Goal: Task Accomplishment & Management: Manage account settings

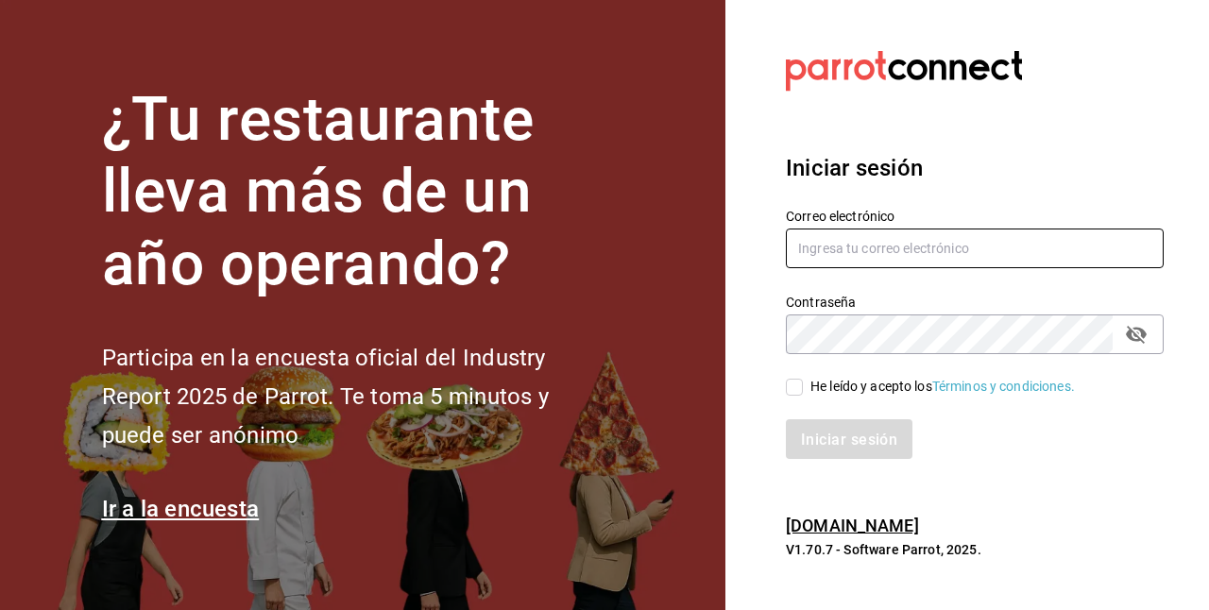
type input "carlom4rc.21@gmail.com"
click at [797, 386] on input "He leído y acepto los Términos y condiciones." at bounding box center [794, 387] width 17 height 17
checkbox input "true"
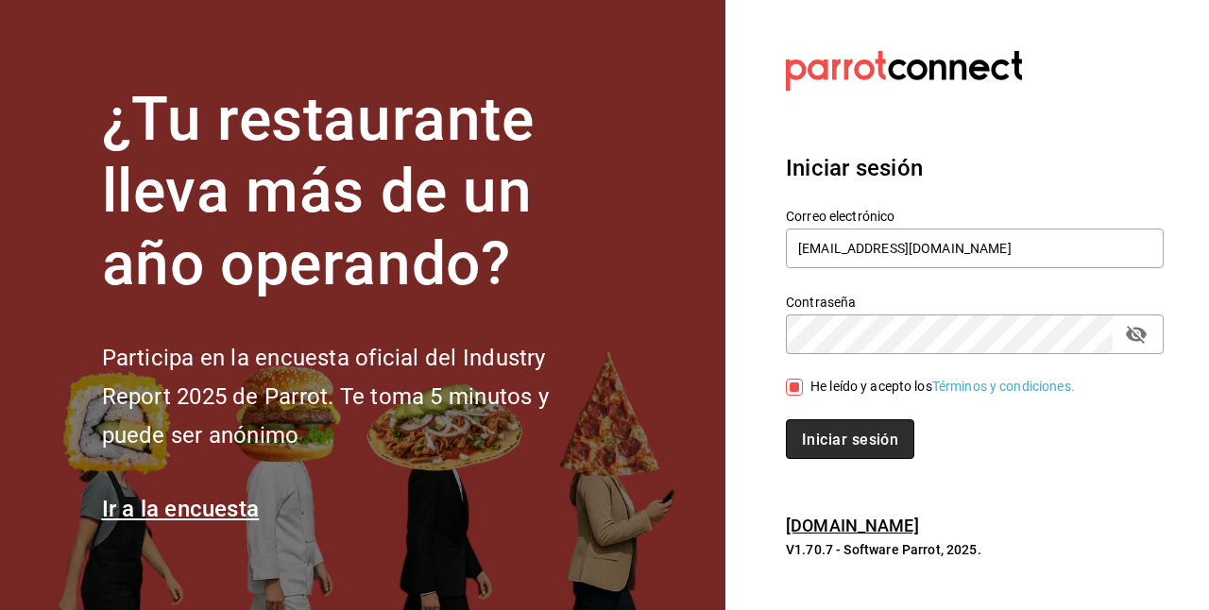
click at [818, 433] on font "Iniciar sesión" at bounding box center [850, 440] width 96 height 18
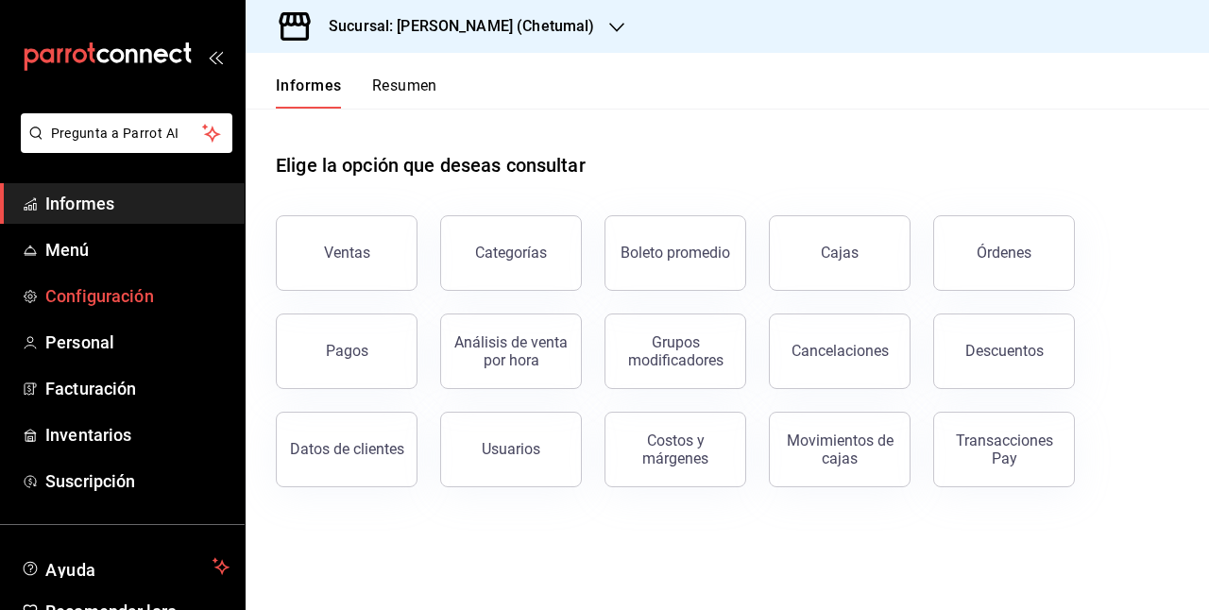
click at [100, 282] on link "Configuración" at bounding box center [122, 296] width 245 height 41
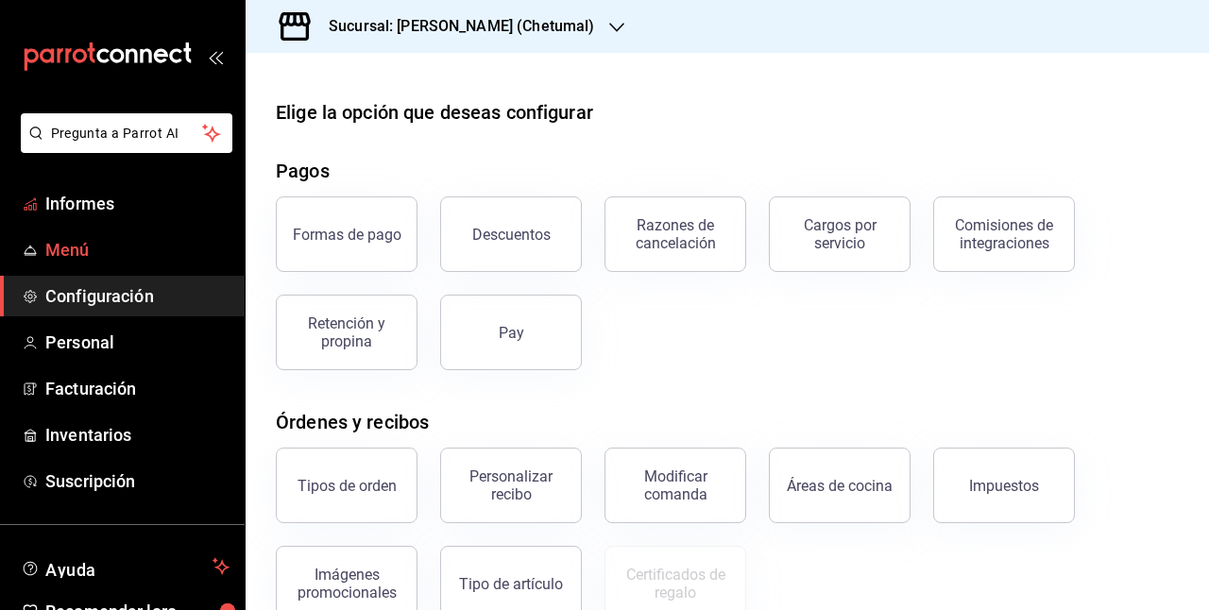
click at [64, 240] on font "Menú" at bounding box center [67, 250] width 44 height 20
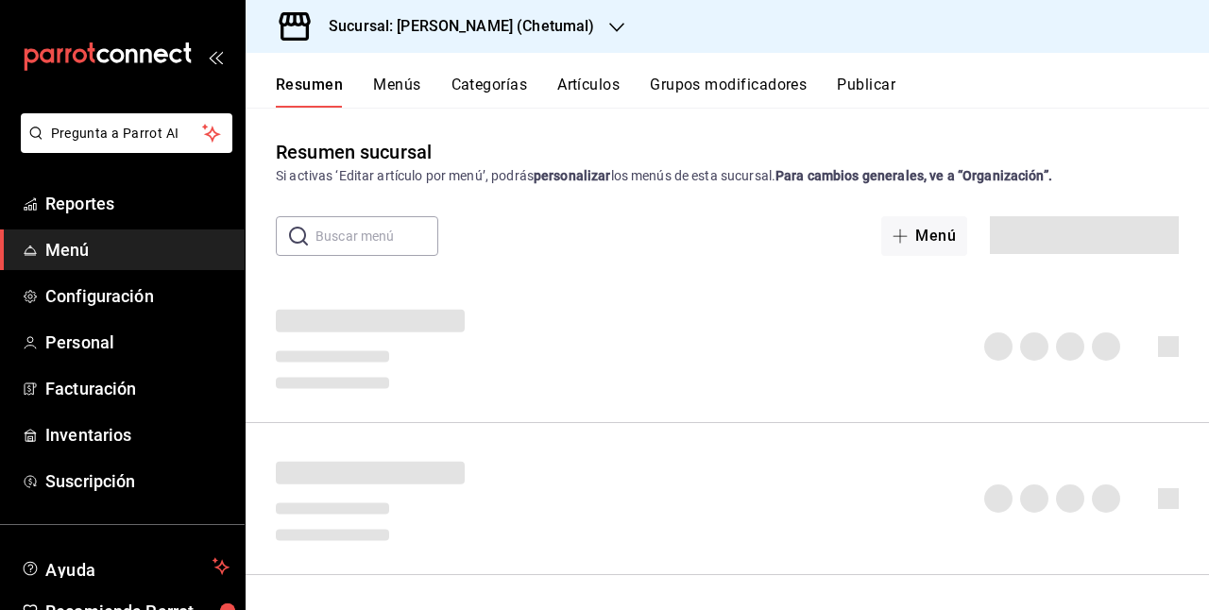
drag, startPoint x: 527, startPoint y: 94, endPoint x: 557, endPoint y: 94, distance: 29.3
click at [533, 94] on div "Resumen Menús Categorías Artículos Grupos modificadores Publicar" at bounding box center [743, 92] width 934 height 32
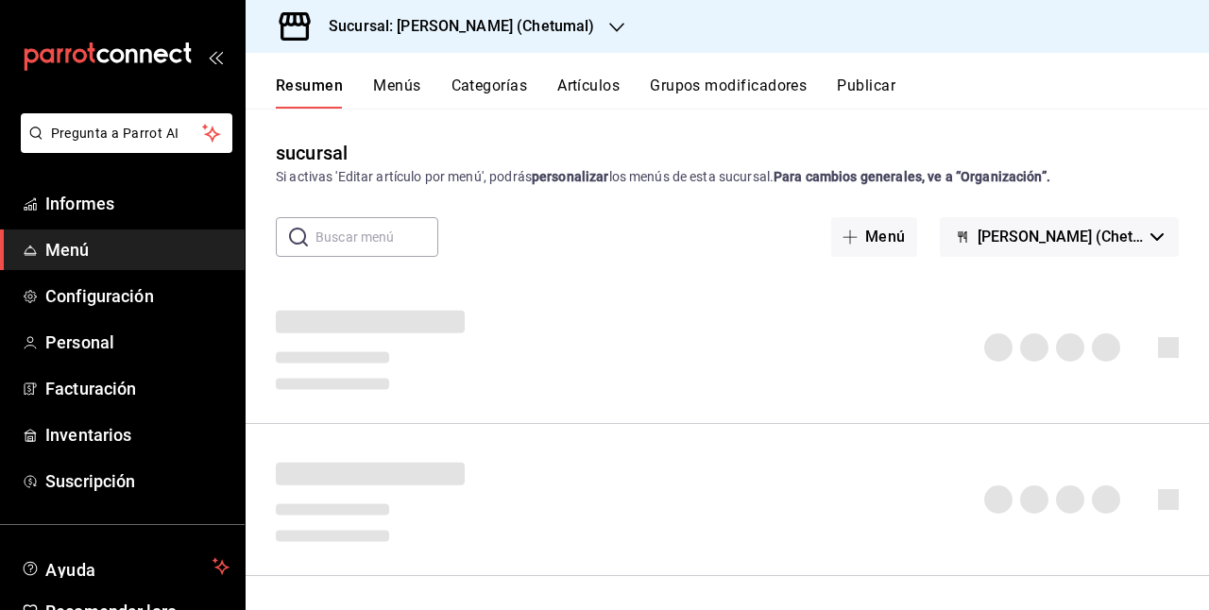
click at [613, 91] on font "Artículos" at bounding box center [588, 86] width 62 height 18
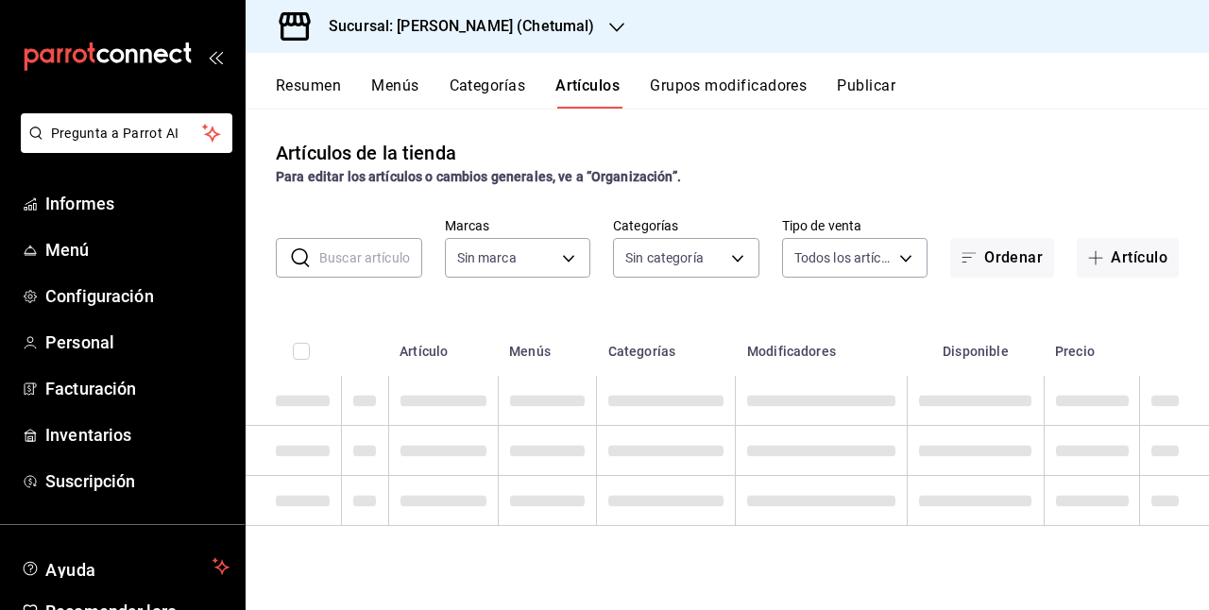
type input "1e1dcecb-146a-4c38-a37f-07a66fe23c0d"
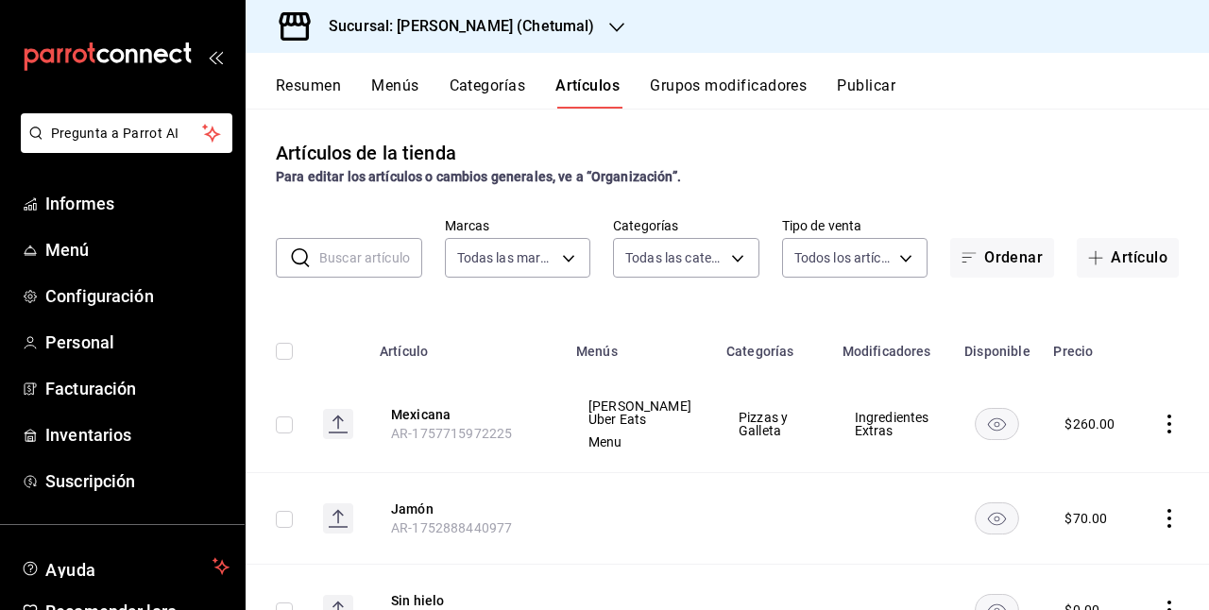
type input "afeef8b8-472a-4080-9df8-2e42184c4c11,f98108bb-a2b2-4d05-9419-5e1f5dc0d9f4,7f33e…"
click at [401, 412] on button "Mexicana" at bounding box center [466, 414] width 151 height 19
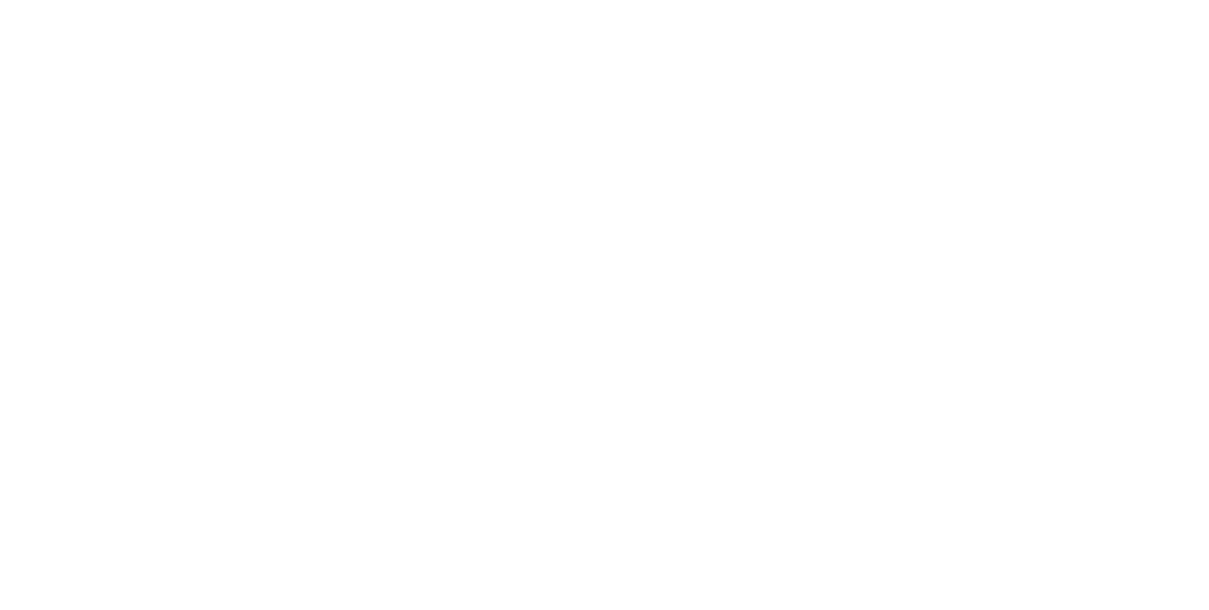
click at [448, 8] on html "Texto original Valora esta traducción Tu opinión servirá para ayudar a mejorar …" at bounding box center [604, 4] width 1209 height 8
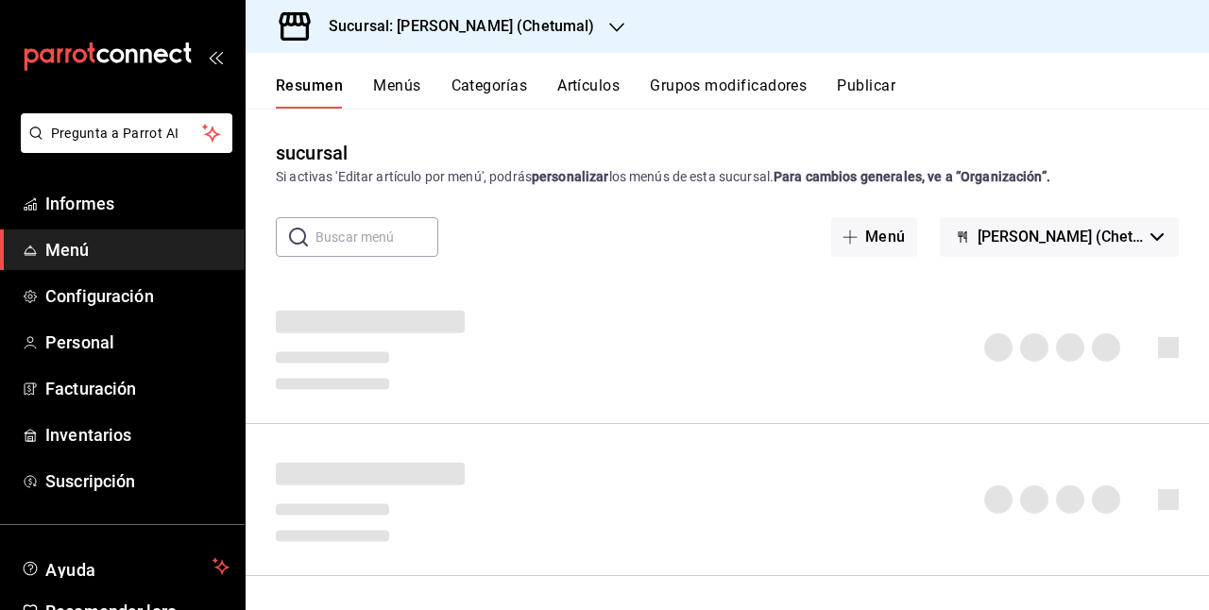
click at [601, 83] on font "Artículos" at bounding box center [588, 86] width 62 height 18
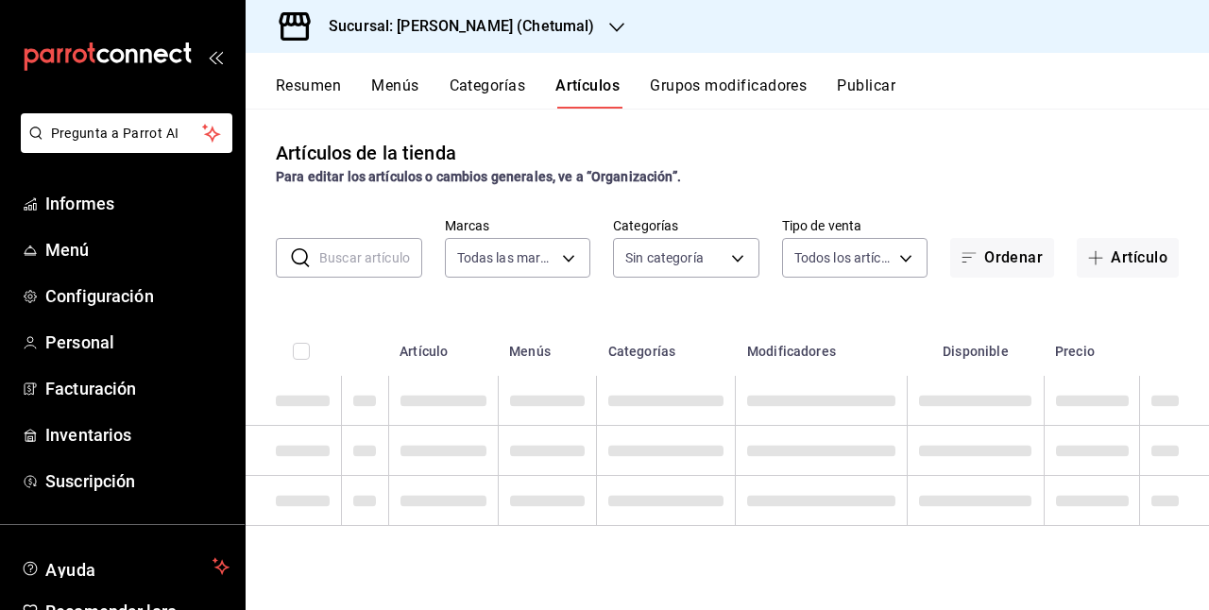
type input "1e1dcecb-146a-4c38-a37f-07a66fe23c0d"
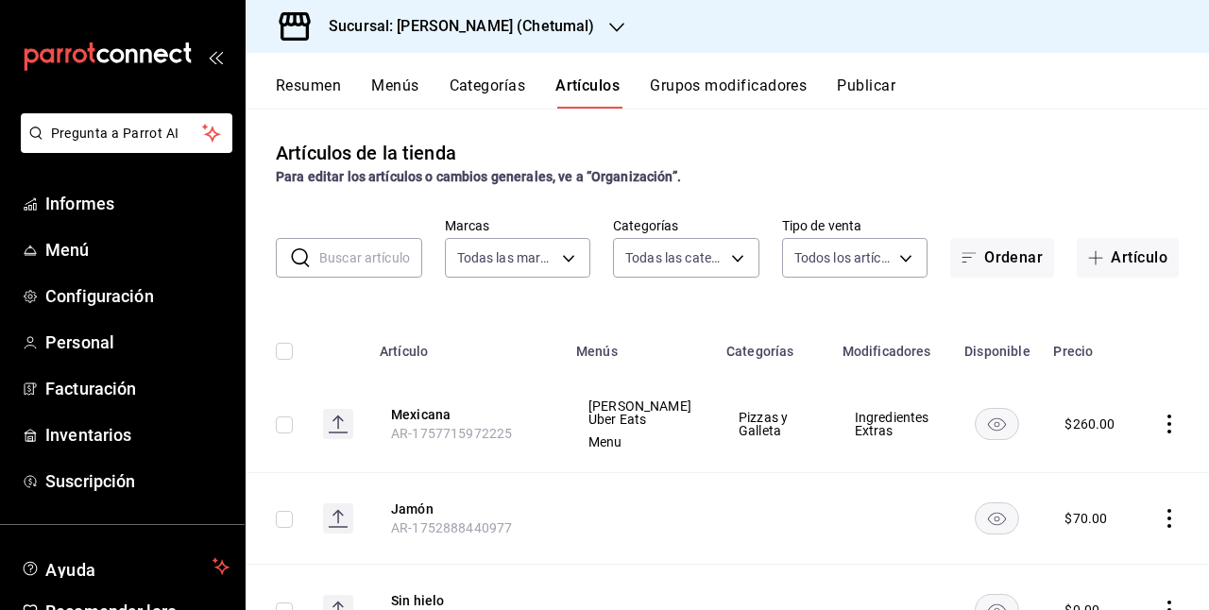
type input "afeef8b8-472a-4080-9df8-2e42184c4c11,f98108bb-a2b2-4d05-9419-5e1f5dc0d9f4,7f33e…"
click at [422, 416] on font "Mexicana" at bounding box center [421, 415] width 60 height 15
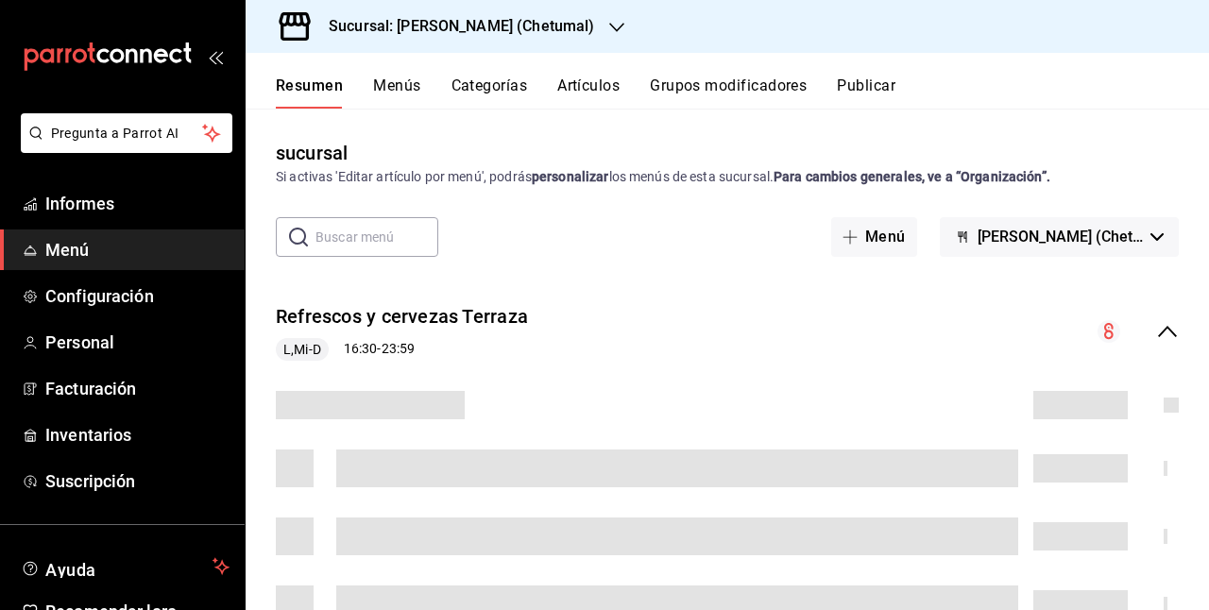
click at [408, 101] on button "Menús" at bounding box center [396, 92] width 47 height 33
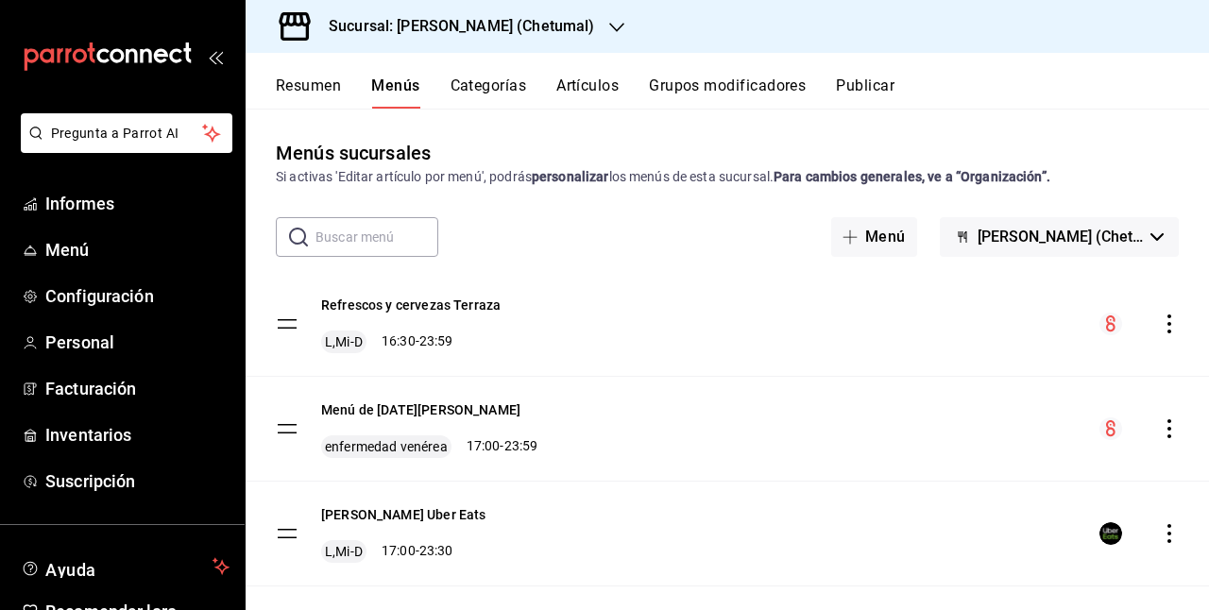
click at [578, 93] on font "Artículos" at bounding box center [588, 86] width 62 height 18
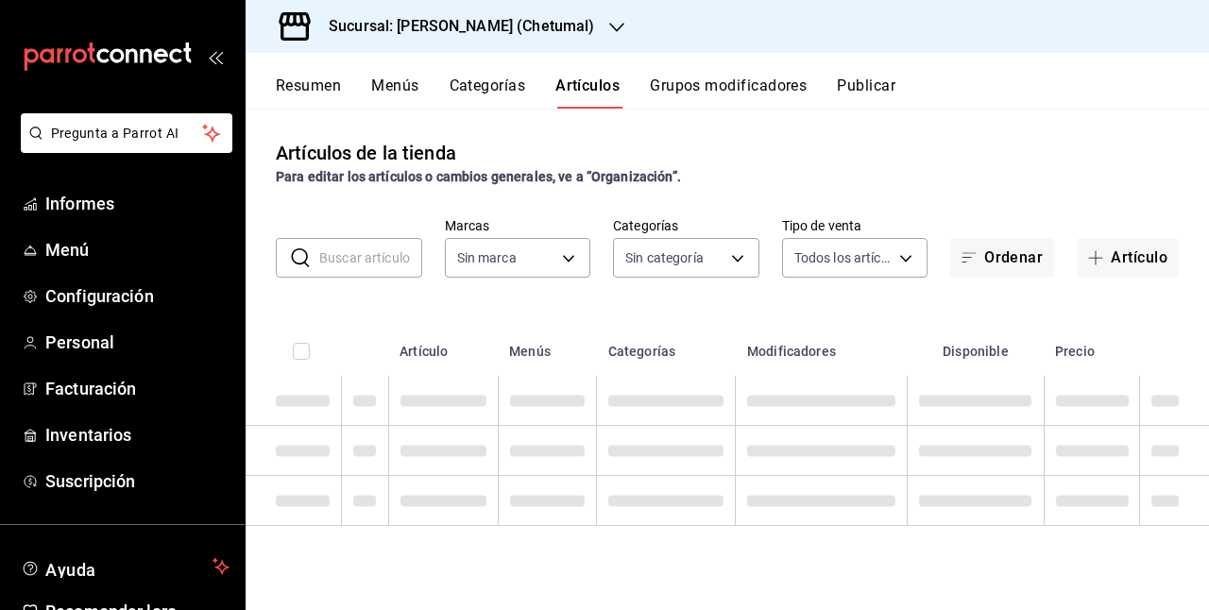
type input "1e1dcecb-146a-4c38-a37f-07a66fe23c0d"
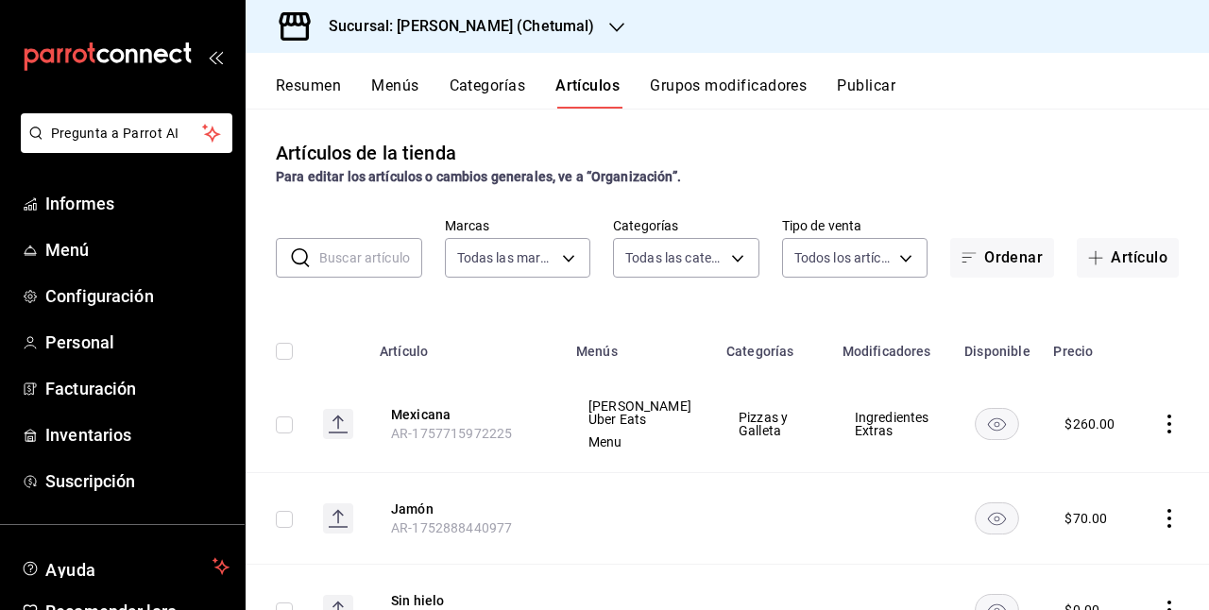
type input "afeef8b8-472a-4080-9df8-2e42184c4c11,f98108bb-a2b2-4d05-9419-5e1f5dc0d9f4,7f33e…"
click at [424, 422] on font "Mexicana" at bounding box center [421, 415] width 60 height 15
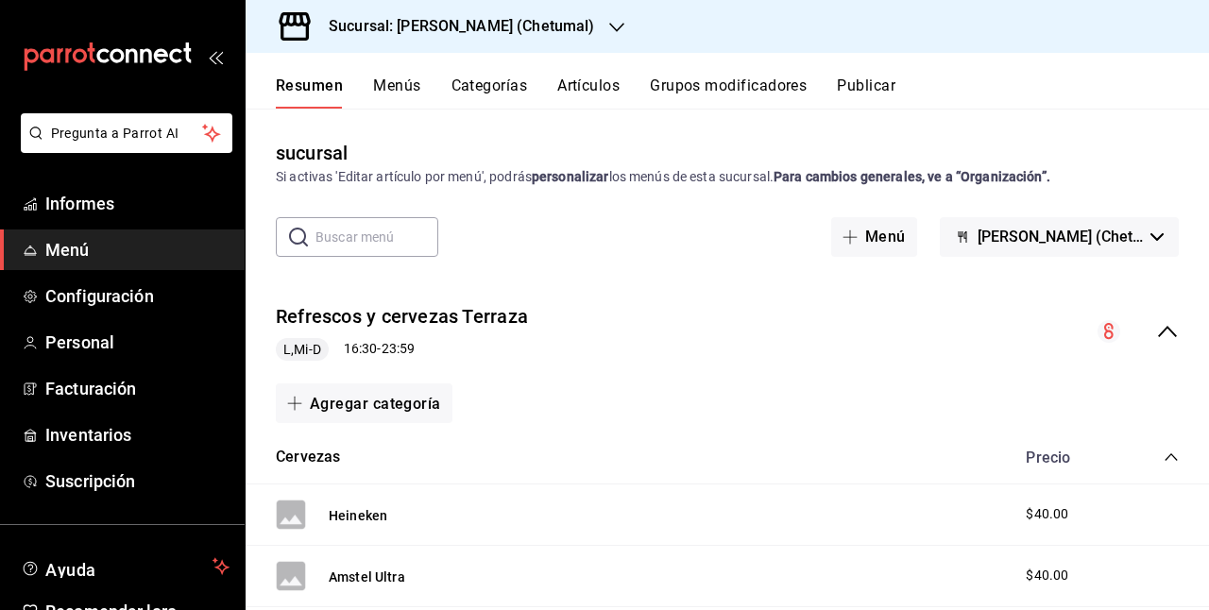
click at [591, 83] on font "Artículos" at bounding box center [588, 86] width 62 height 18
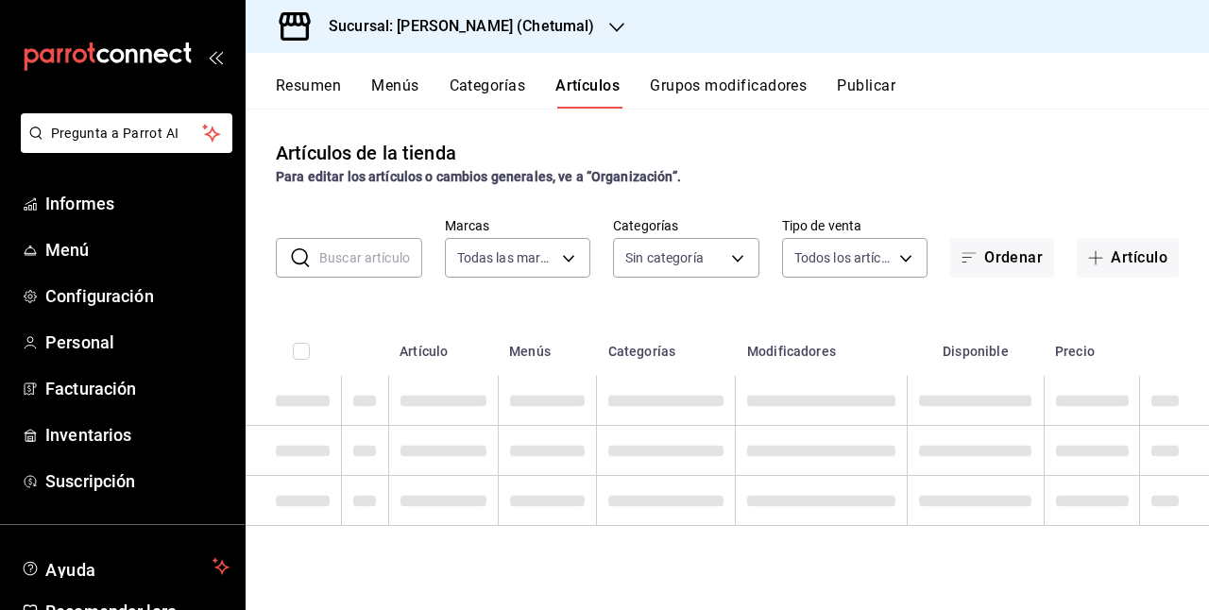
type input "1e1dcecb-146a-4c38-a37f-07a66fe23c0d"
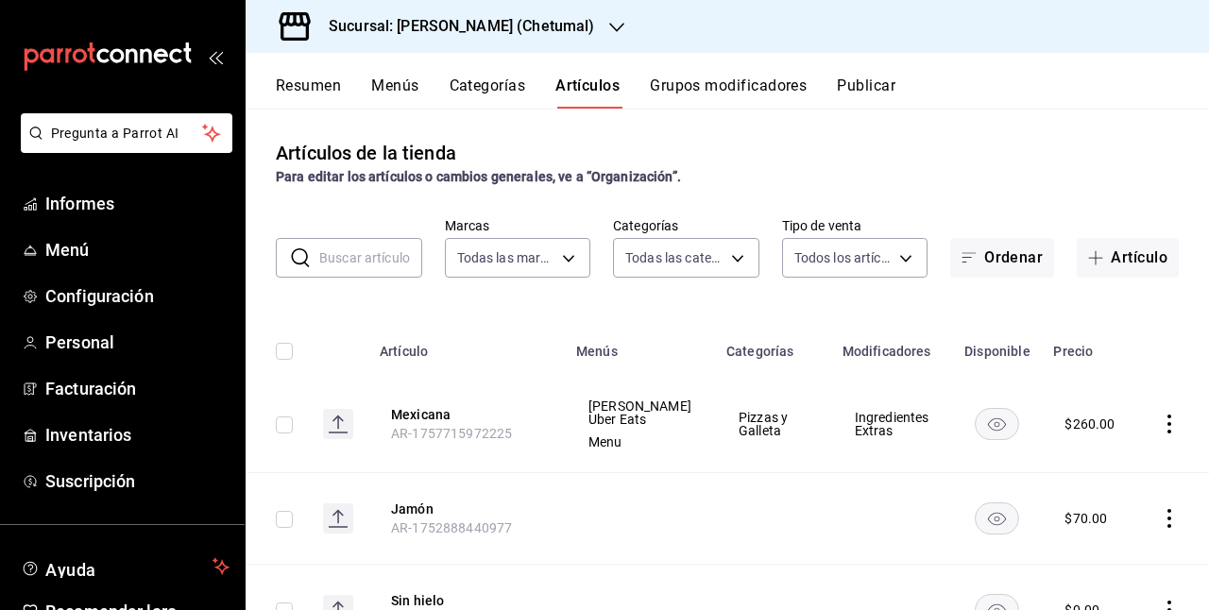
type input "afeef8b8-472a-4080-9df8-2e42184c4c11,f98108bb-a2b2-4d05-9419-5e1f5dc0d9f4,7f33e…"
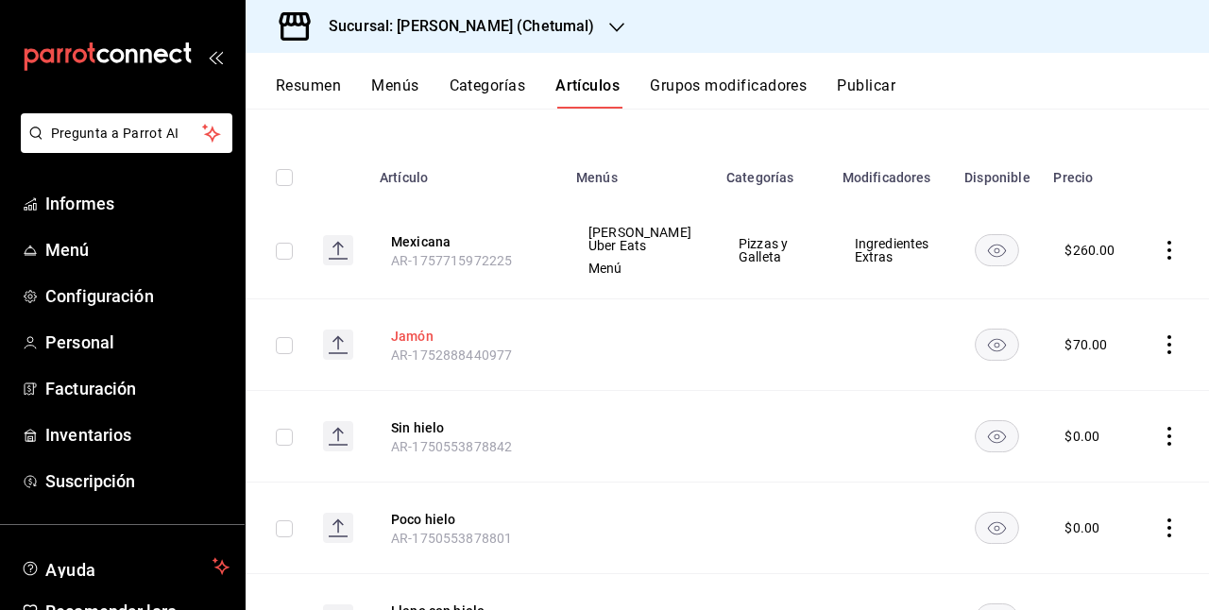
scroll to position [189, 0]
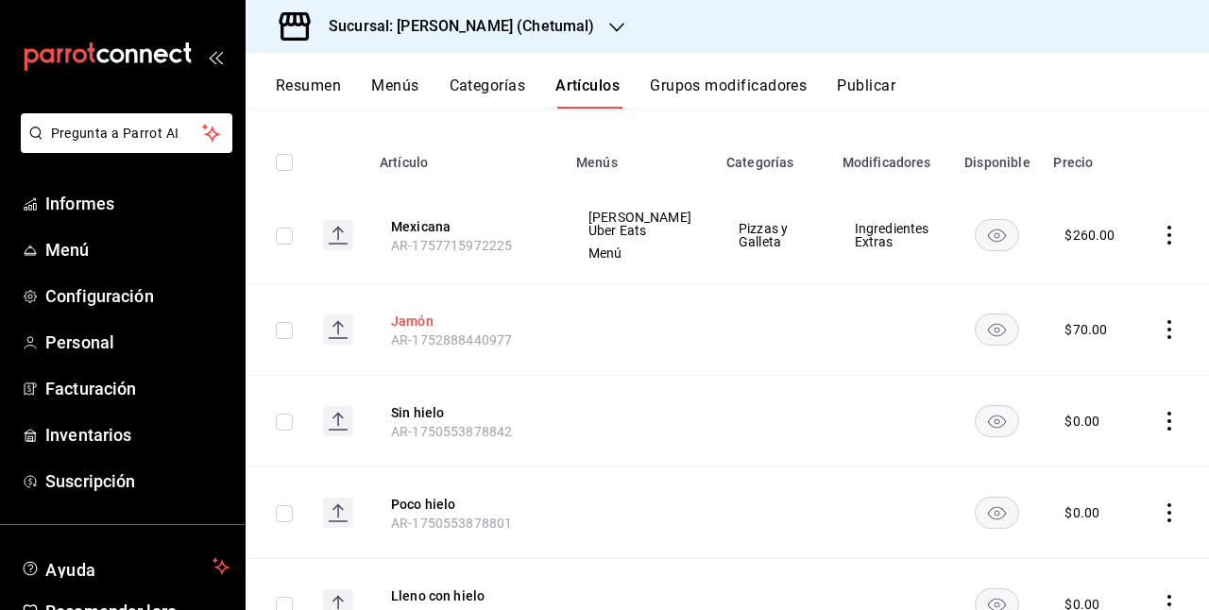
click at [414, 316] on font "Jamón" at bounding box center [412, 321] width 43 height 15
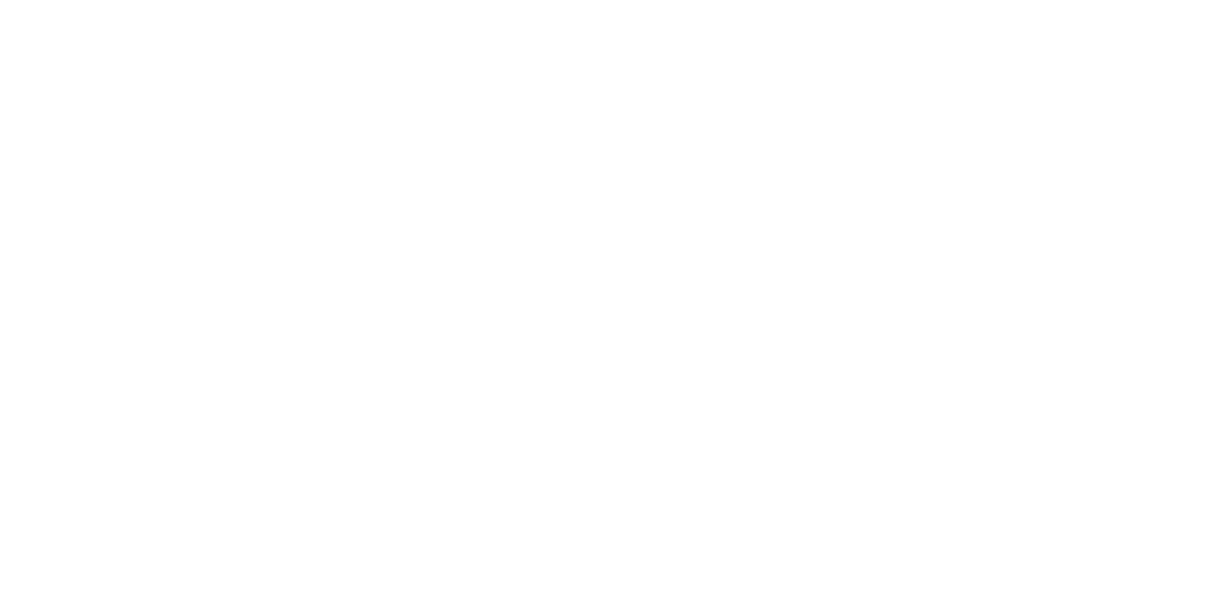
click at [610, 8] on html "Texto original Valora esta traducción Tu opinión servirá para ayudar a mejorar …" at bounding box center [604, 4] width 1209 height 8
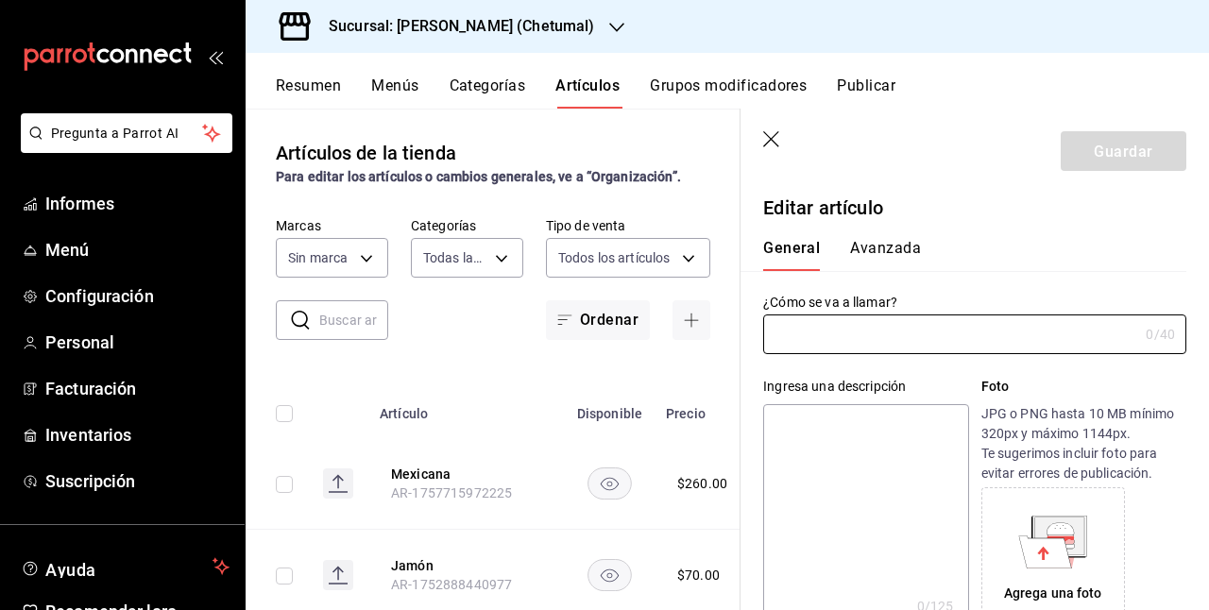
type input "afeef8b8-472a-4080-9df8-2e42184c4c11,f98108bb-a2b2-4d05-9419-5e1f5dc0d9f4,7f33e…"
type input "Jamón"
type input "AR-1752888440977"
type input "$70.00"
type input "1e1dcecb-146a-4c38-a37f-07a66fe23c0d"
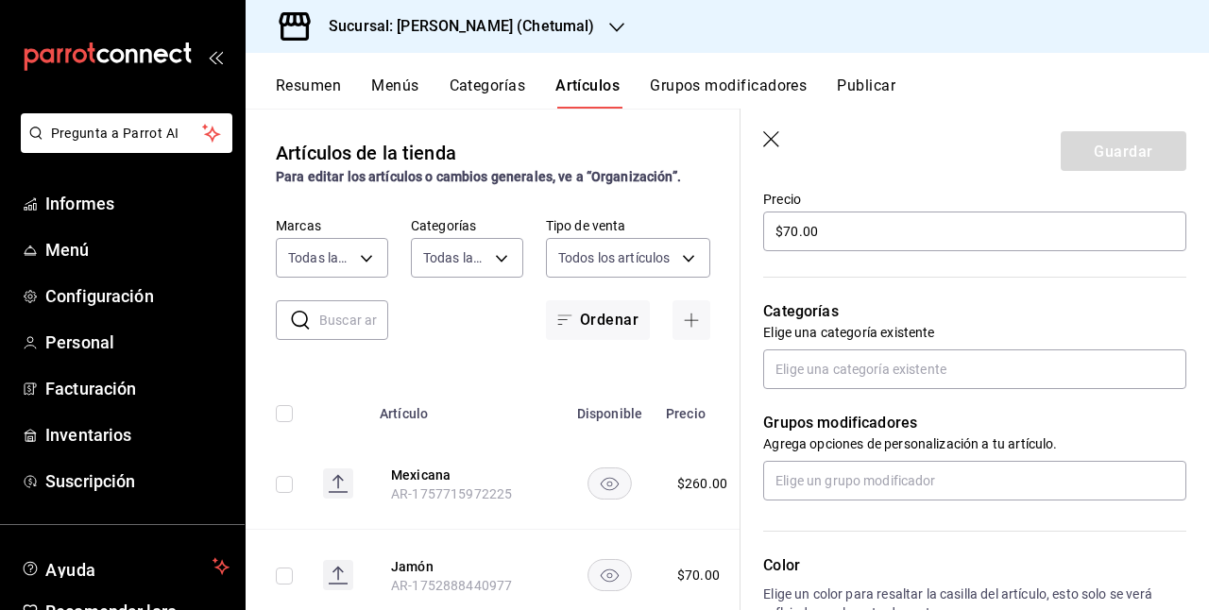
scroll to position [920, 0]
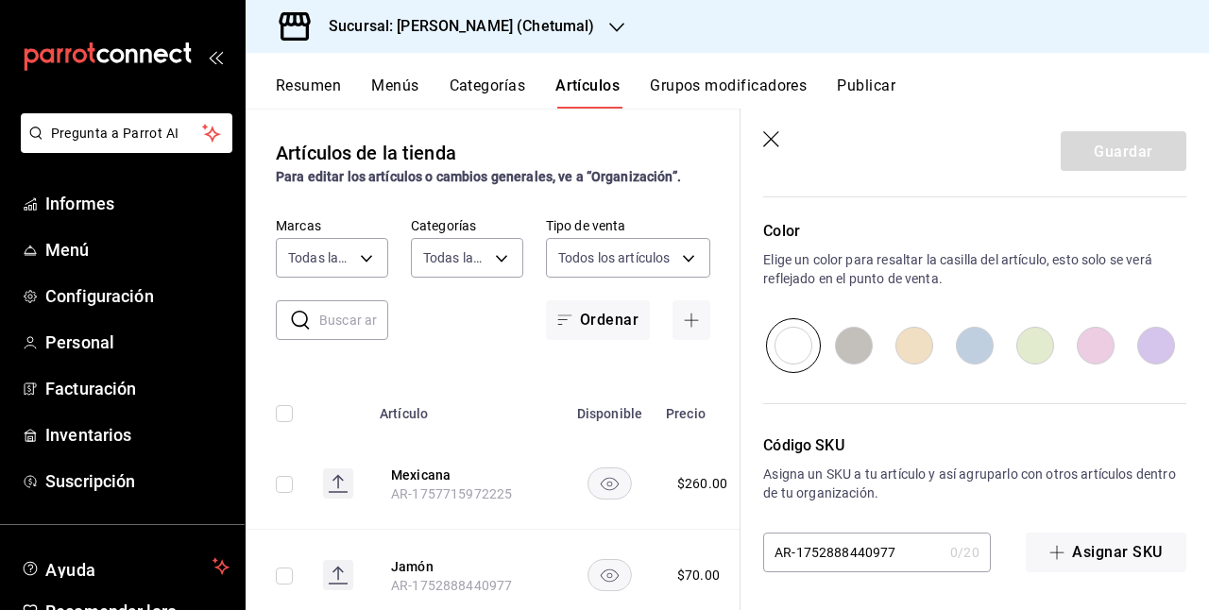
click at [771, 149] on icon "button" at bounding box center [772, 140] width 19 height 19
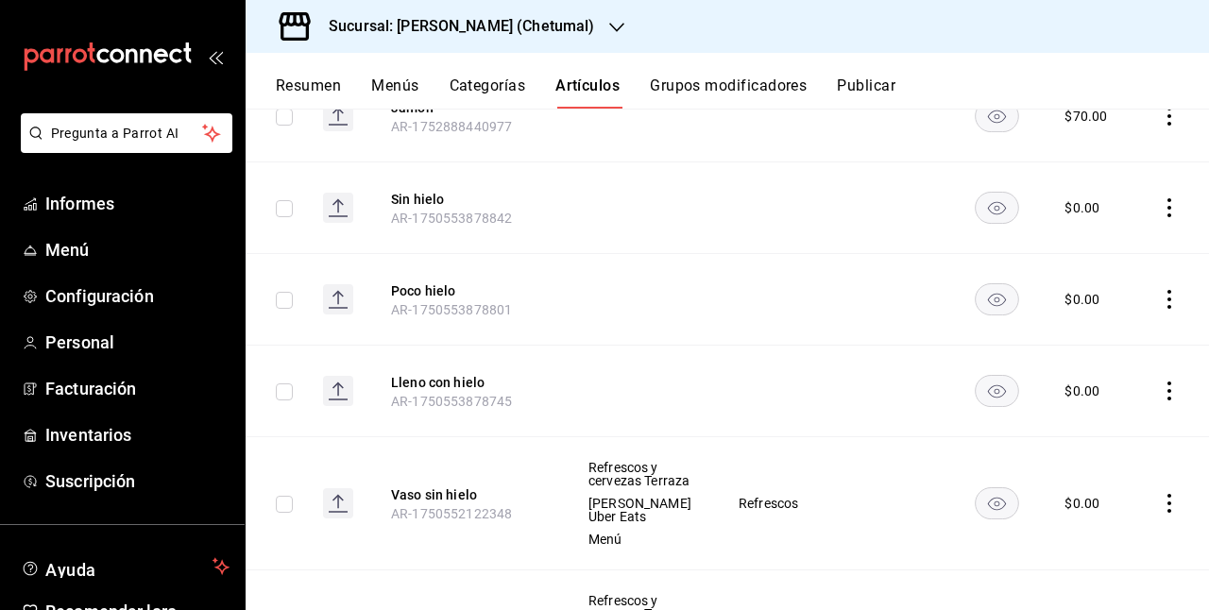
scroll to position [472, 0]
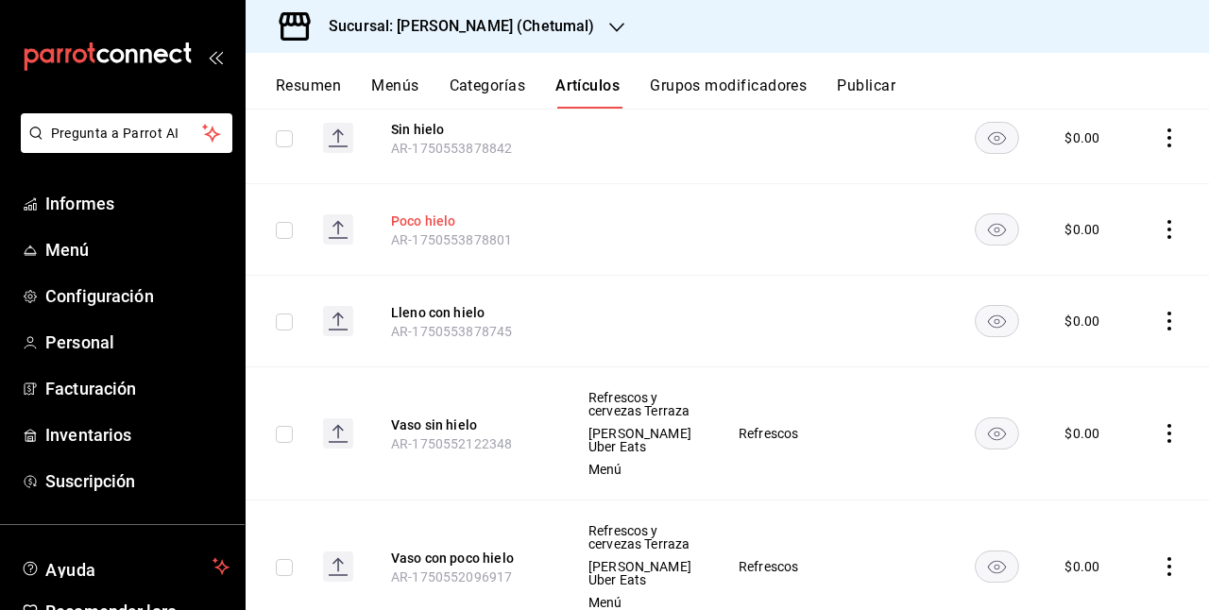
click at [420, 220] on font "Poco hielo" at bounding box center [423, 221] width 65 height 15
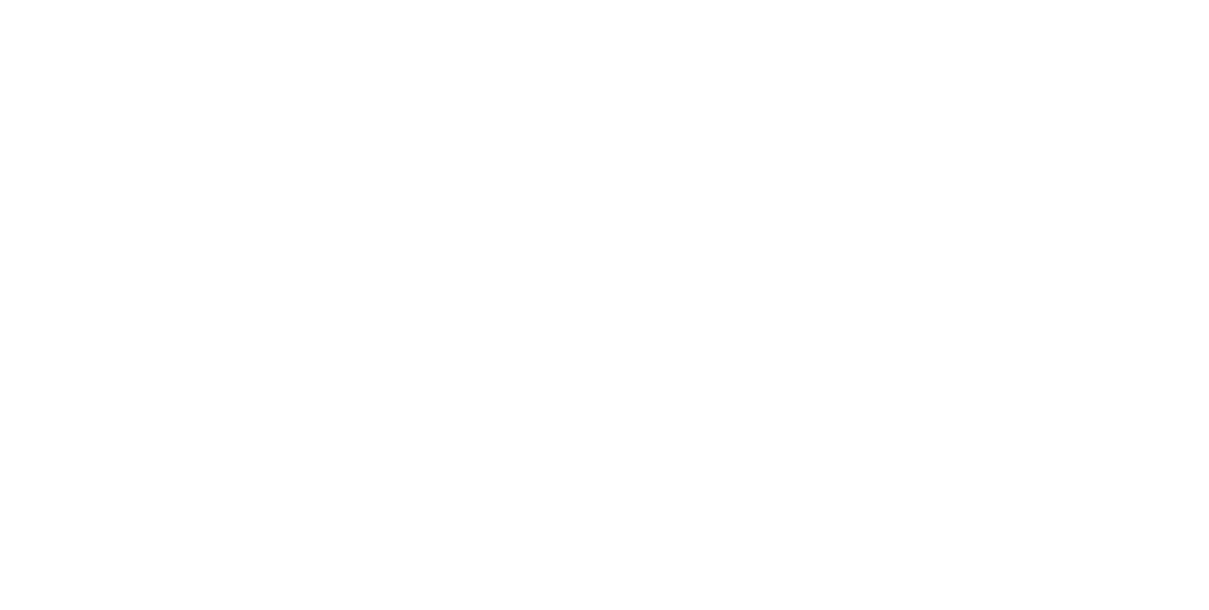
click at [611, 8] on html "Texto original Valora esta traducción Tu opinión servirá para ayudar a mejorar …" at bounding box center [604, 4] width 1209 height 8
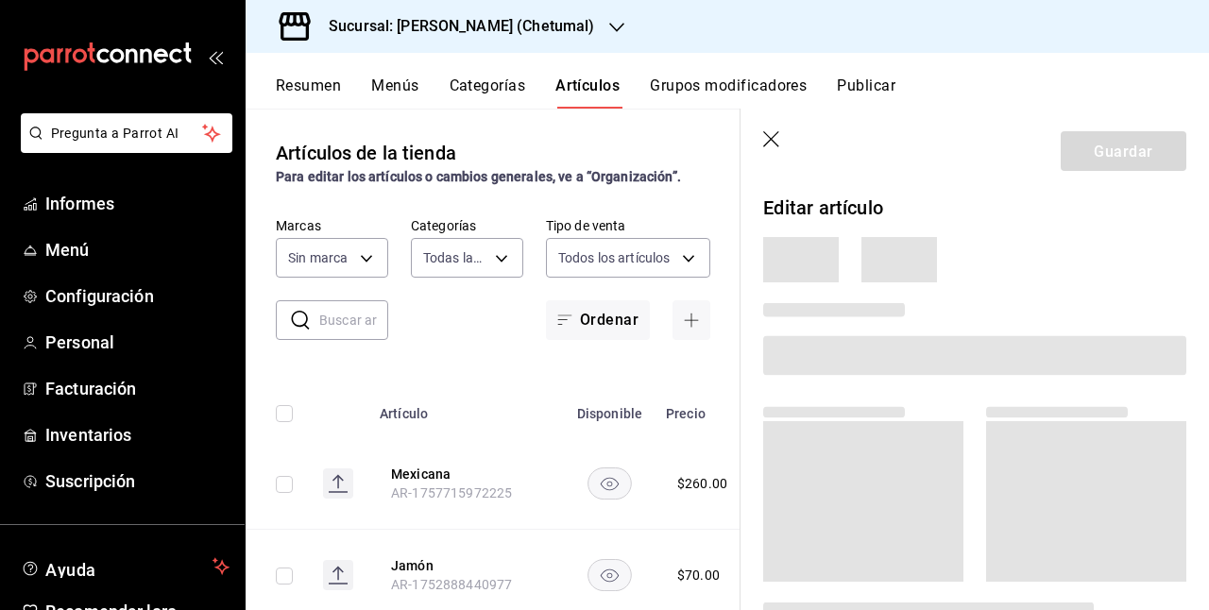
type input "afeef8b8-472a-4080-9df8-2e42184c4c11,f98108bb-a2b2-4d05-9419-5e1f5dc0d9f4,7f33e…"
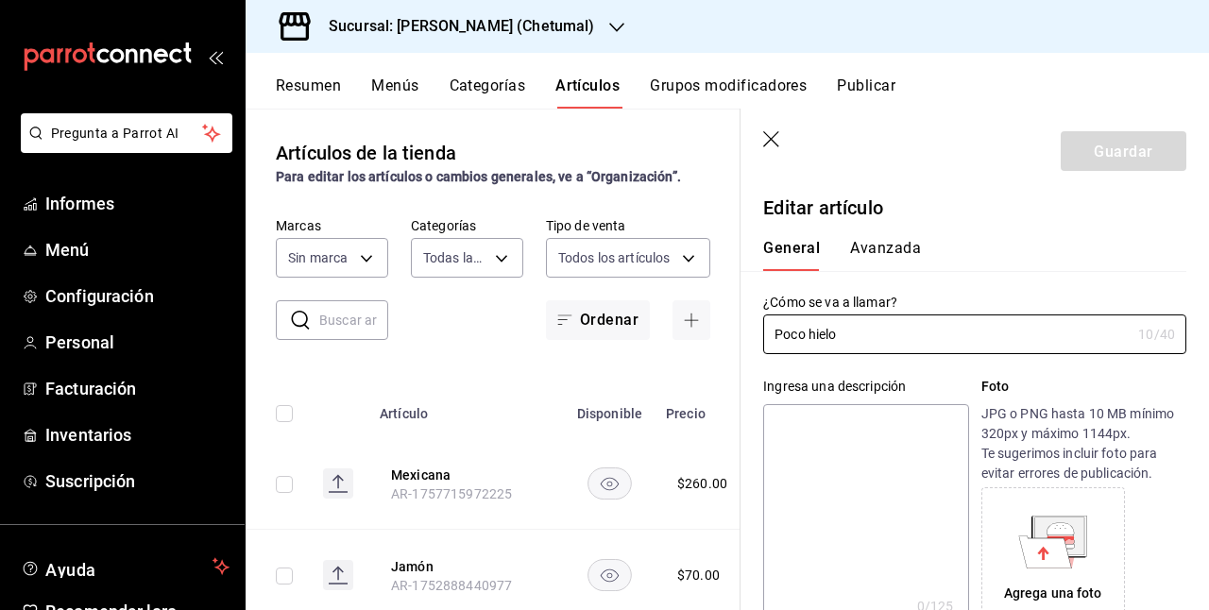
type input "1e1dcecb-146a-4c38-a37f-07a66fe23c0d"
click at [769, 135] on icon "button" at bounding box center [772, 140] width 19 height 19
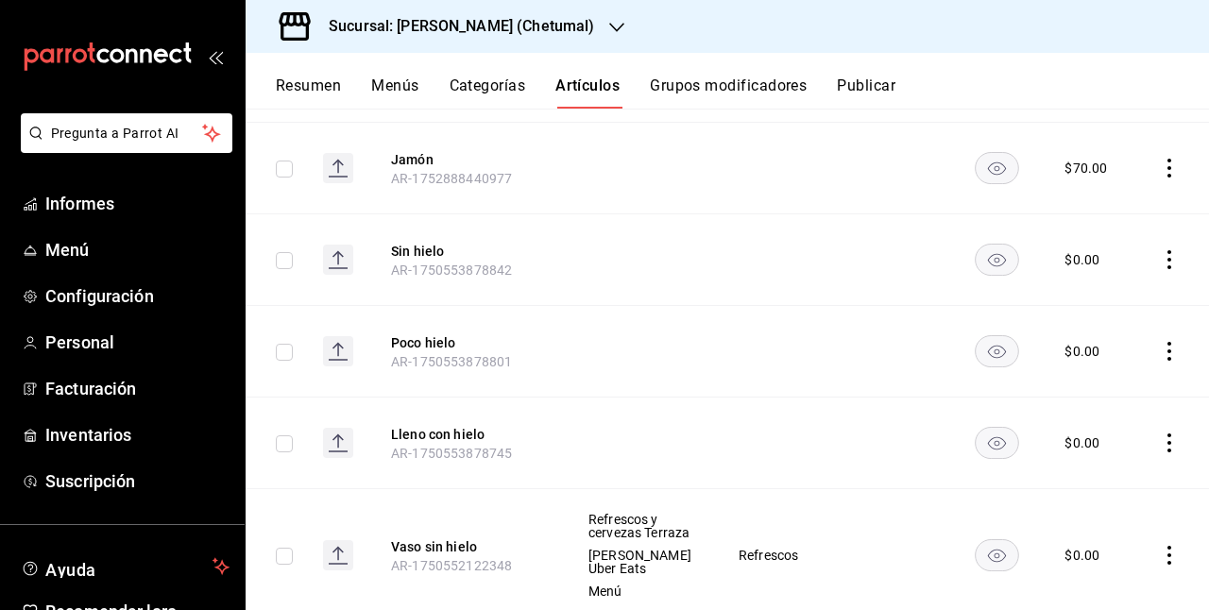
scroll to position [472, 0]
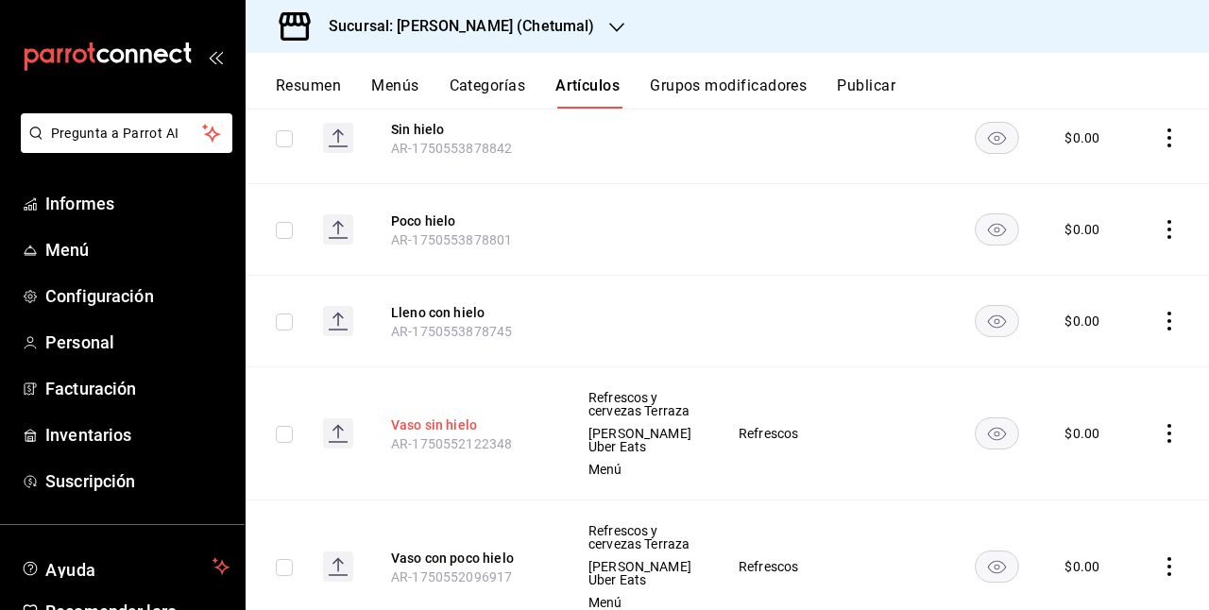
click at [440, 430] on font "Vaso sin hielo" at bounding box center [434, 425] width 86 height 15
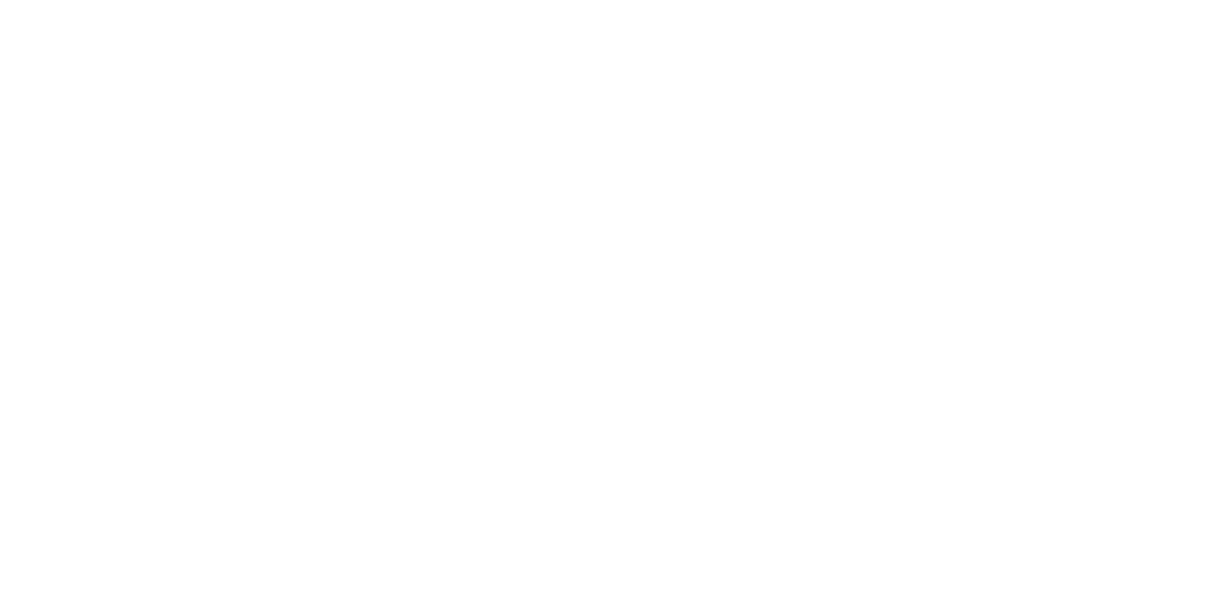
click at [643, 8] on html "Texto original Valora esta traducción Tu opinión servirá para ayudar a mejorar …" at bounding box center [604, 4] width 1209 height 8
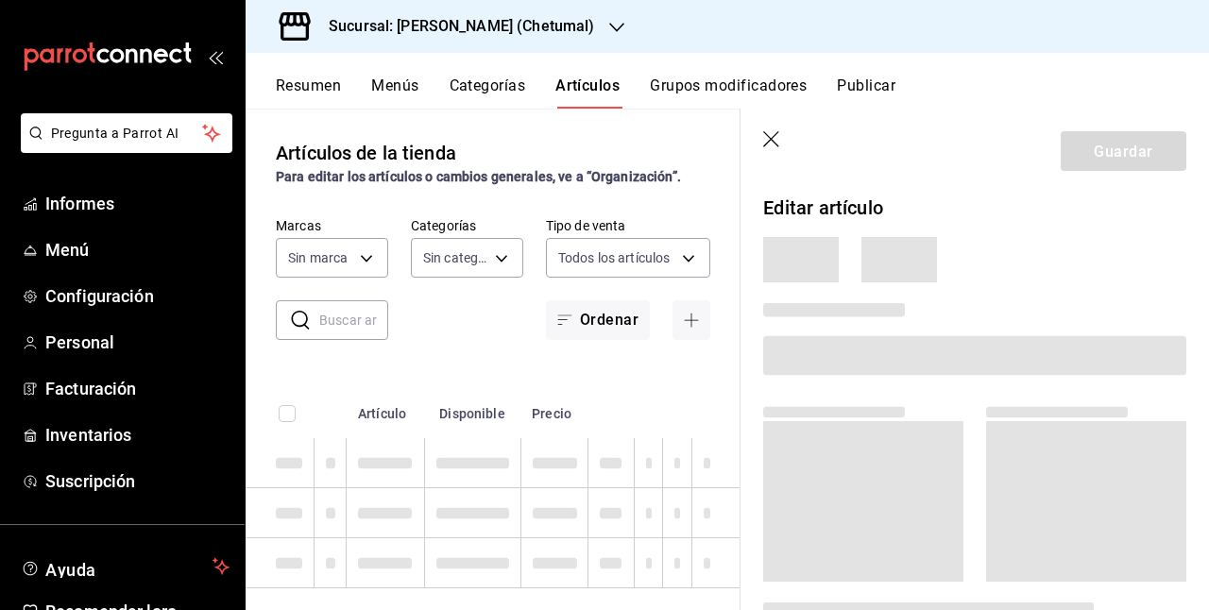
type input "afeef8b8-472a-4080-9df8-2e42184c4c11,f98108bb-a2b2-4d05-9419-5e1f5dc0d9f4,7f33e…"
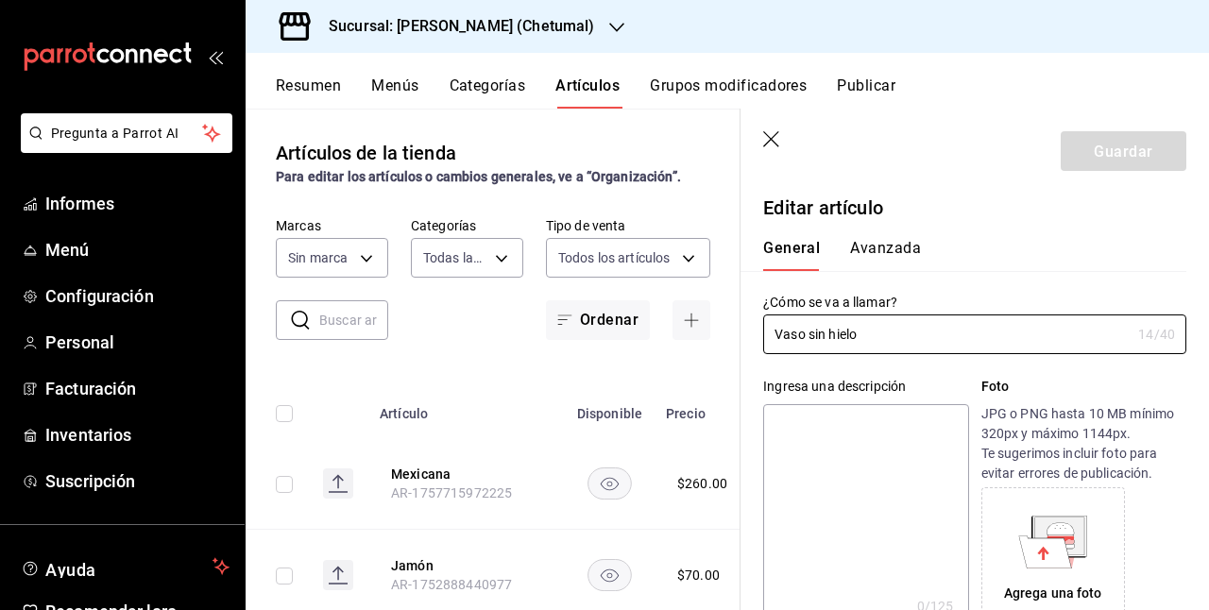
type input "$0.00"
type input "1e1dcecb-146a-4c38-a37f-07a66fe23c0d"
click at [767, 142] on icon "button" at bounding box center [772, 140] width 19 height 19
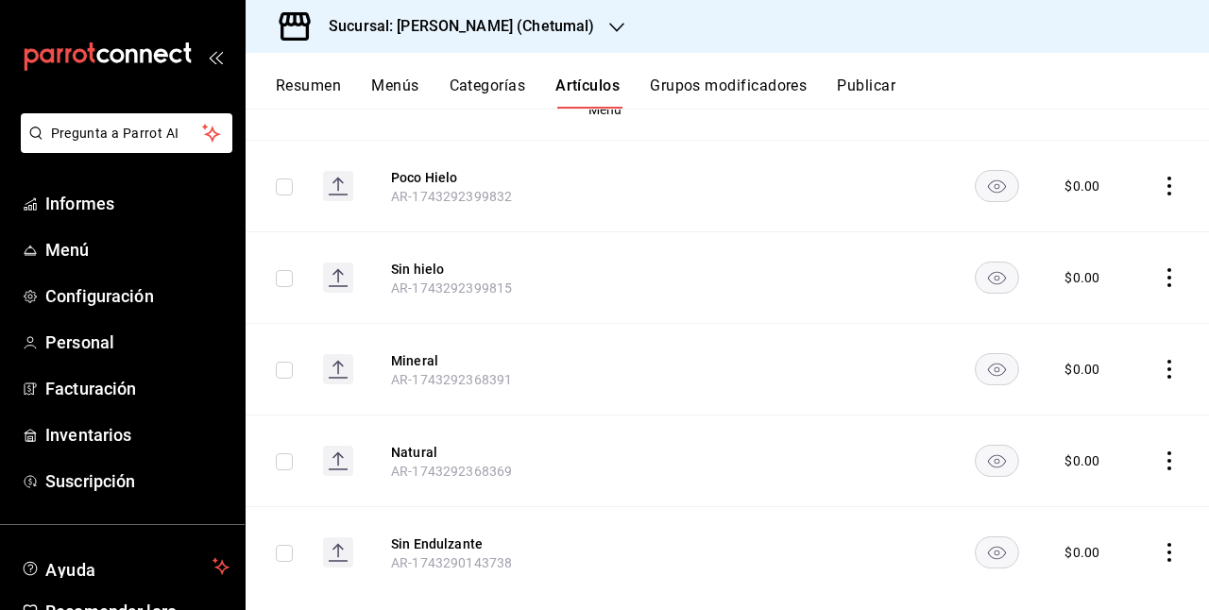
scroll to position [1795, 0]
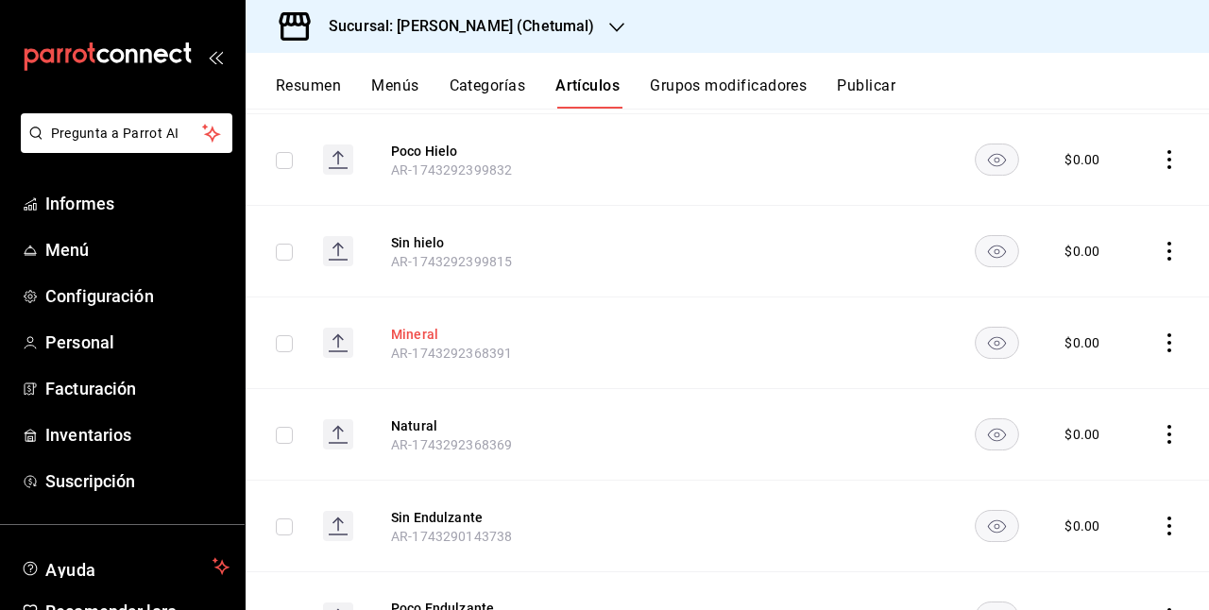
click at [418, 342] on font "Mineral" at bounding box center [414, 334] width 47 height 15
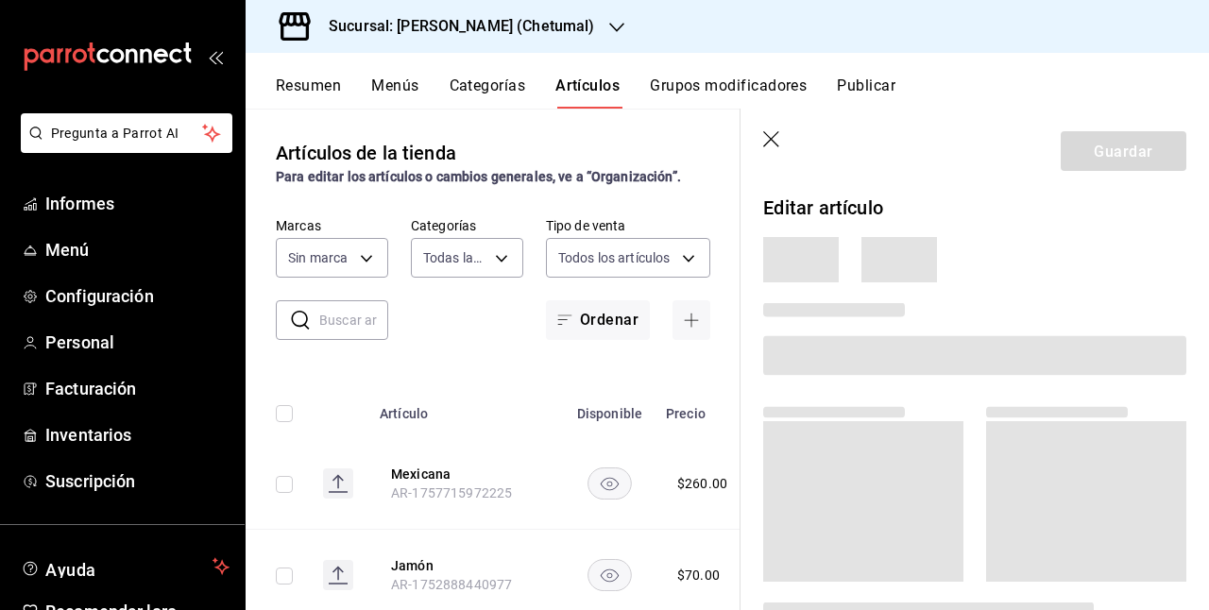
type input "afeef8b8-472a-4080-9df8-2e42184c4c11,f98108bb-a2b2-4d05-9419-5e1f5dc0d9f4,7f33e…"
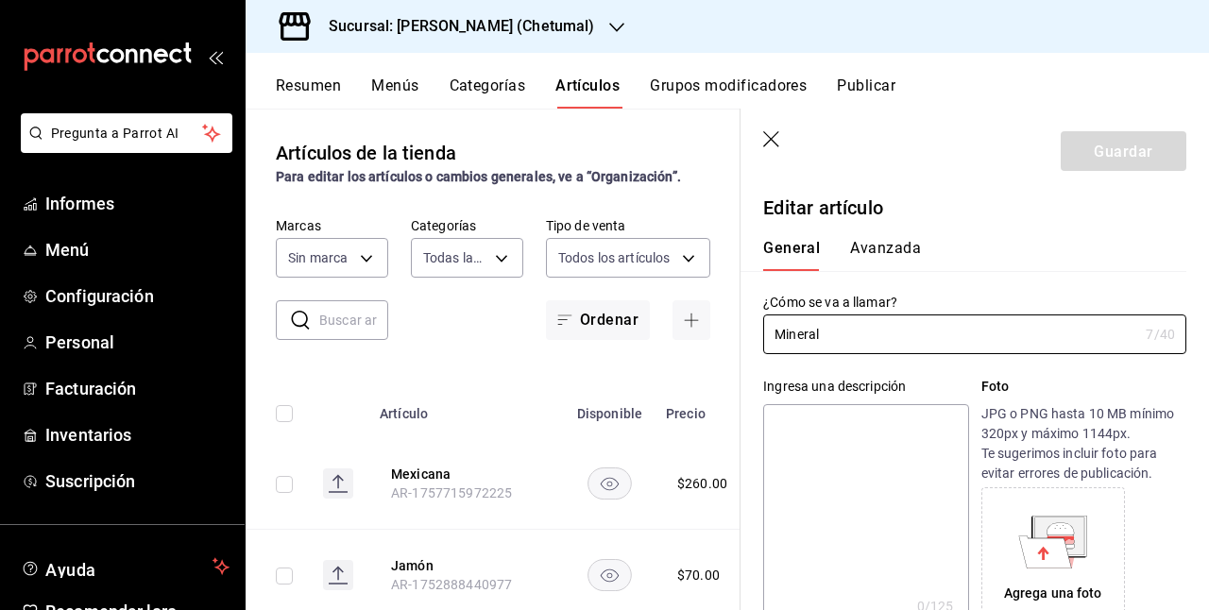
type input "$0.00"
type input "1e1dcecb-146a-4c38-a37f-07a66fe23c0d"
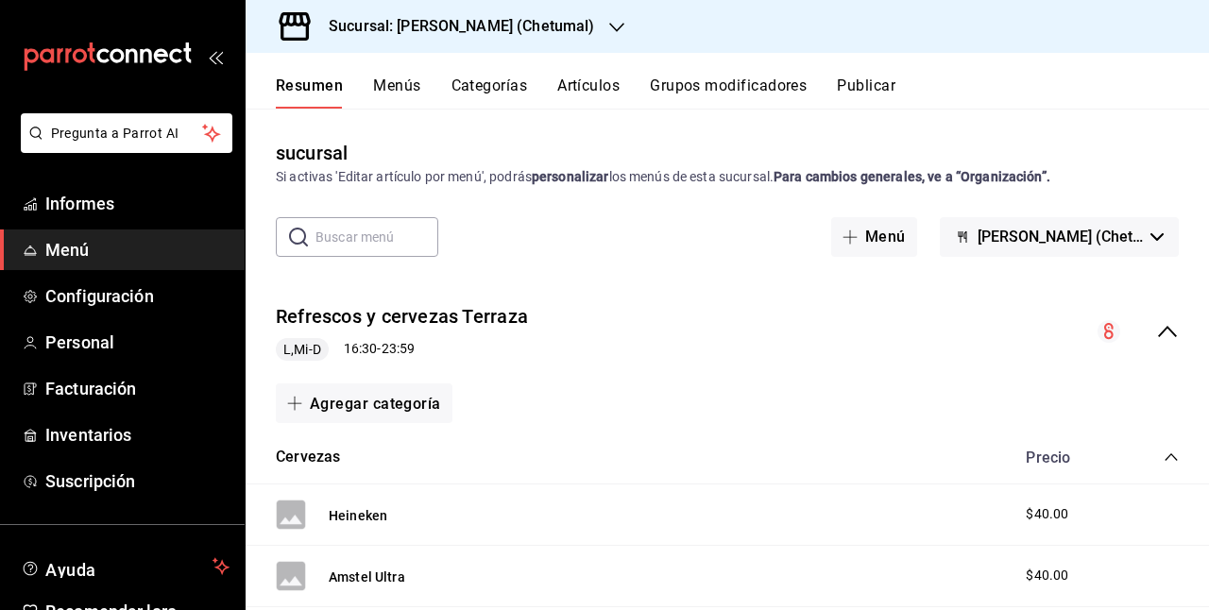
click at [590, 97] on button "Artículos" at bounding box center [588, 92] width 62 height 33
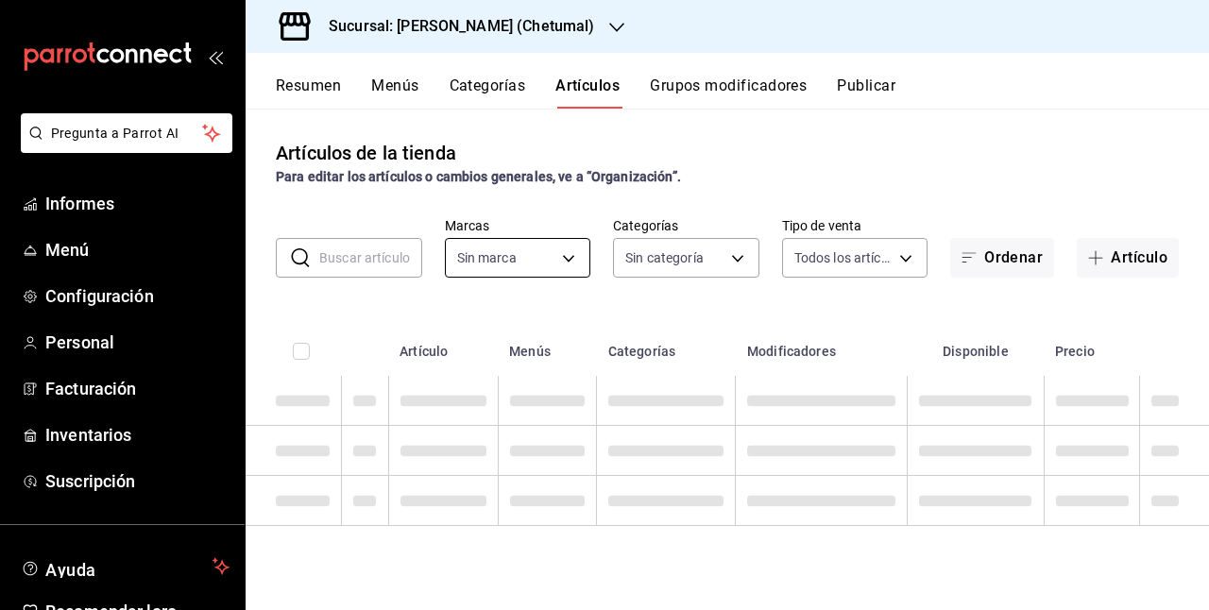
type input "1e1dcecb-146a-4c38-a37f-07a66fe23c0d"
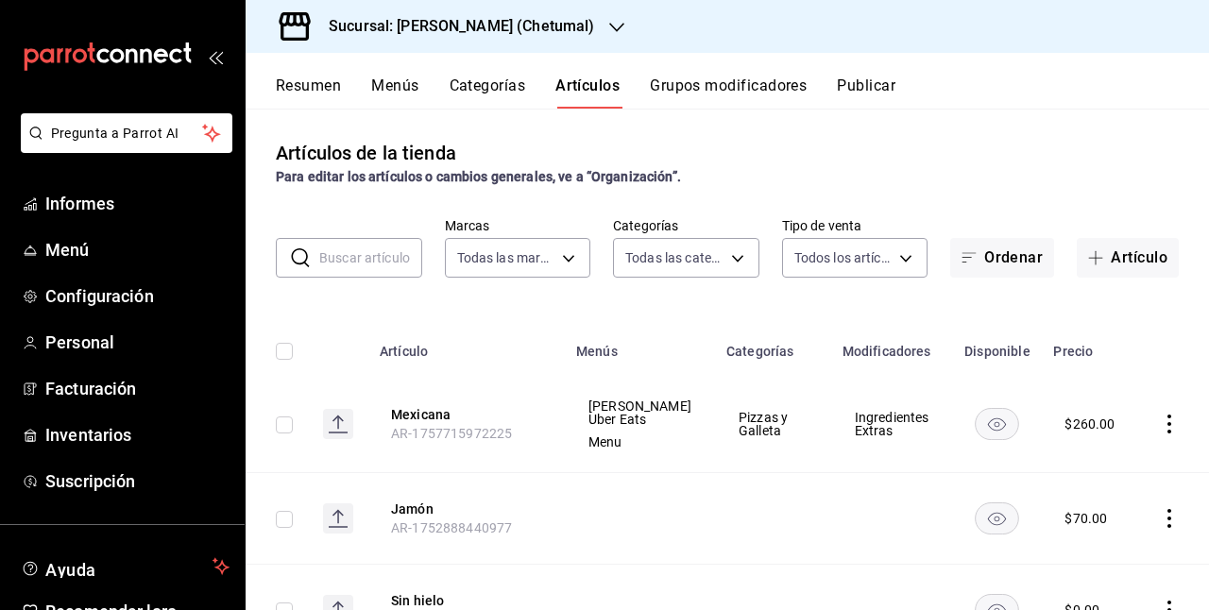
type input "afeef8b8-472a-4080-9df8-2e42184c4c11,f98108bb-a2b2-4d05-9419-5e1f5dc0d9f4,7f33e…"
click at [447, 421] on font "Mexicana" at bounding box center [421, 415] width 60 height 15
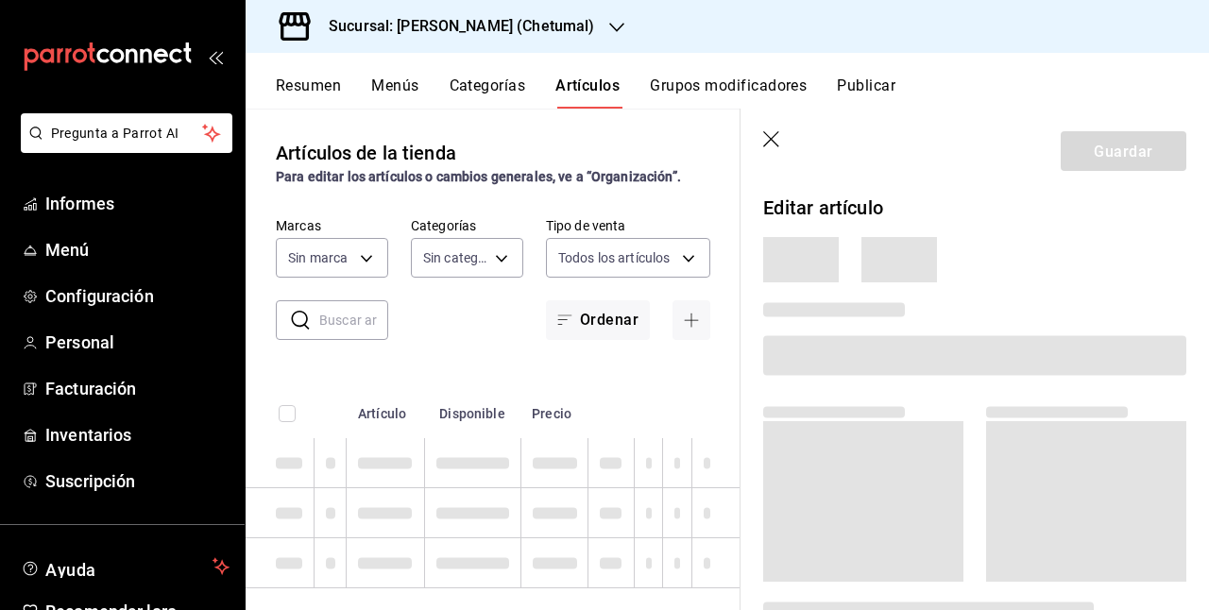
type input "afeef8b8-472a-4080-9df8-2e42184c4c11,f98108bb-a2b2-4d05-9419-5e1f5dc0d9f4,7f33e…"
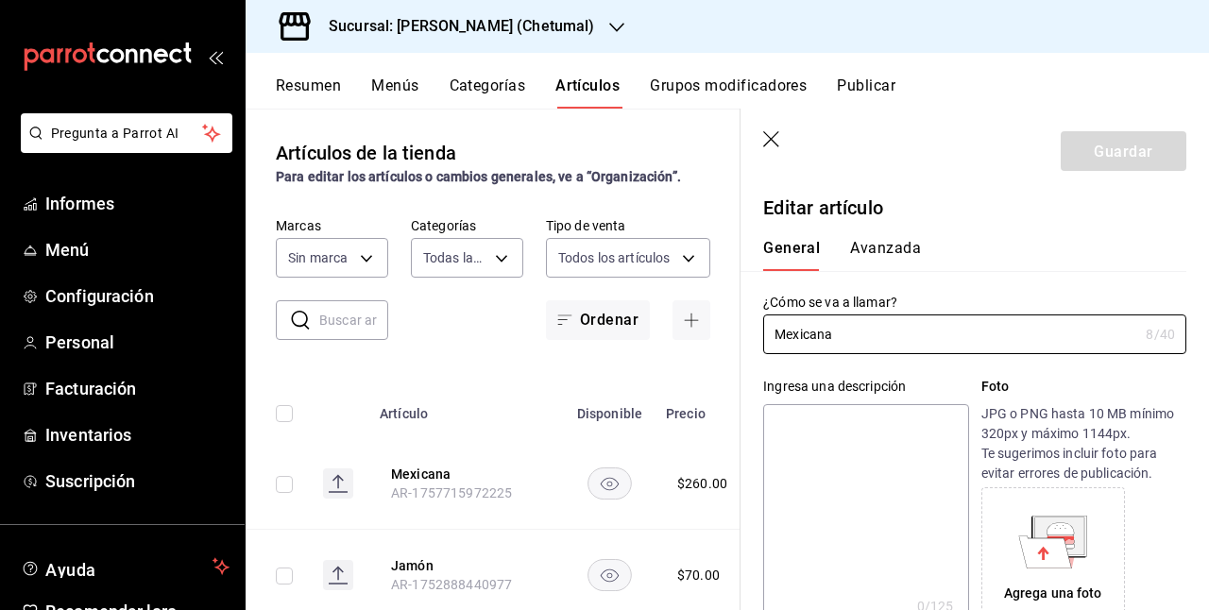
type input "1e1dcecb-146a-4c38-a37f-07a66fe23c0d"
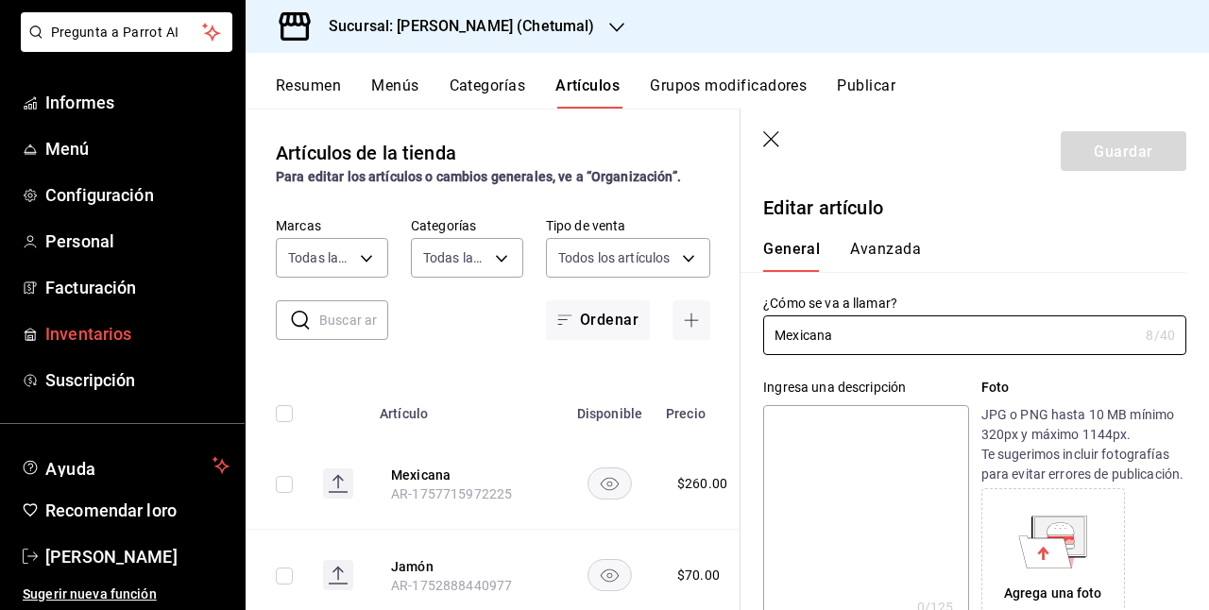
scroll to position [102, 0]
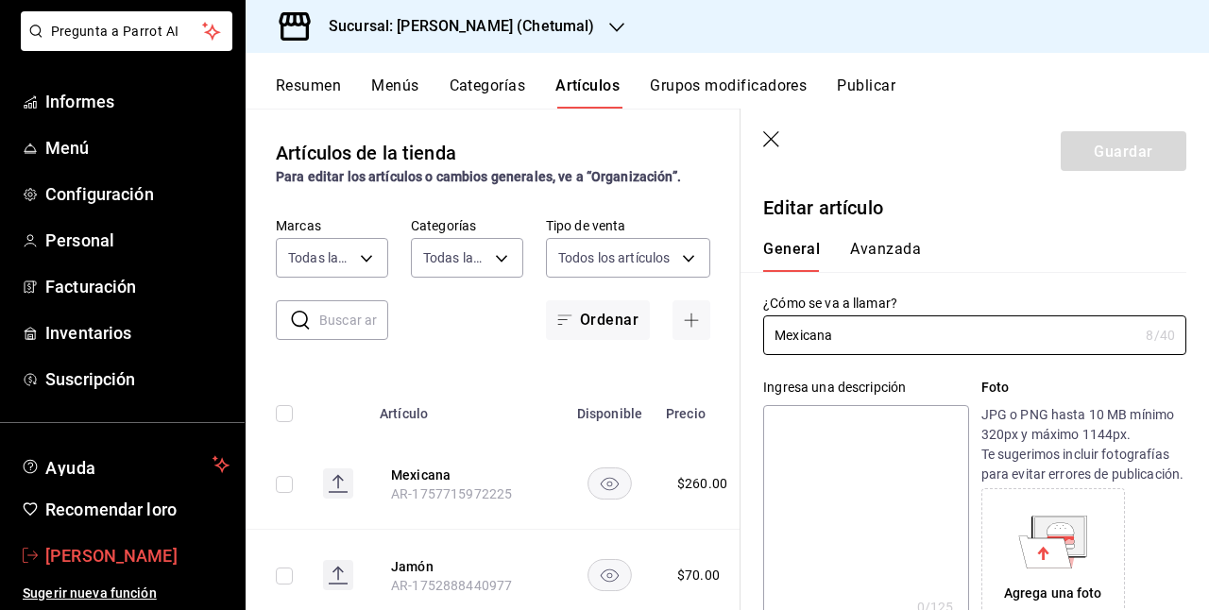
click at [68, 554] on font "[PERSON_NAME]" at bounding box center [111, 556] width 132 height 20
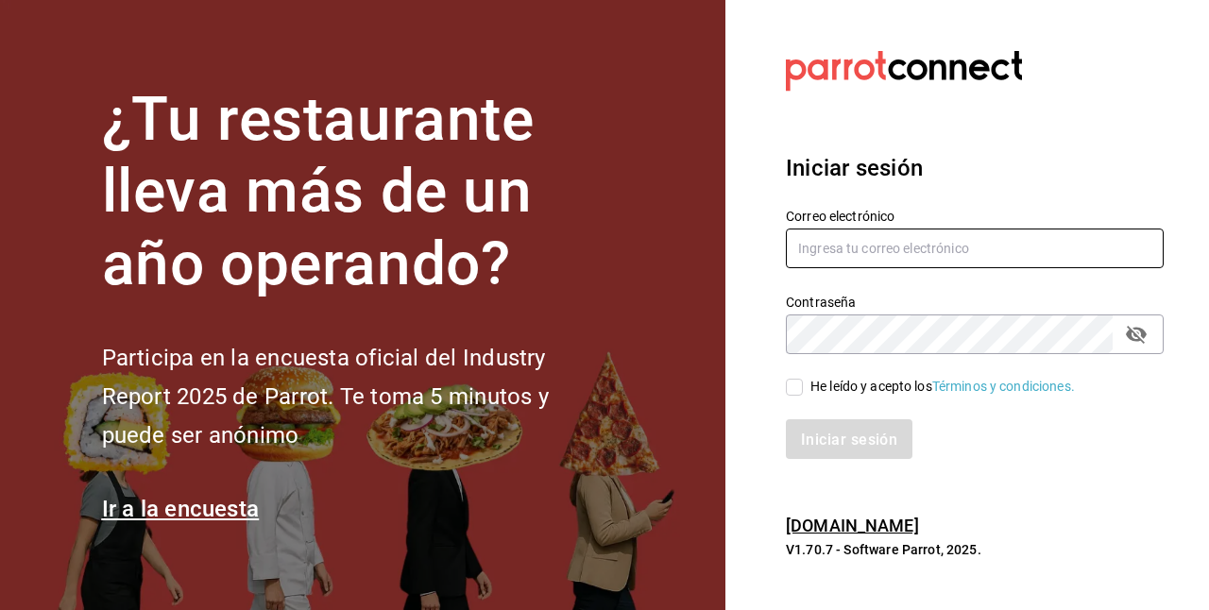
type input "carlom4rc.21@gmail.com"
click at [817, 385] on font "He leído y acepto los" at bounding box center [872, 386] width 122 height 15
click at [803, 385] on input "He leído y acepto los Términos y condiciones." at bounding box center [794, 387] width 17 height 17
checkbox input "true"
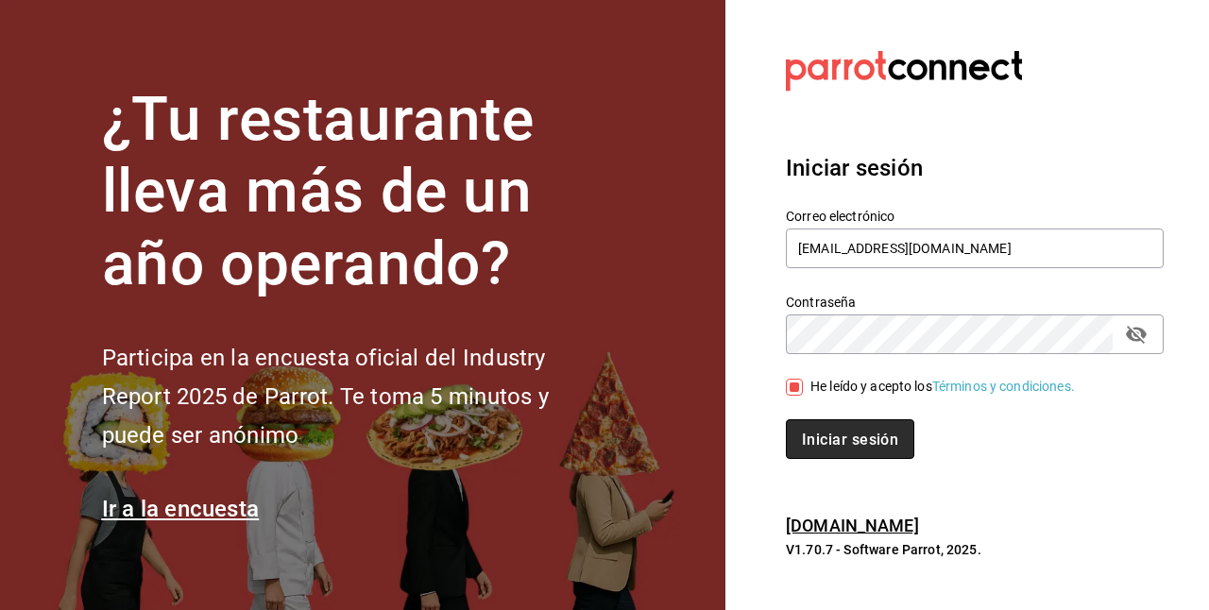
click at [835, 443] on font "Iniciar sesión" at bounding box center [850, 440] width 96 height 18
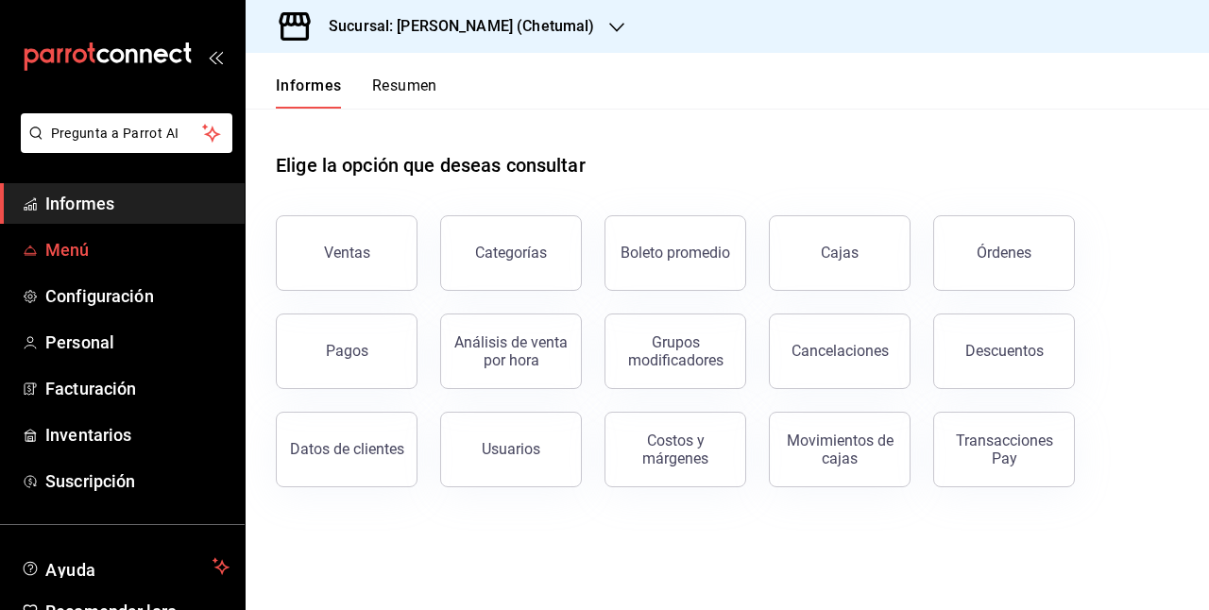
click at [102, 244] on span "Menú" at bounding box center [137, 250] width 184 height 26
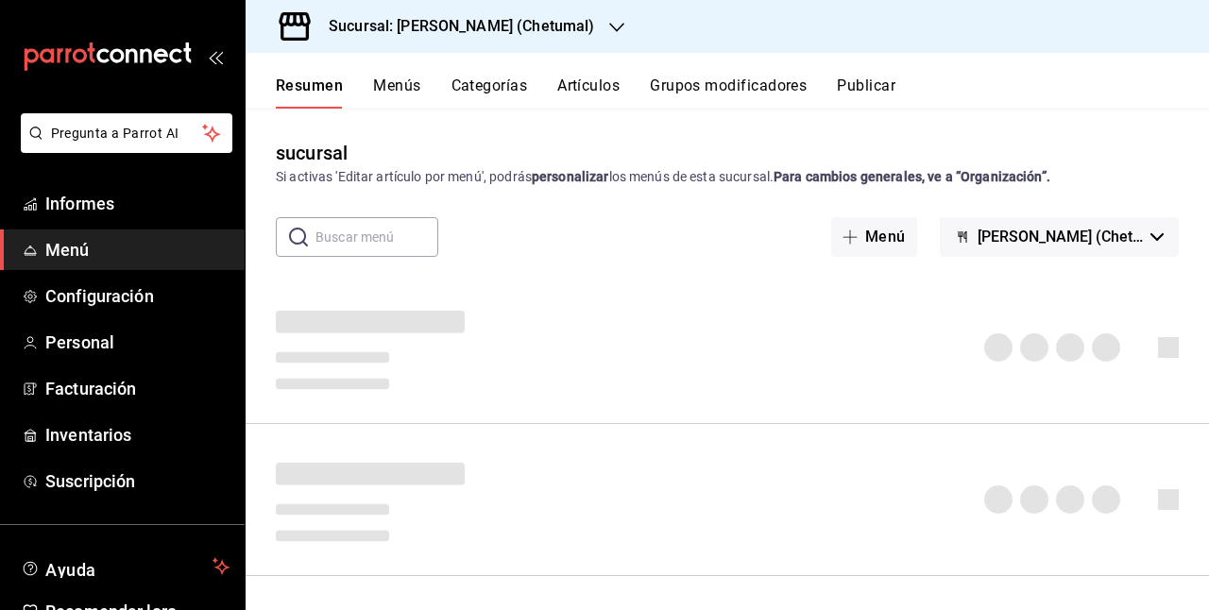
click at [588, 91] on font "Artículos" at bounding box center [588, 86] width 62 height 18
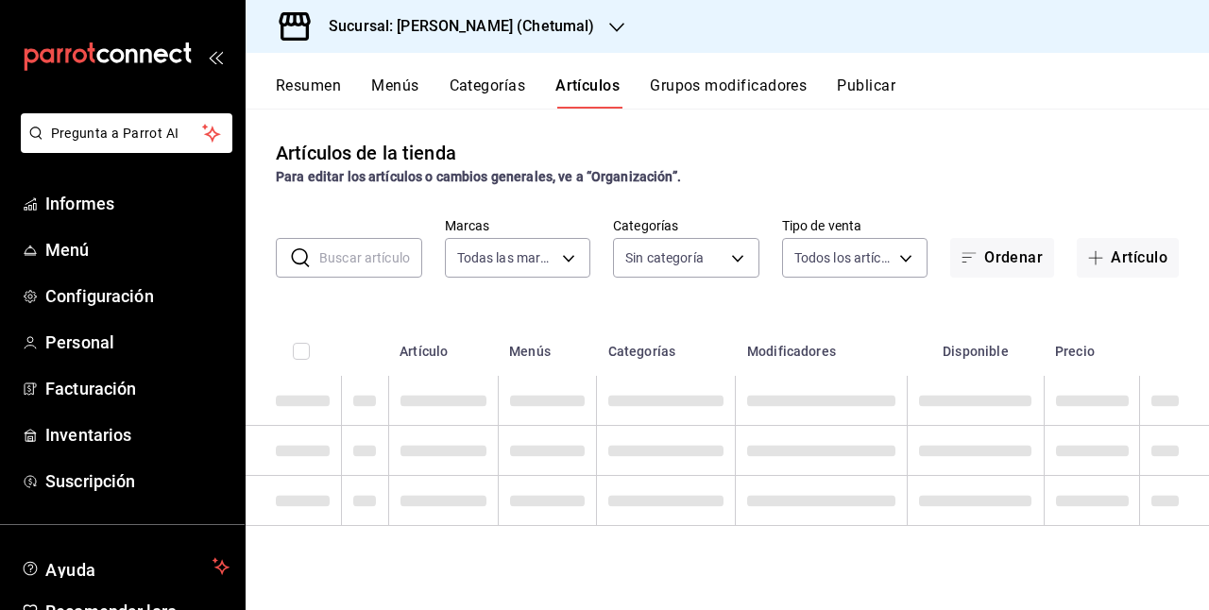
type input "1e1dcecb-146a-4c38-a37f-07a66fe23c0d"
type input "afeef8b8-472a-4080-9df8-2e42184c4c11,f98108bb-a2b2-4d05-9419-5e1f5dc0d9f4,7f33e…"
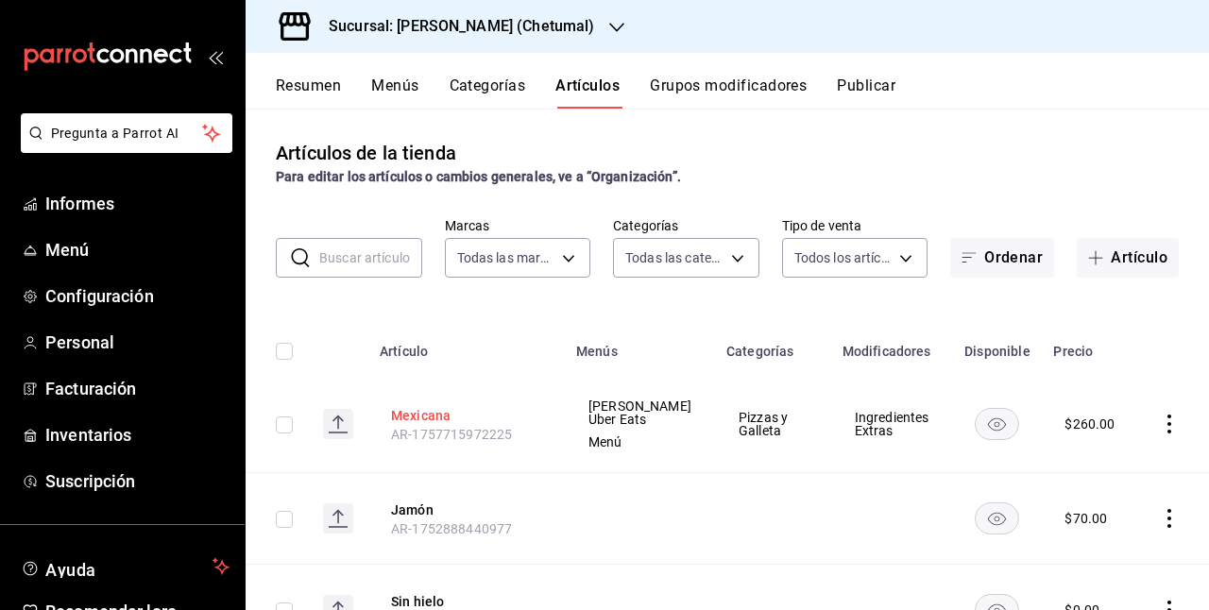
click at [445, 420] on font "Mexicana" at bounding box center [421, 415] width 60 height 15
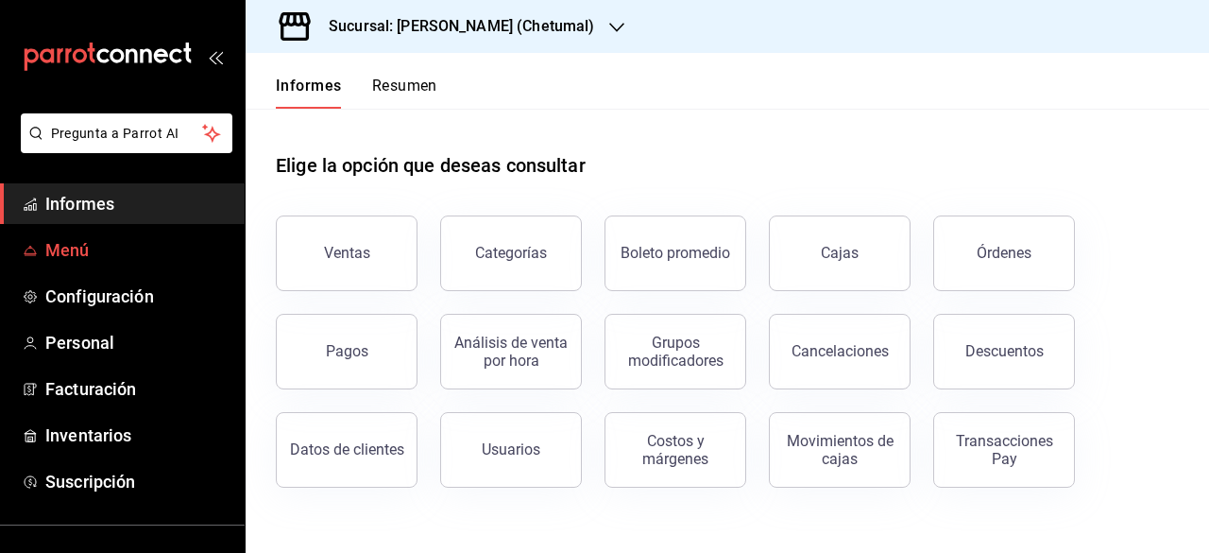
click at [72, 252] on font "Menú" at bounding box center [67, 250] width 44 height 20
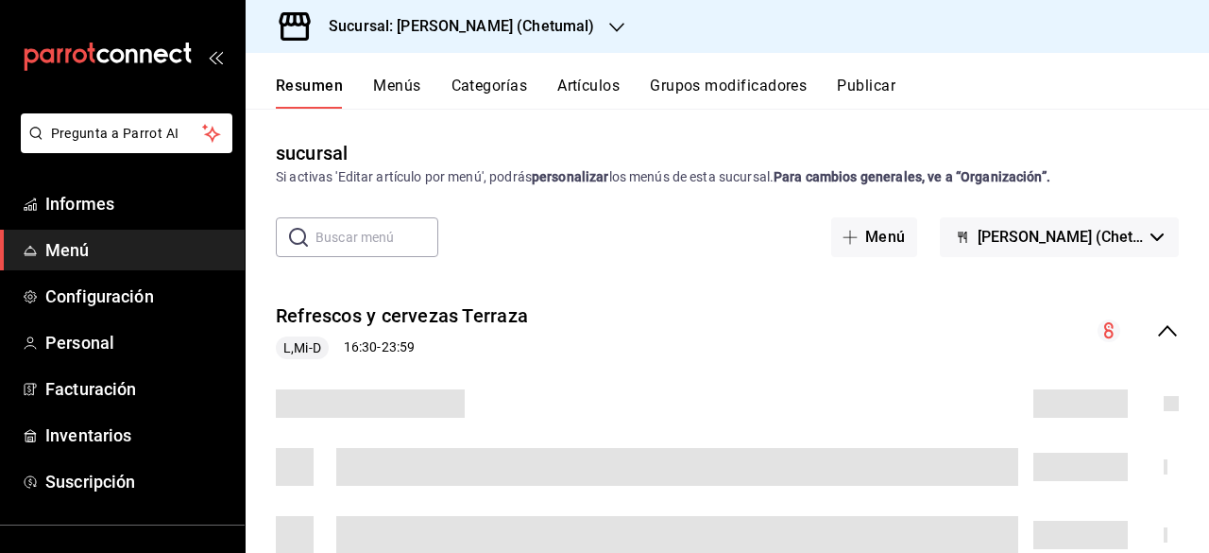
click at [592, 92] on font "Artículos" at bounding box center [588, 86] width 62 height 18
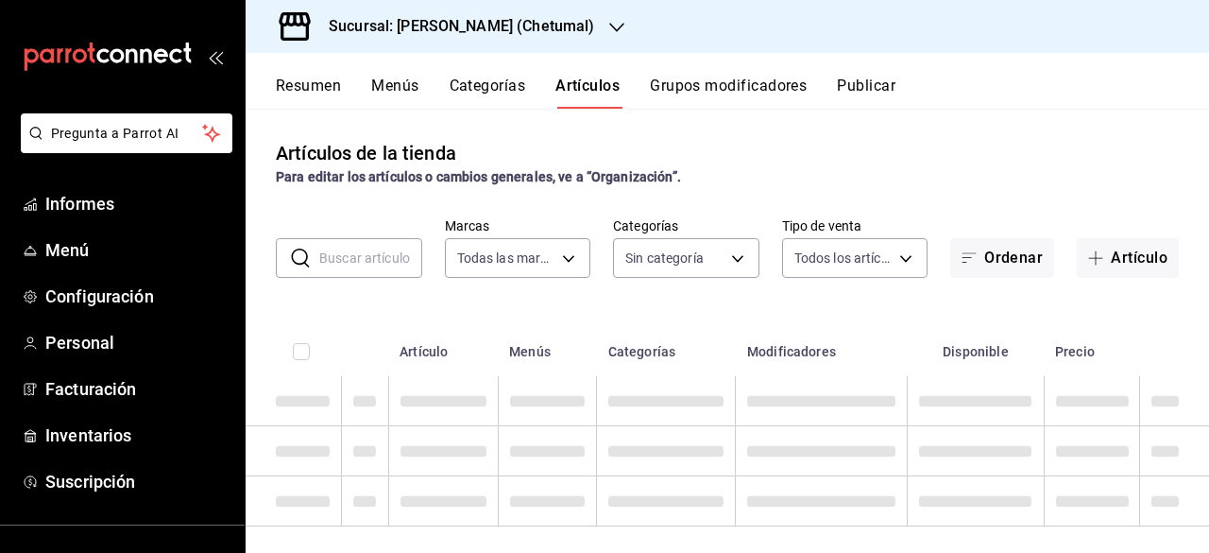
type input "1e1dcecb-146a-4c38-a37f-07a66fe23c0d"
type input "afeef8b8-472a-4080-9df8-2e42184c4c11,f98108bb-a2b2-4d05-9419-5e1f5dc0d9f4,7f33e…"
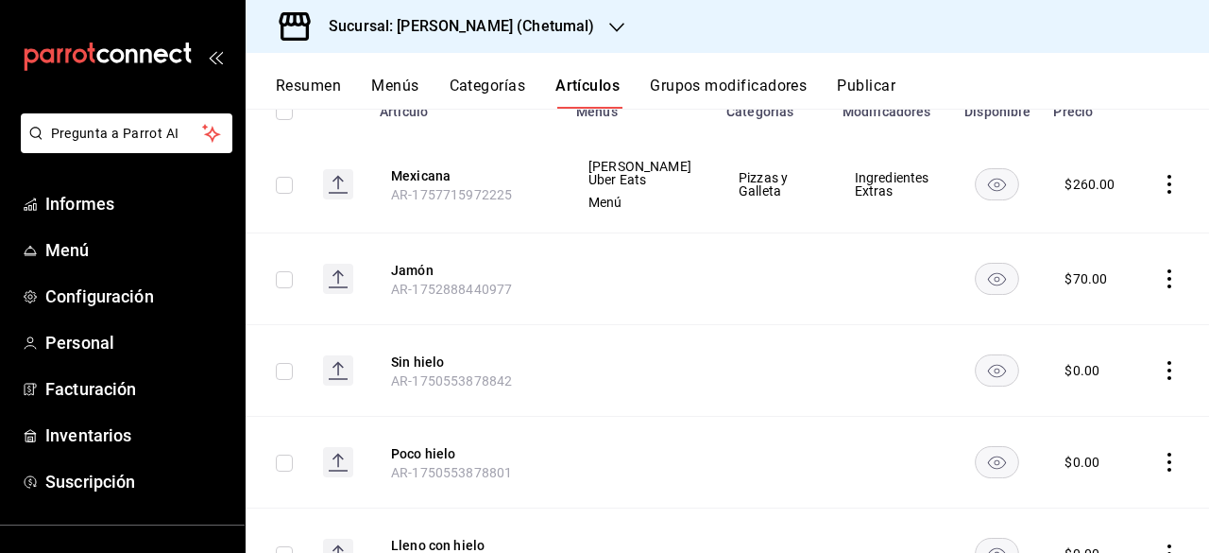
scroll to position [283, 0]
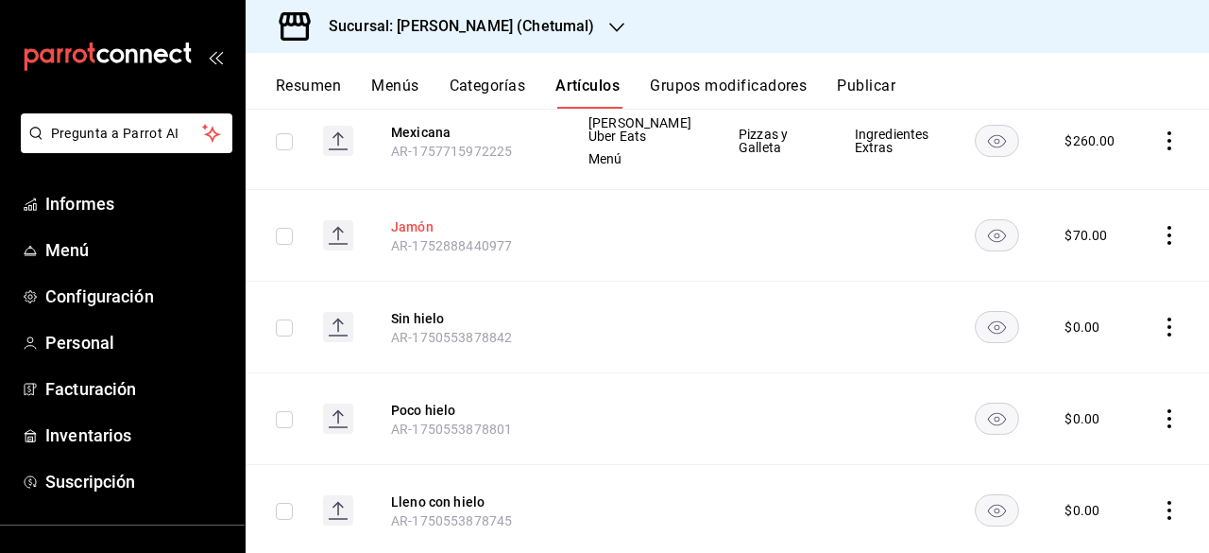
click at [409, 226] on font "Jamón" at bounding box center [412, 226] width 43 height 15
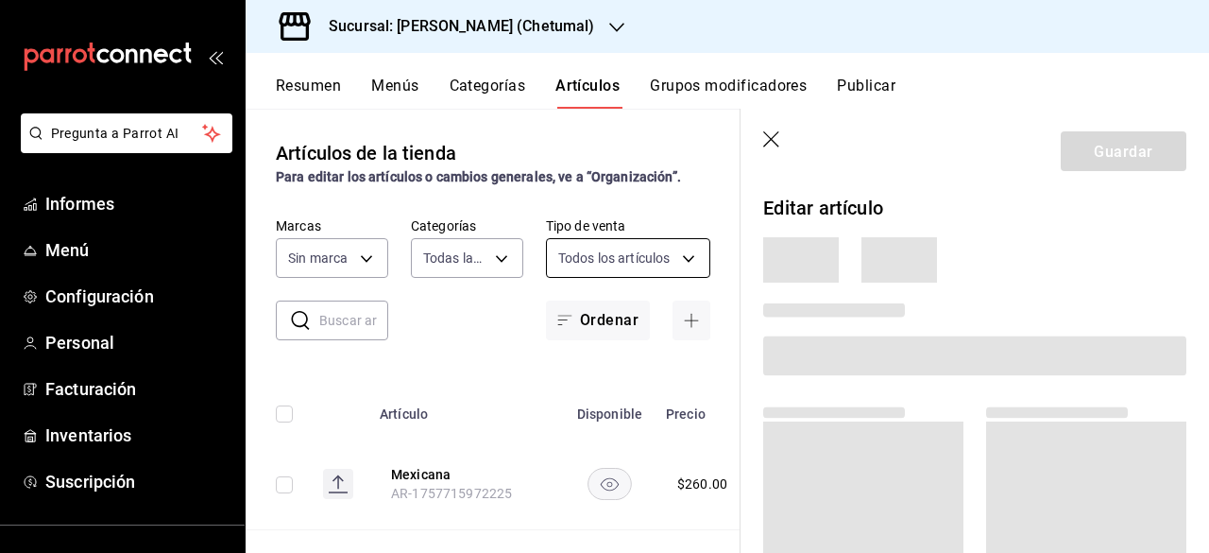
type input "afeef8b8-472a-4080-9df8-2e42184c4c11,f98108bb-a2b2-4d05-9419-5e1f5dc0d9f4,7f33e…"
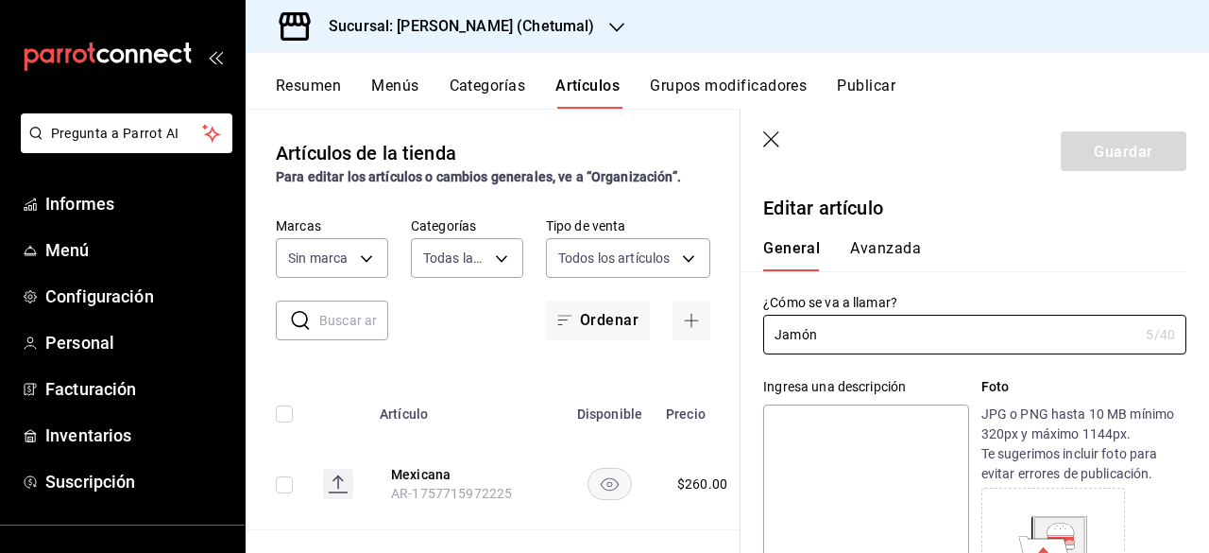
type input "$70.00"
type input "1e1dcecb-146a-4c38-a37f-07a66fe23c0d"
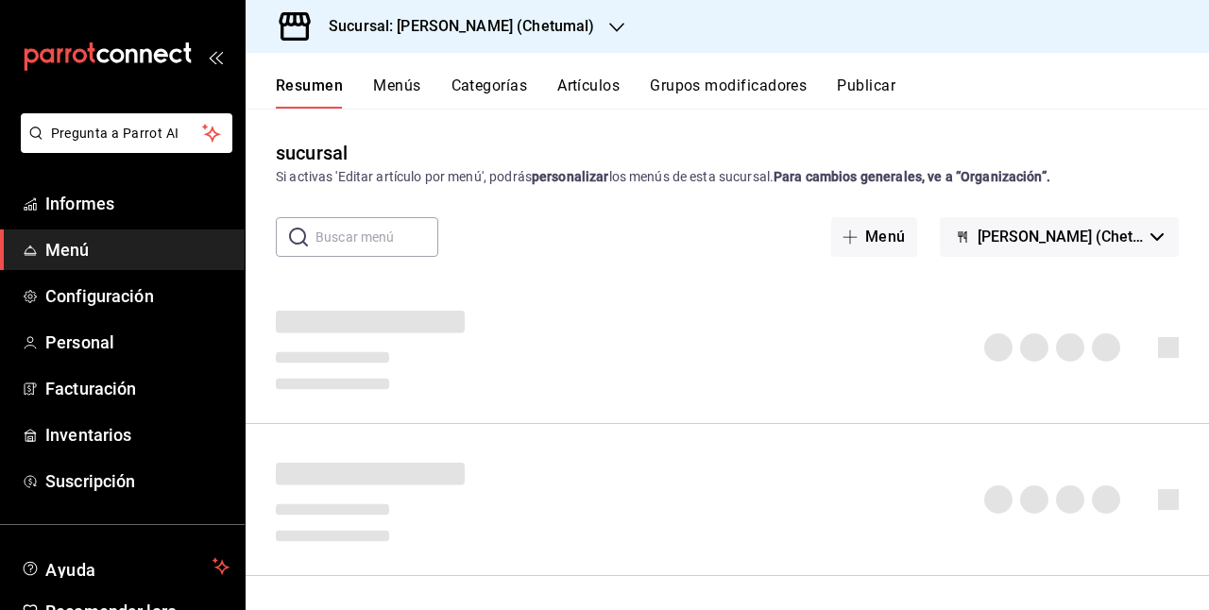
click at [67, 247] on font "Menú" at bounding box center [67, 250] width 44 height 20
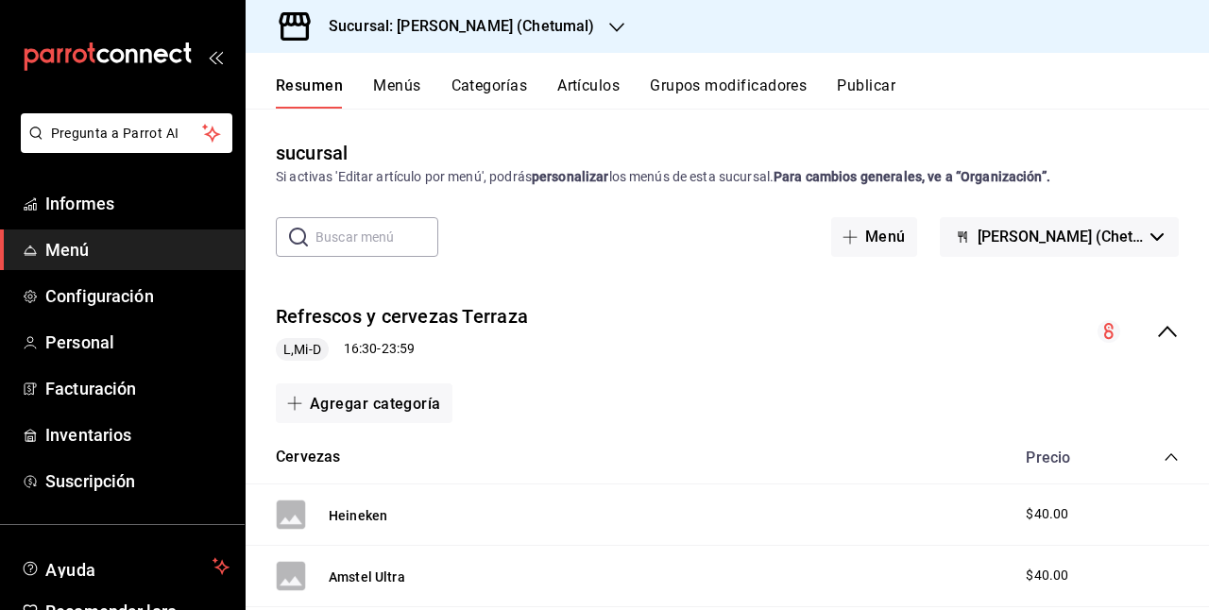
click at [583, 81] on font "Artículos" at bounding box center [588, 86] width 62 height 18
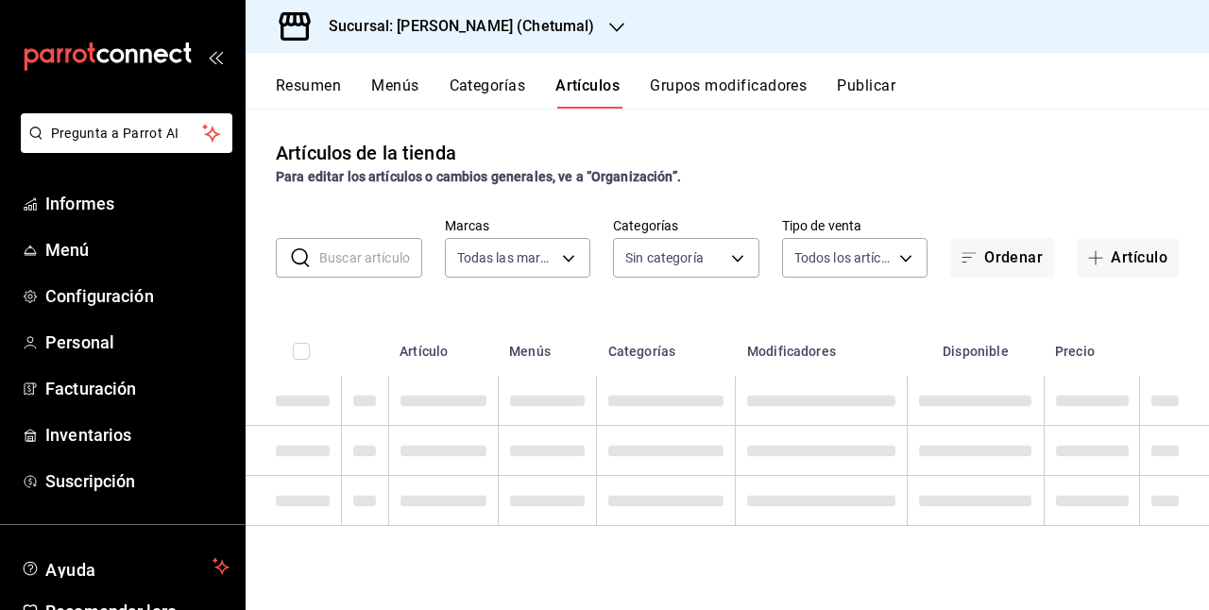
type input "1e1dcecb-146a-4c38-a37f-07a66fe23c0d"
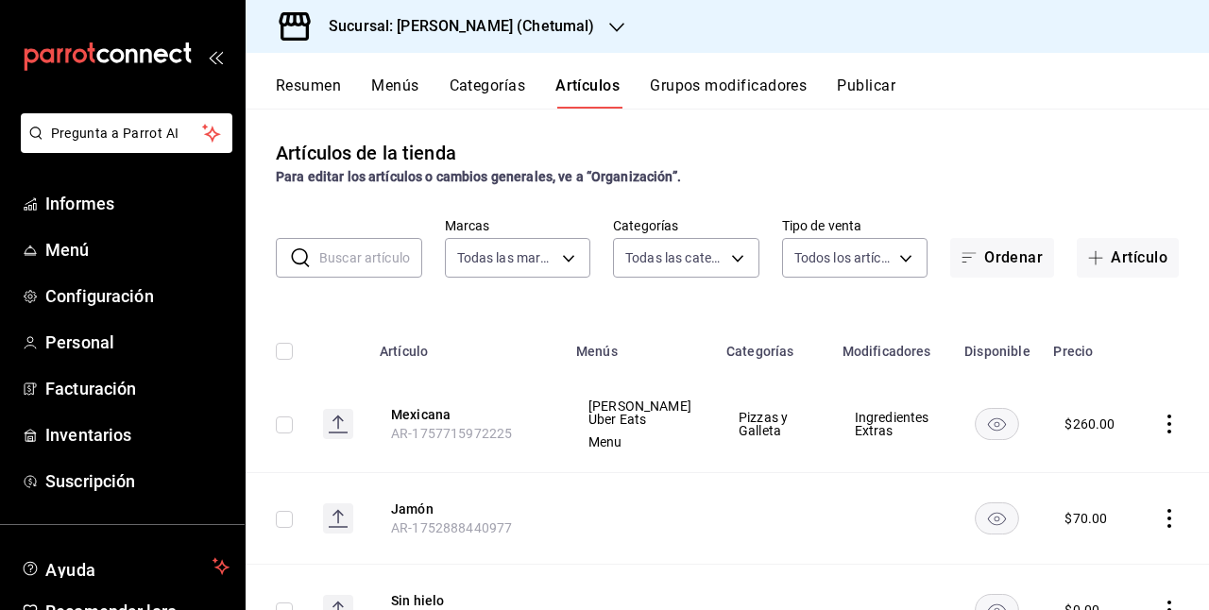
type input "afeef8b8-472a-4080-9df8-2e42184c4c11,f98108bb-a2b2-4d05-9419-5e1f5dc0d9f4,7f33e…"
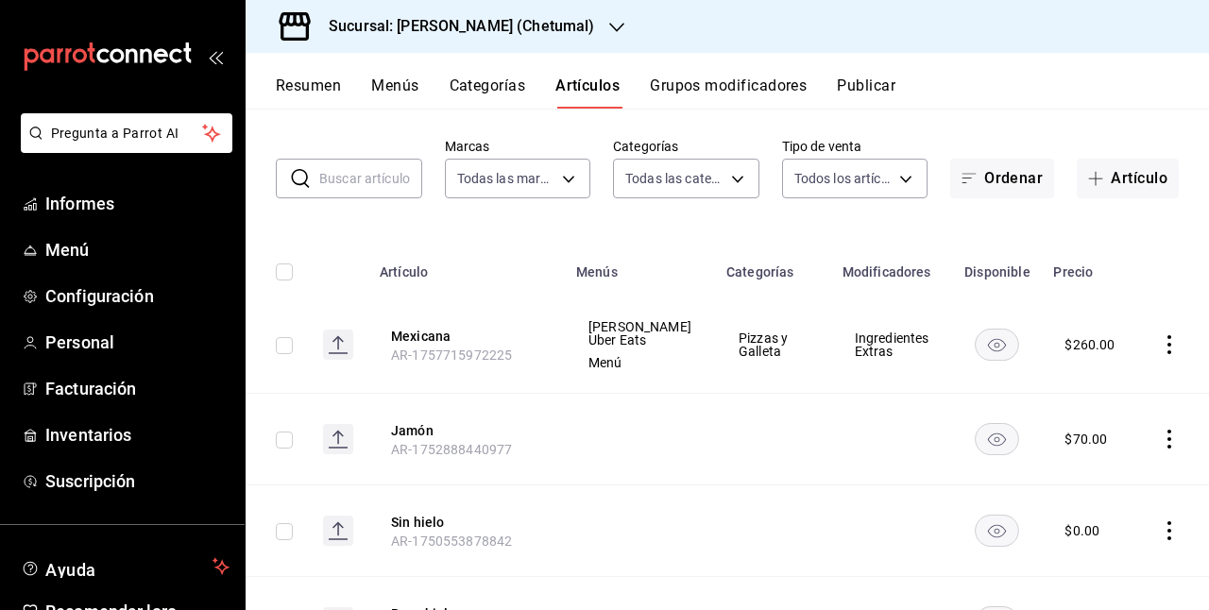
scroll to position [189, 0]
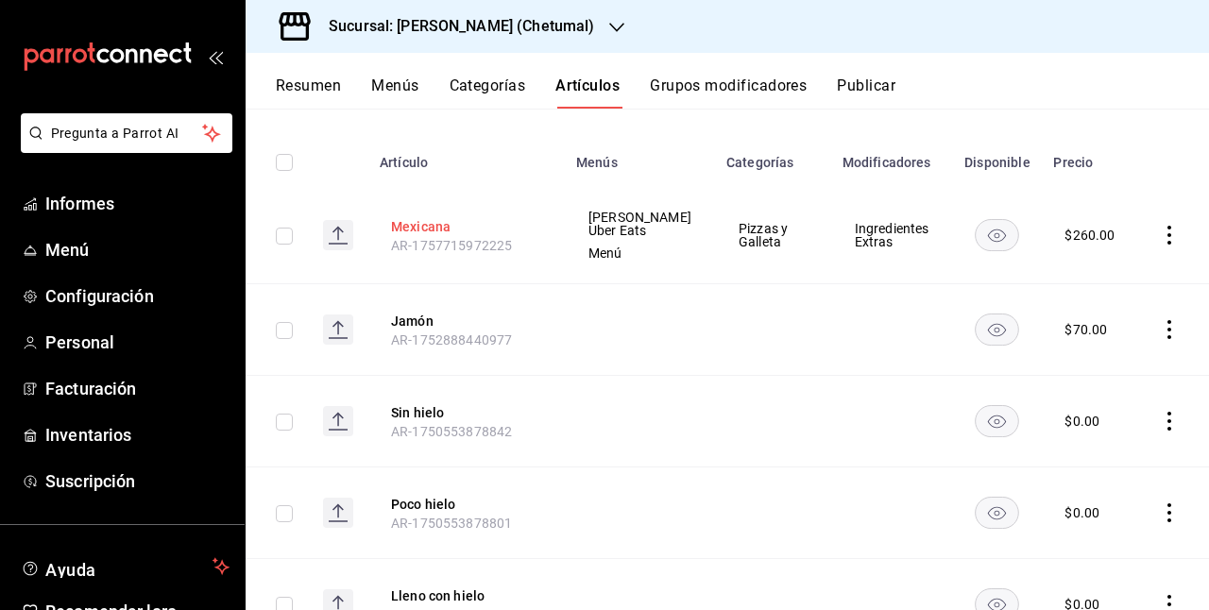
click at [420, 227] on font "Mexicana" at bounding box center [421, 226] width 60 height 15
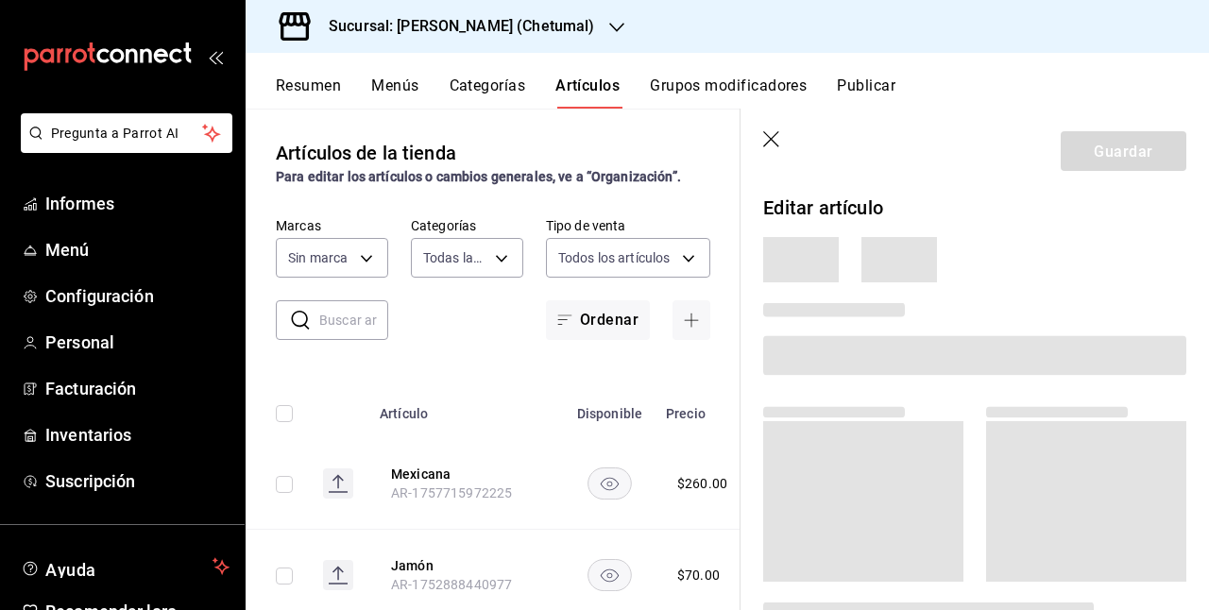
type input "afeef8b8-472a-4080-9df8-2e42184c4c11,f98108bb-a2b2-4d05-9419-5e1f5dc0d9f4,7f33e…"
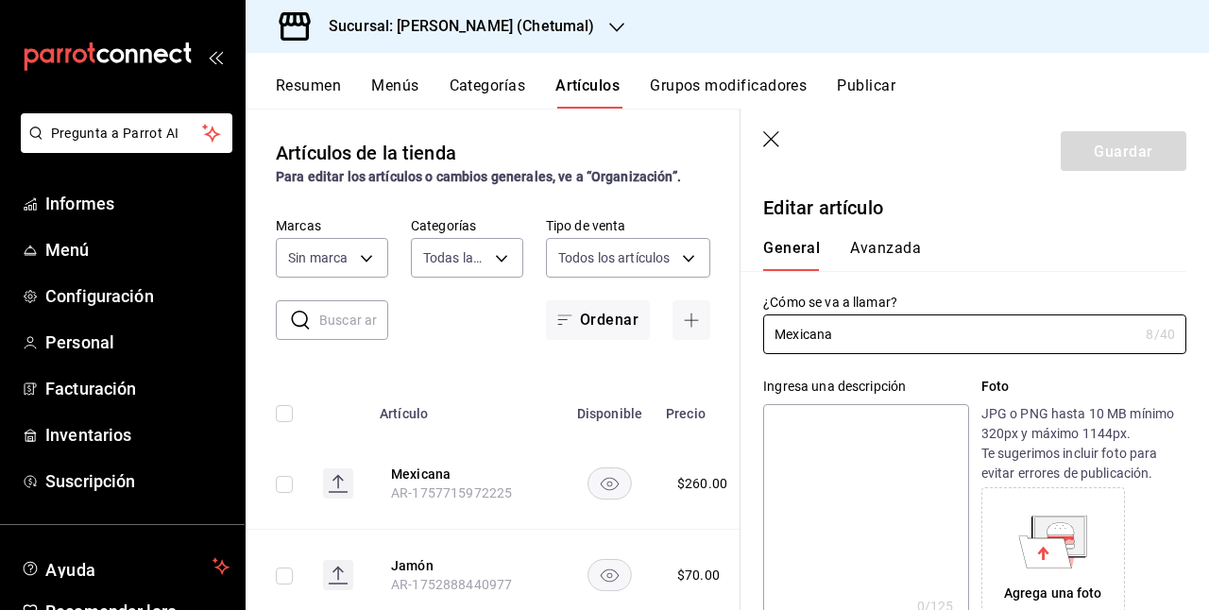
type input "1e1dcecb-146a-4c38-a37f-07a66fe23c0d"
click at [771, 141] on icon "button" at bounding box center [772, 140] width 19 height 19
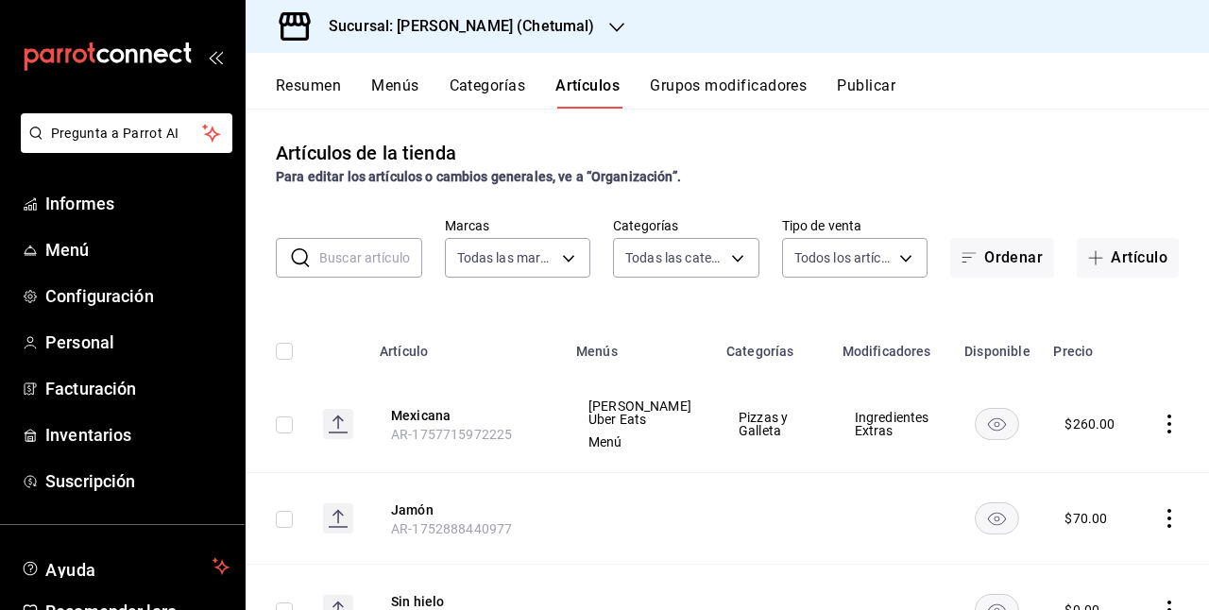
scroll to position [94, 0]
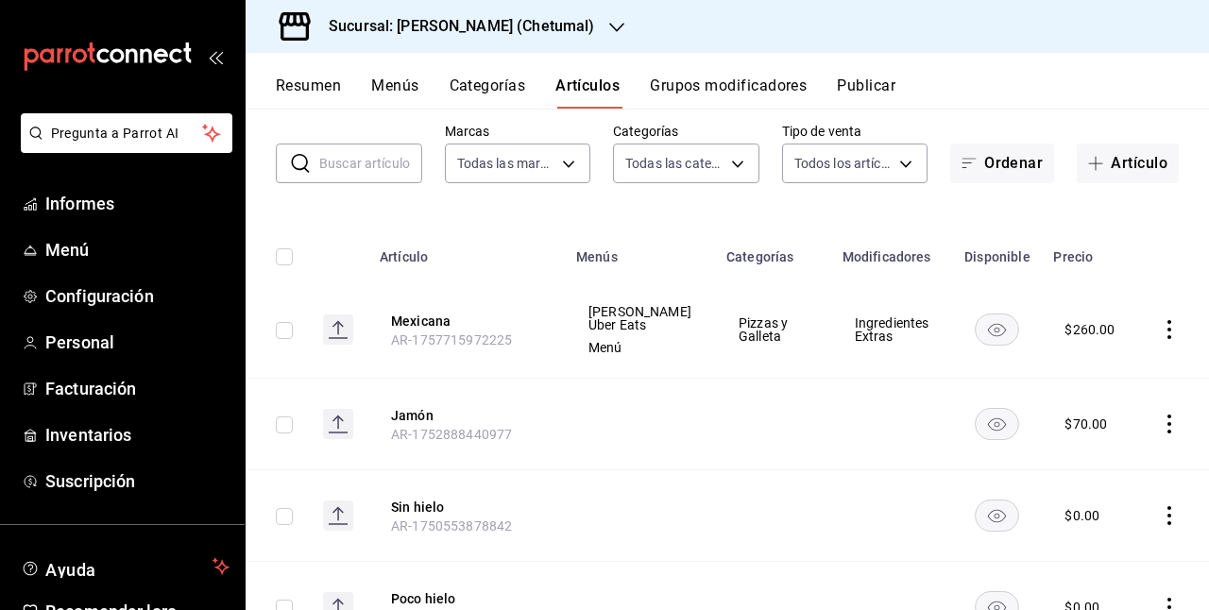
click at [1160, 334] on icon "comportamiento" at bounding box center [1169, 329] width 19 height 19
click at [1098, 446] on font "Eliminar" at bounding box center [1098, 451] width 48 height 15
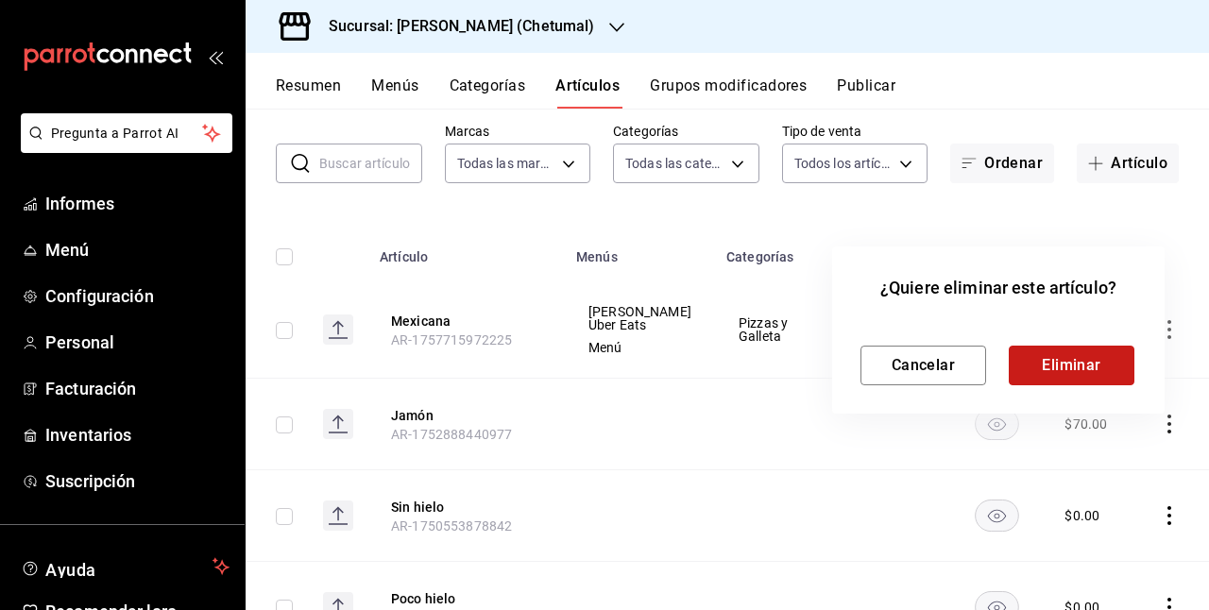
click at [1026, 384] on button "Eliminar" at bounding box center [1072, 366] width 126 height 40
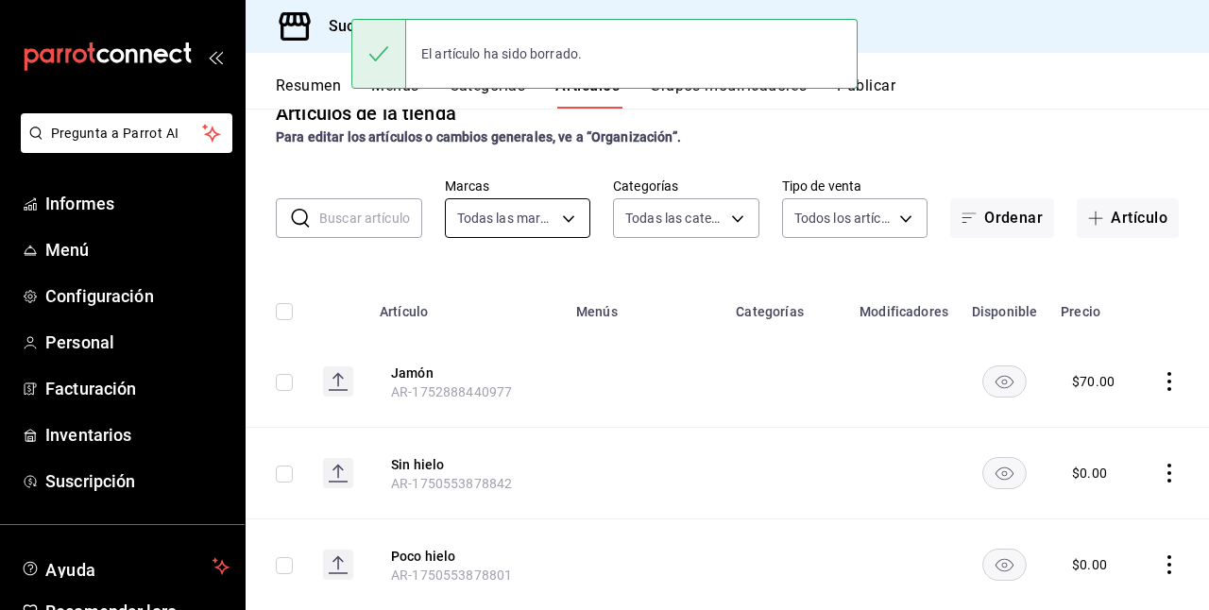
scroll to position [0, 0]
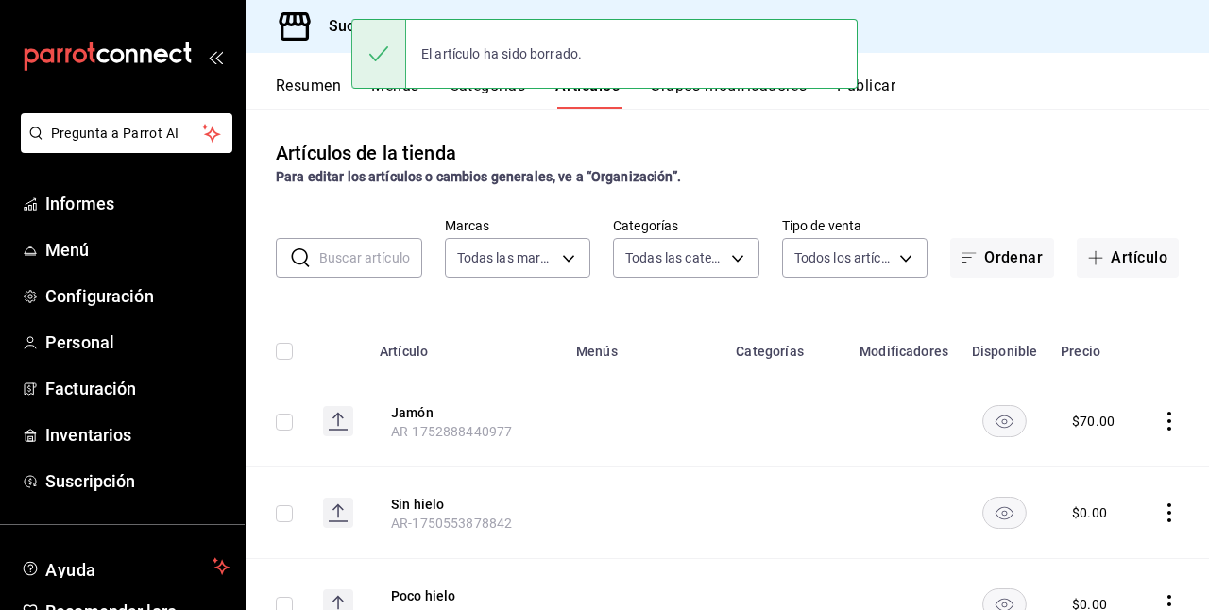
click at [346, 266] on input "text" at bounding box center [370, 258] width 103 height 38
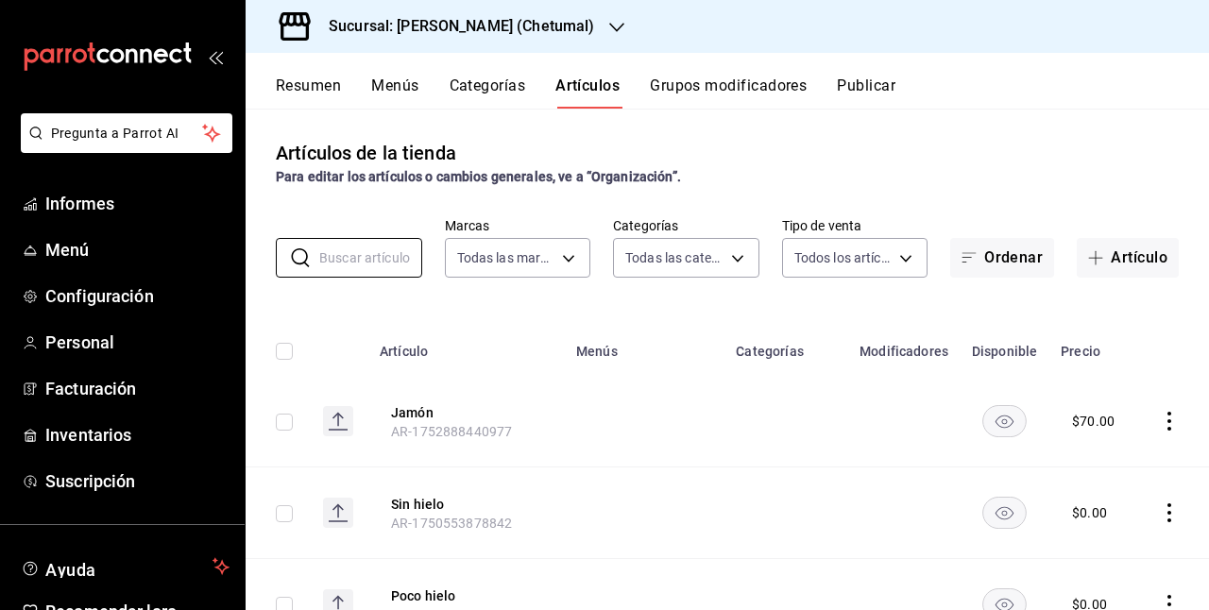
type input "espinaca"
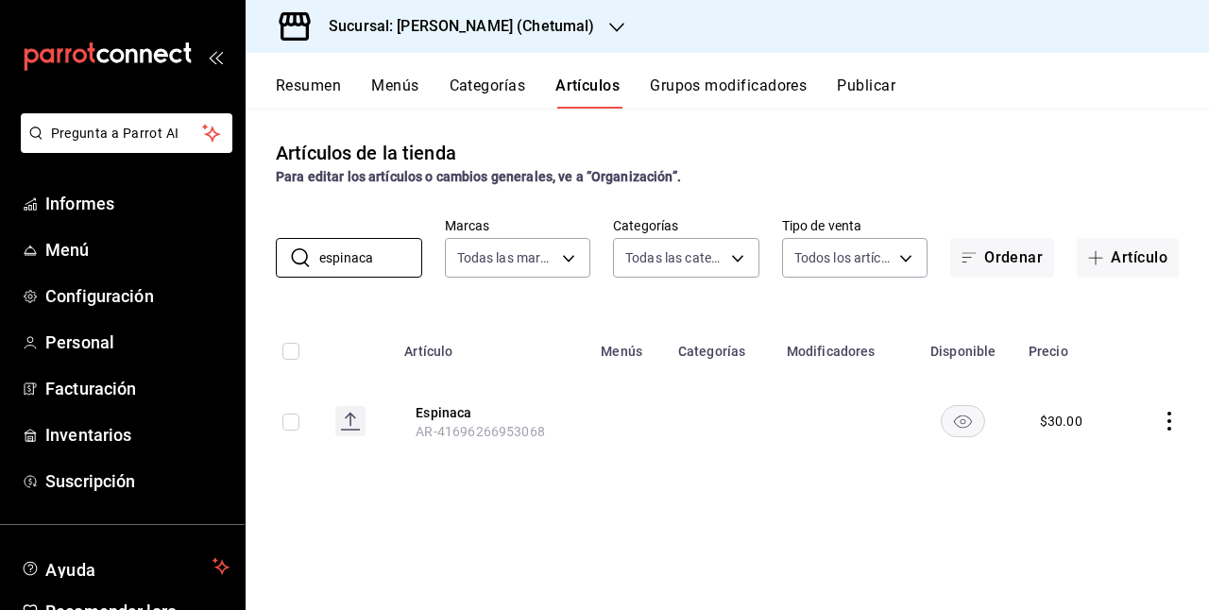
click at [442, 424] on font "AR-41696266953068" at bounding box center [480, 431] width 129 height 15
click at [444, 416] on font "Espinaca" at bounding box center [444, 412] width 56 height 15
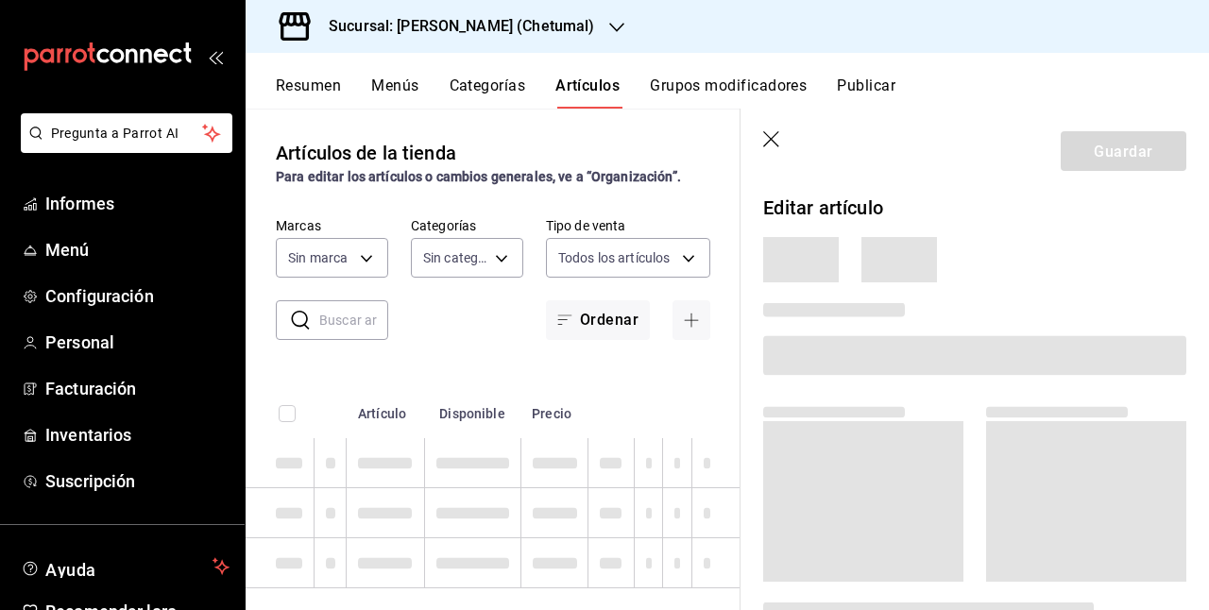
type input "afeef8b8-472a-4080-9df8-2e42184c4c11,f98108bb-a2b2-4d05-9419-5e1f5dc0d9f4,7f33e…"
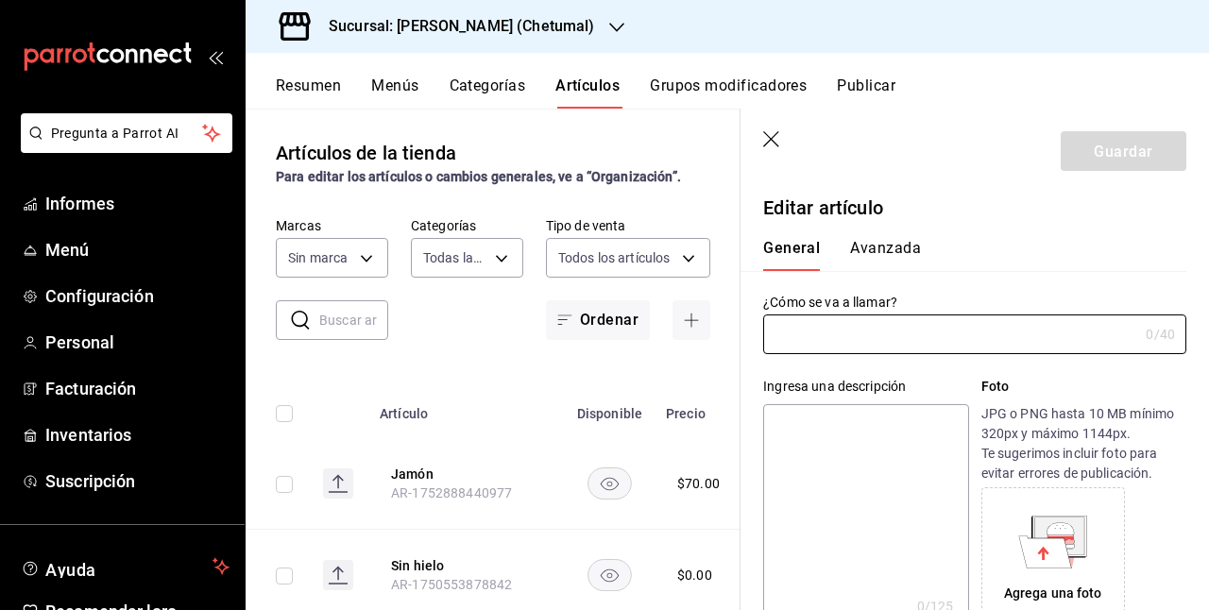
type input "Espinaca"
type input "AR-41696266953068"
type input "$30.00"
type input "1e1dcecb-146a-4c38-a37f-07a66fe23c0d"
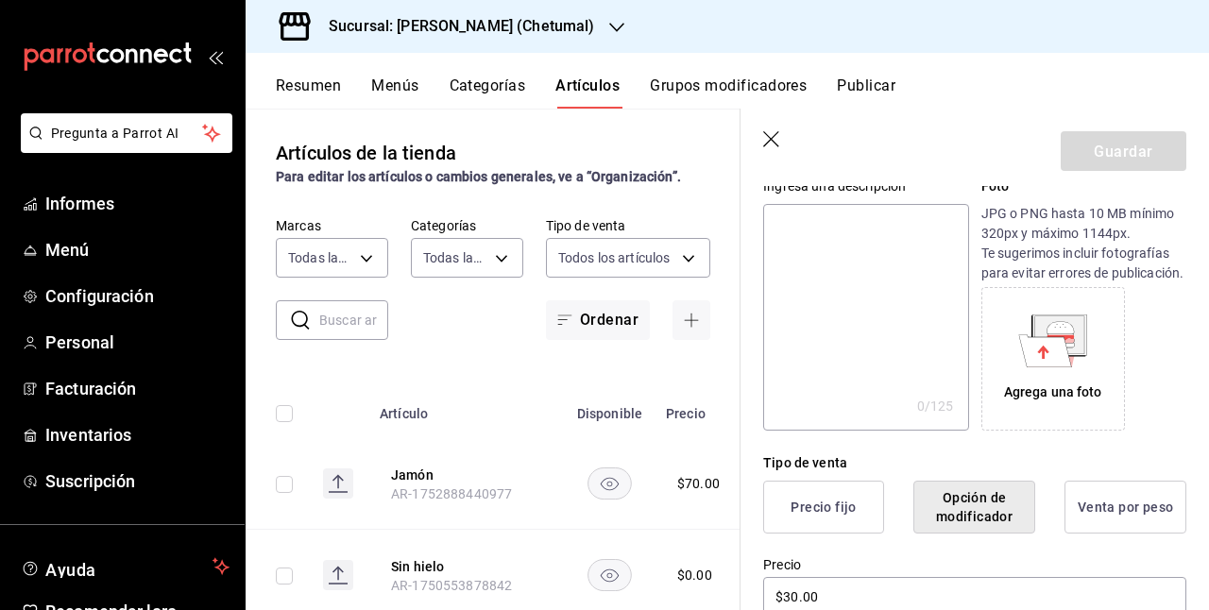
scroll to position [296, 0]
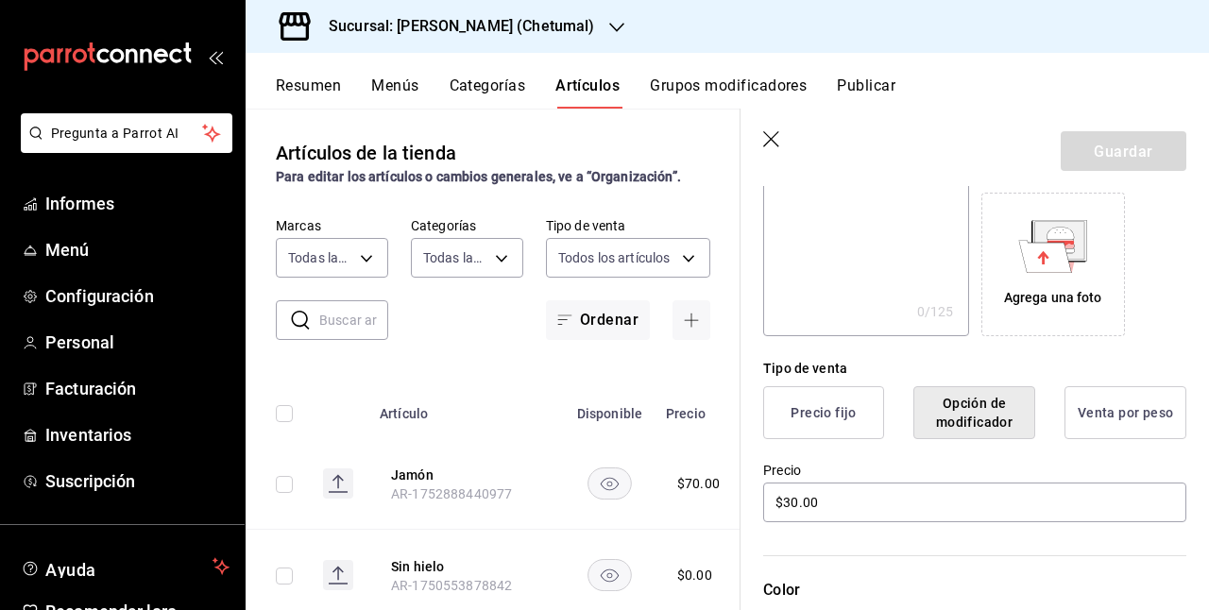
click at [841, 439] on button "Precio fijo" at bounding box center [823, 412] width 121 height 53
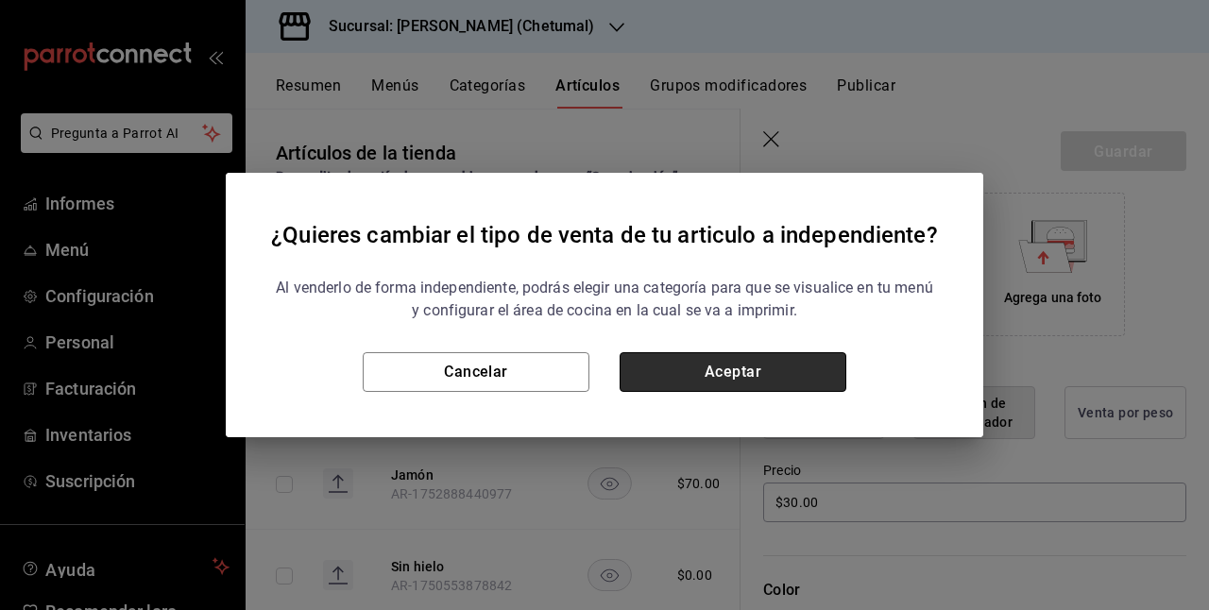
click at [767, 371] on button "Aceptar" at bounding box center [733, 372] width 227 height 40
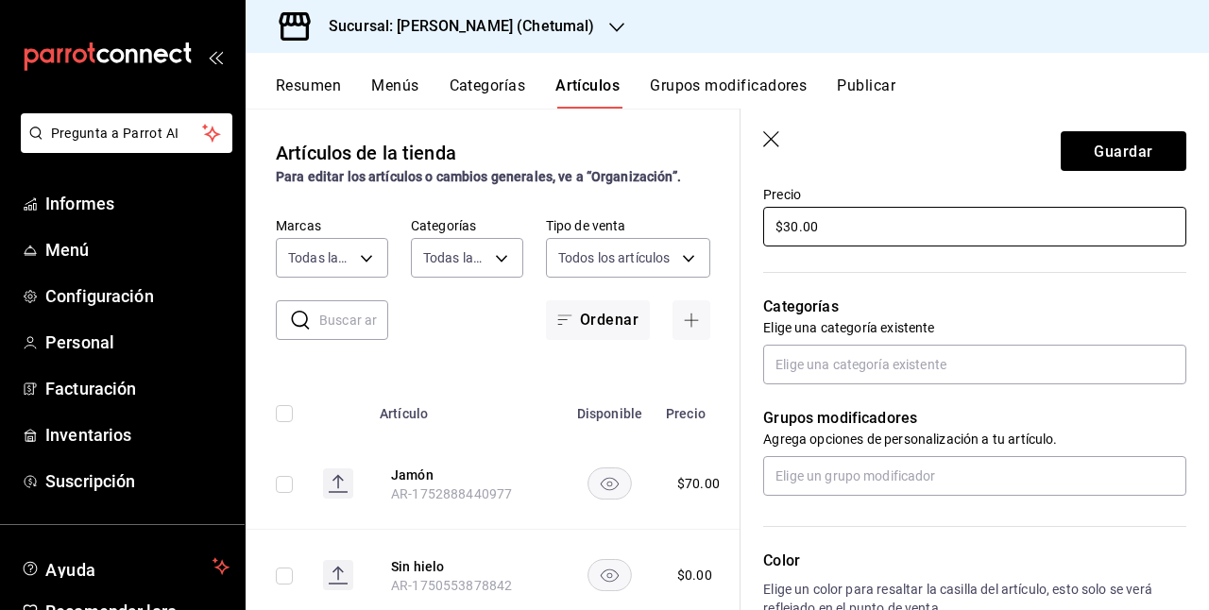
scroll to position [579, 0]
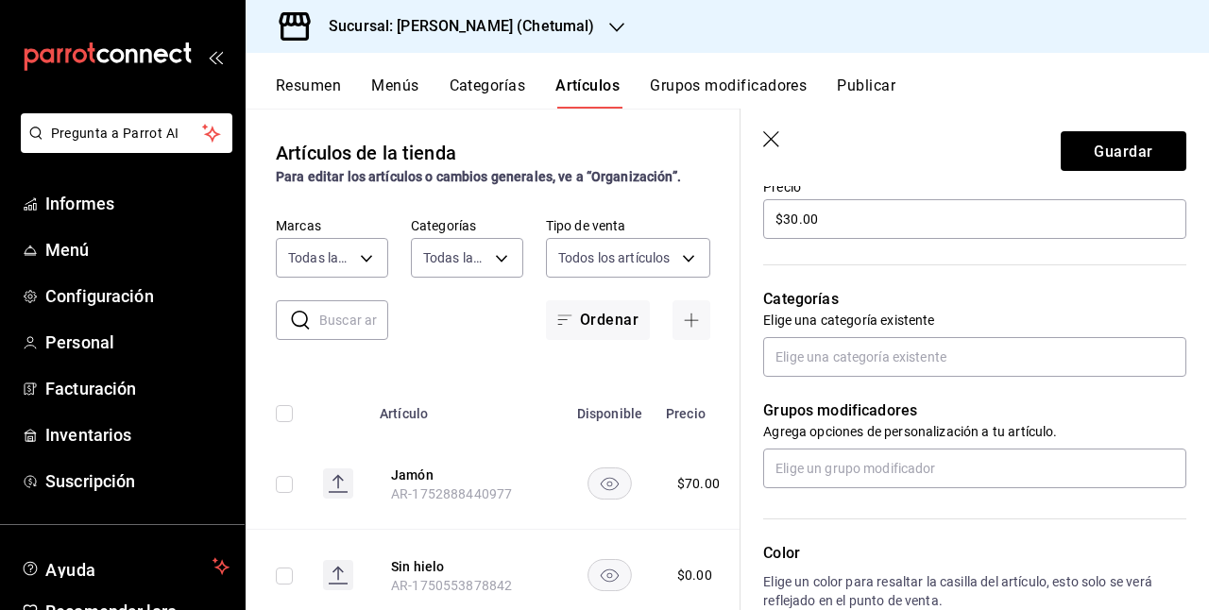
click at [888, 399] on div "Grupos modificadores Agrega opciones de personalización a tu artículo." at bounding box center [964, 432] width 446 height 111
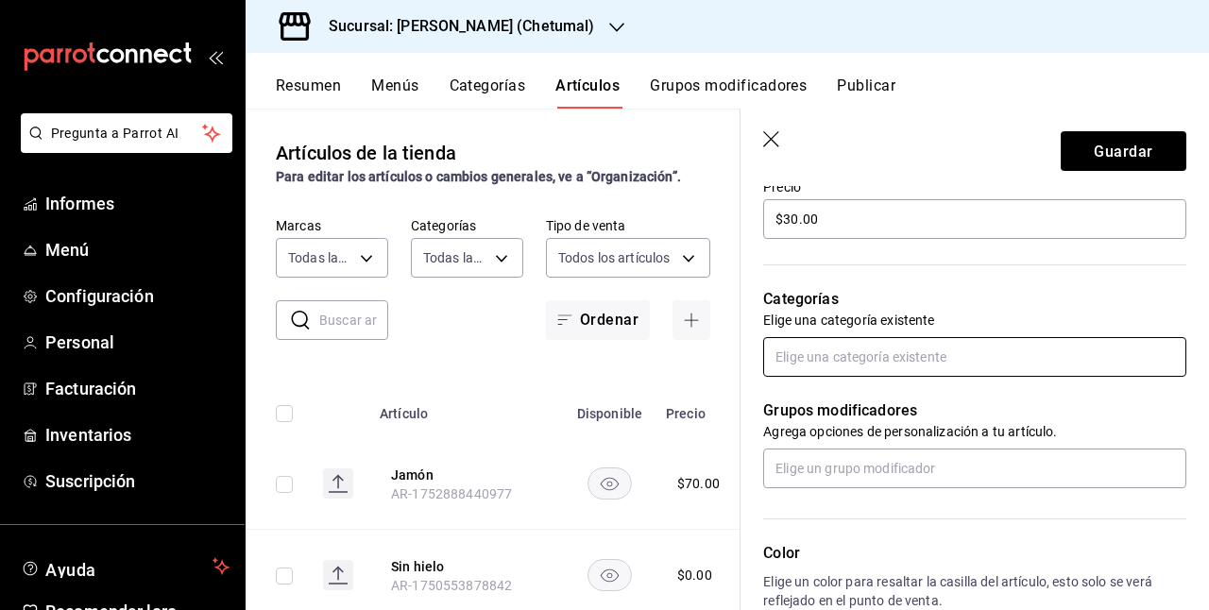
click at [892, 377] on input "text" at bounding box center [974, 357] width 423 height 40
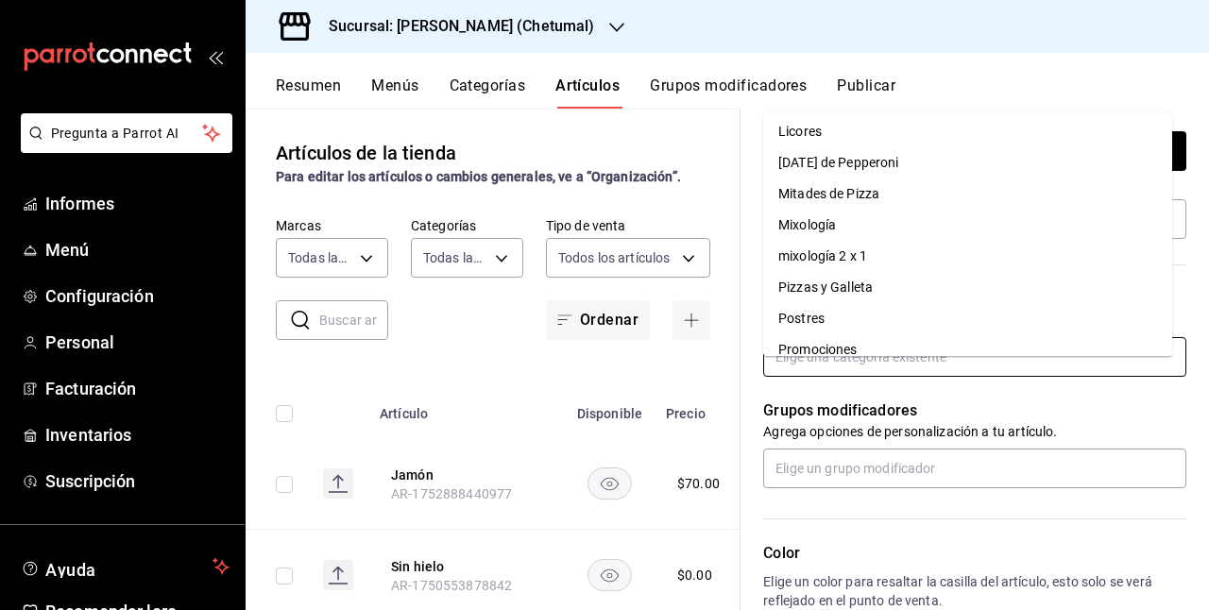
scroll to position [283, 0]
click at [858, 260] on font "Pizzas y Galleta" at bounding box center [826, 256] width 94 height 15
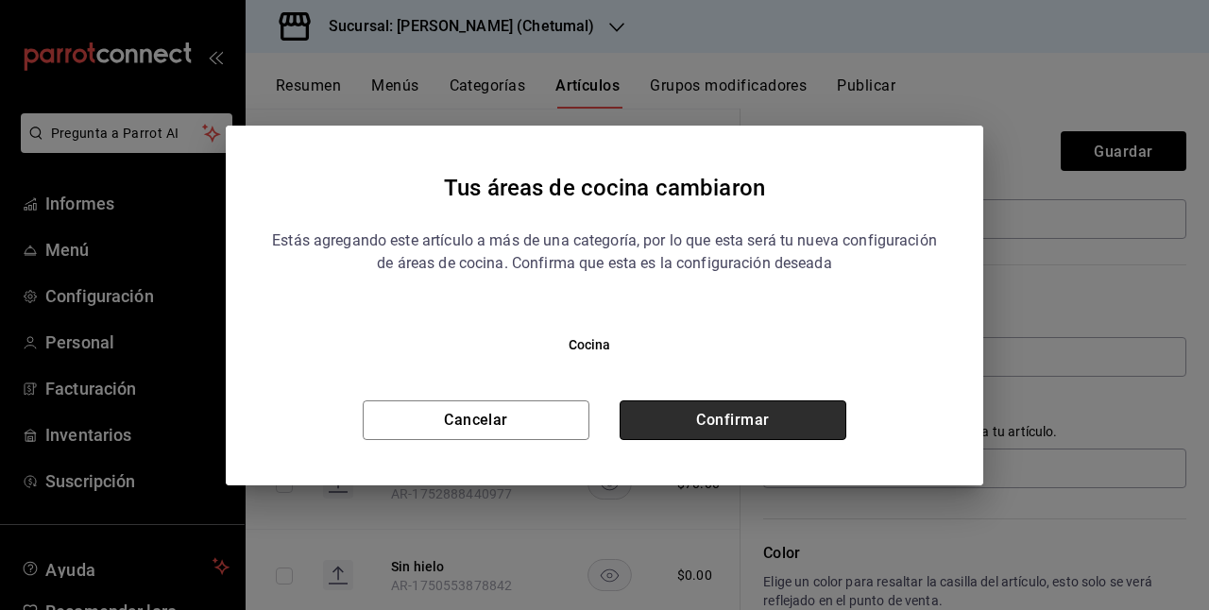
click at [728, 401] on button "Confirmar" at bounding box center [733, 421] width 227 height 40
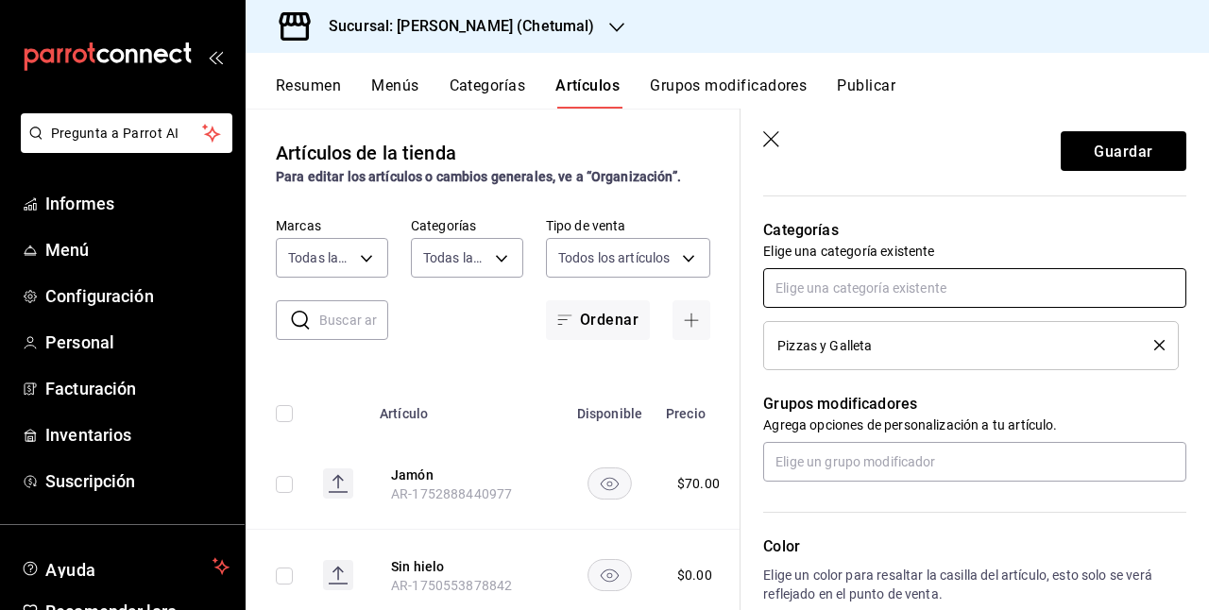
scroll to position [674, 0]
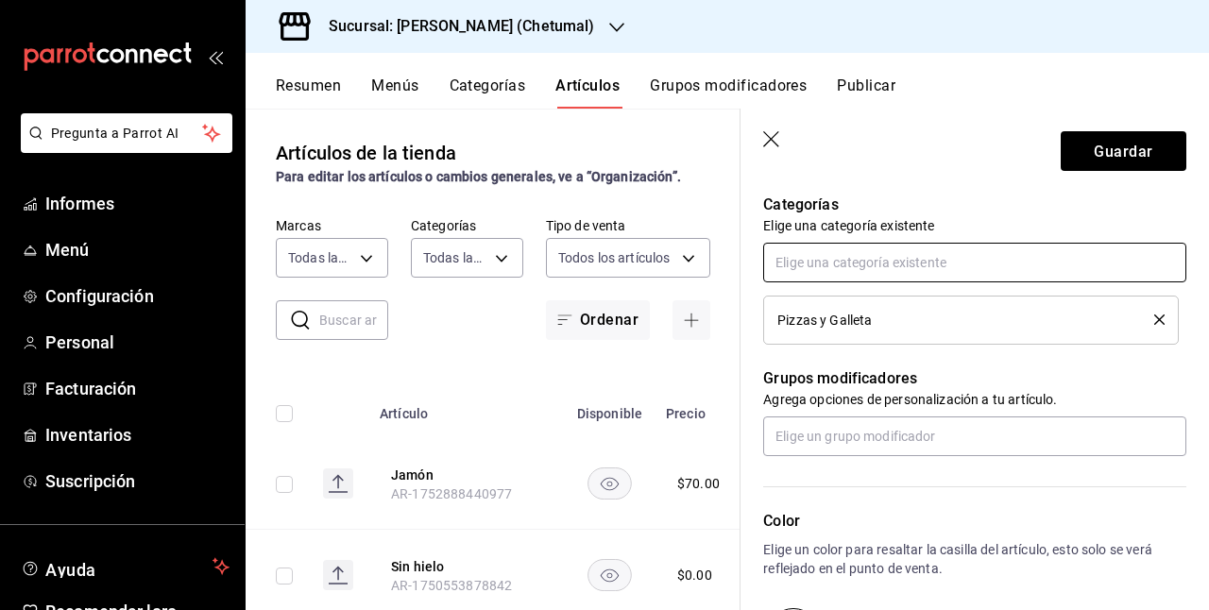
click at [877, 275] on input "text" at bounding box center [974, 263] width 423 height 40
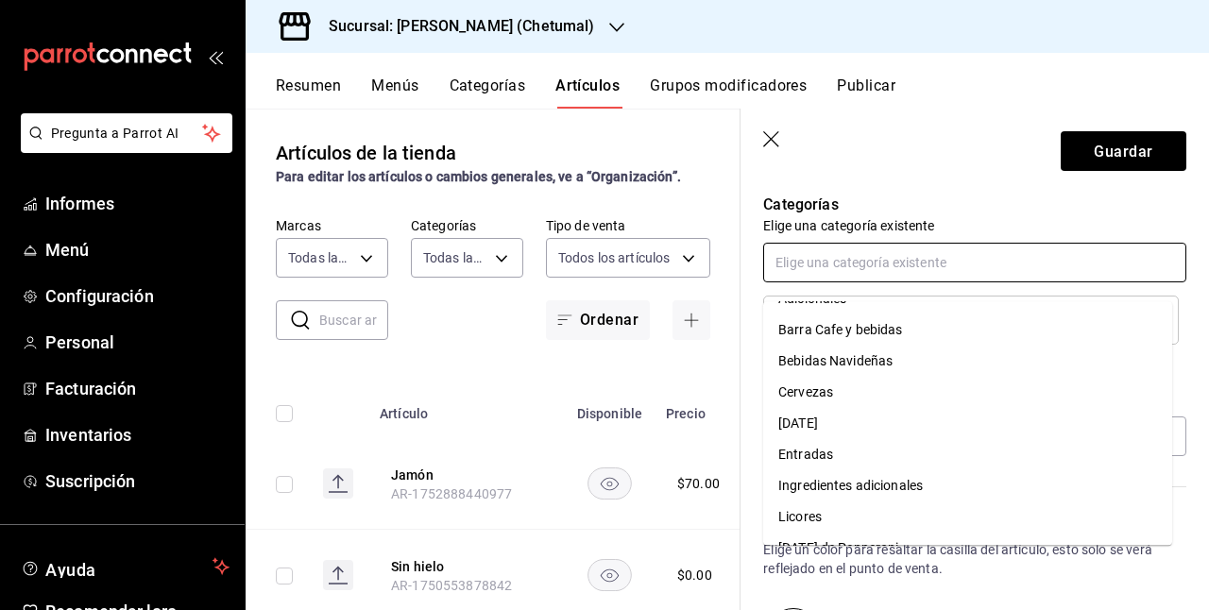
scroll to position [94, 0]
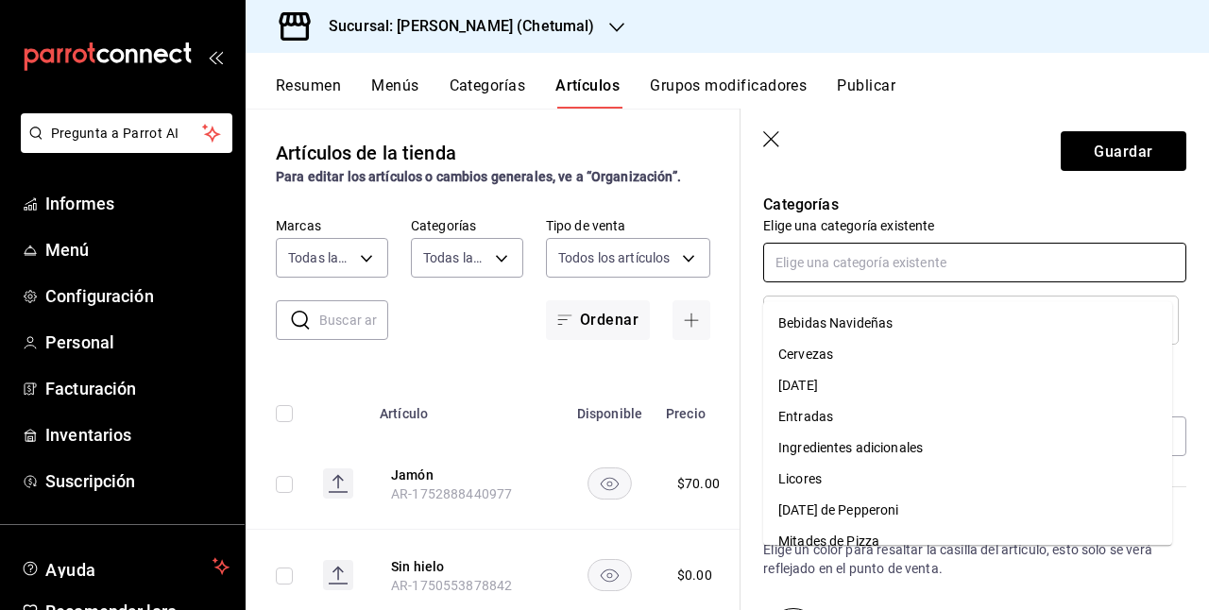
click at [867, 442] on font "Ingredientes adicionales" at bounding box center [851, 447] width 145 height 15
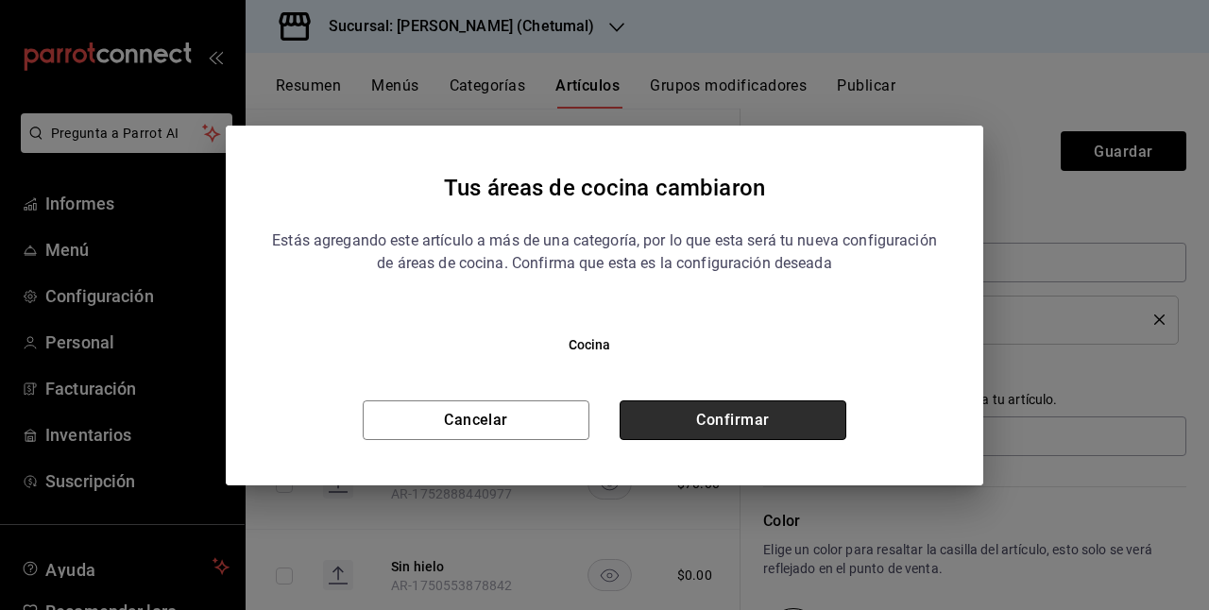
click at [788, 420] on button "Confirmar" at bounding box center [733, 421] width 227 height 40
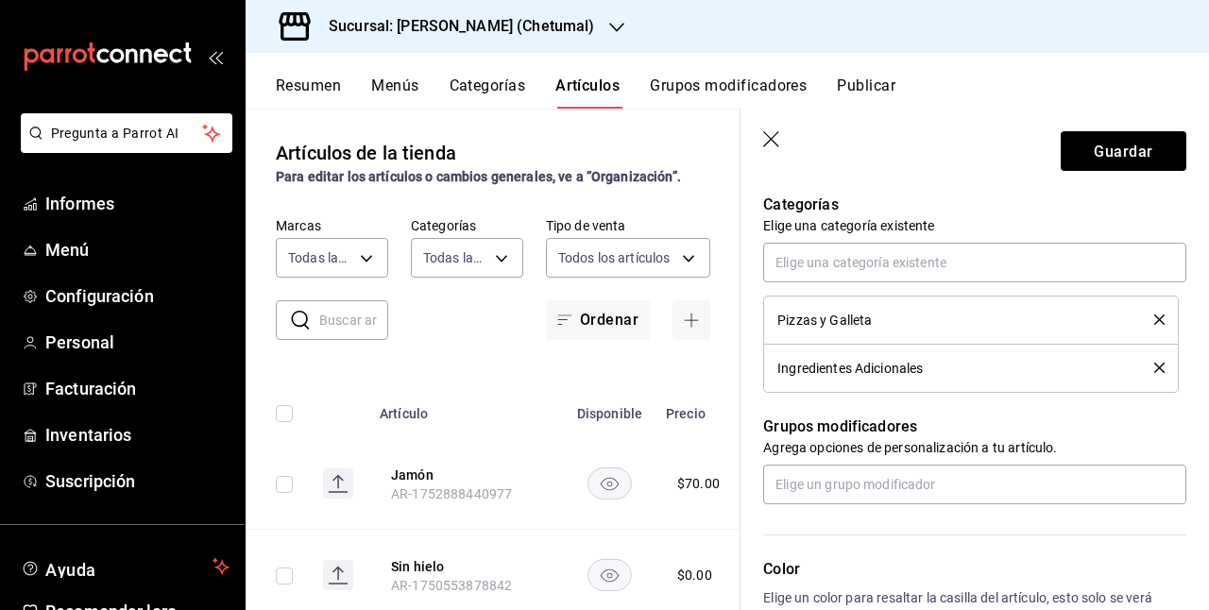
click at [1142, 331] on div "Pizzas y Galleta" at bounding box center [971, 320] width 387 height 21
click at [1155, 325] on icon "borrar" at bounding box center [1160, 320] width 10 height 10
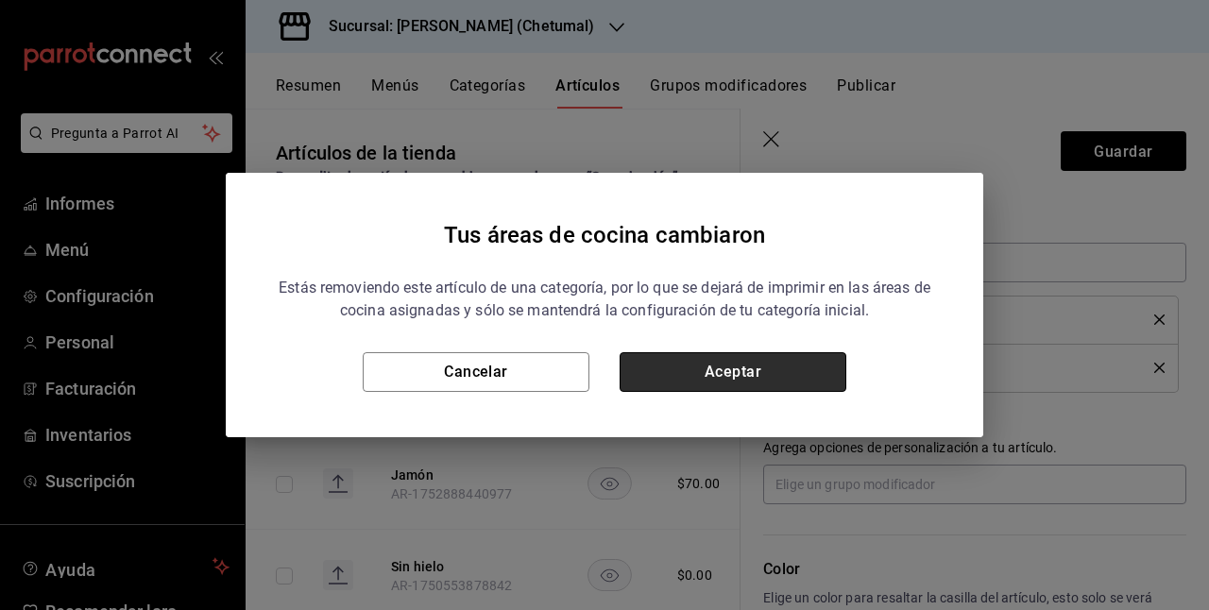
click at [703, 378] on button "Aceptar" at bounding box center [733, 372] width 227 height 40
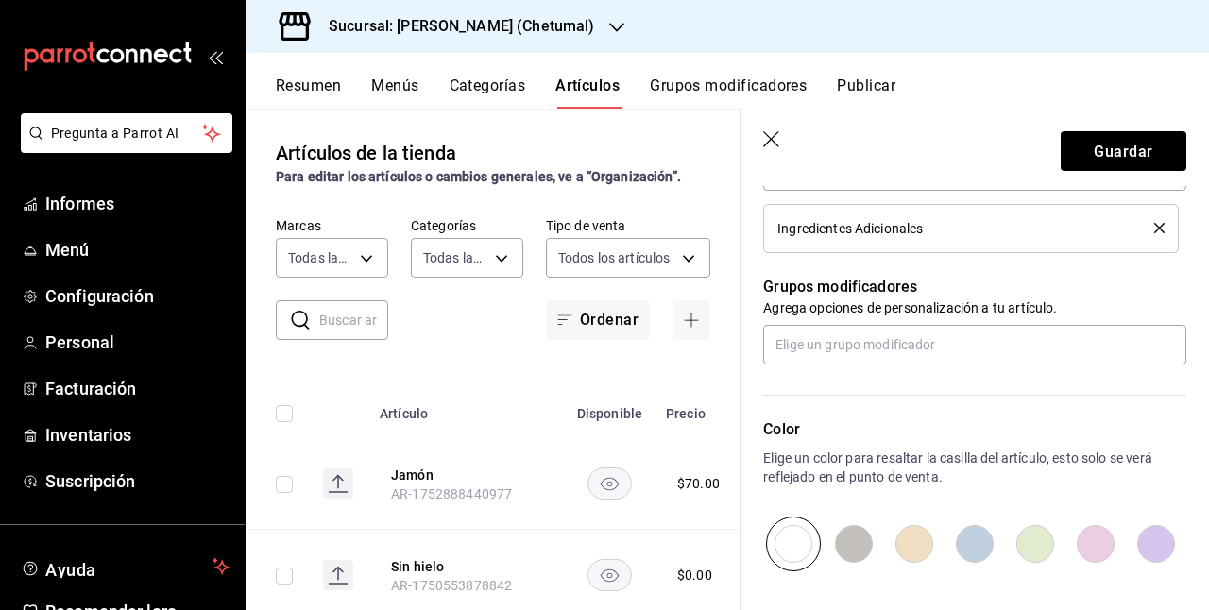
scroll to position [768, 0]
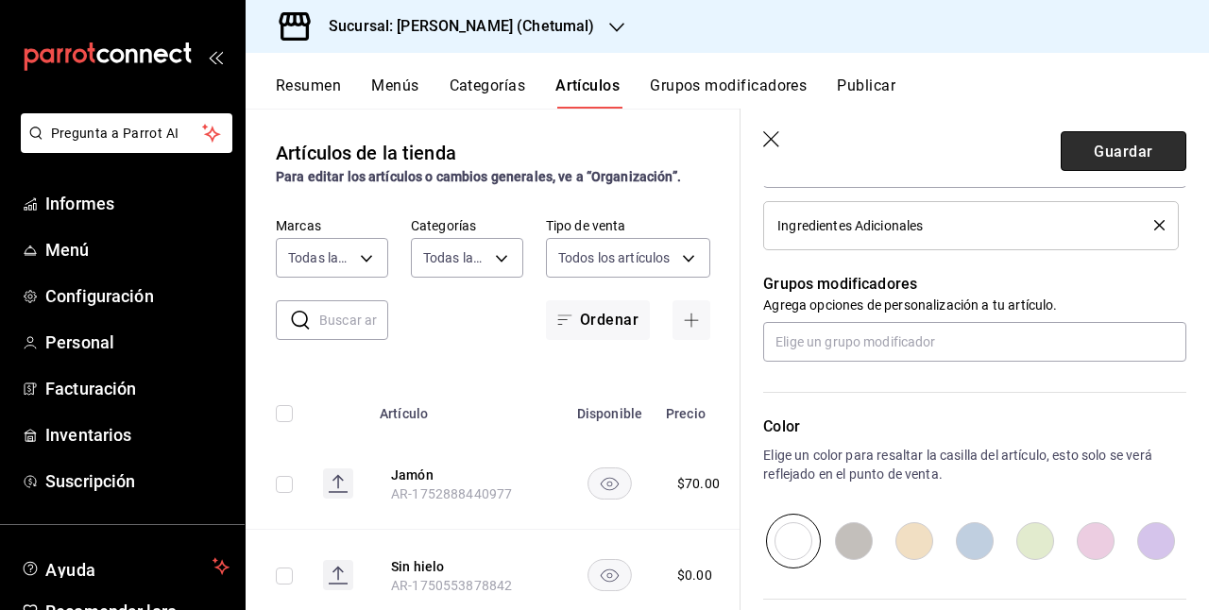
click at [1080, 137] on button "Guardar" at bounding box center [1124, 151] width 126 height 40
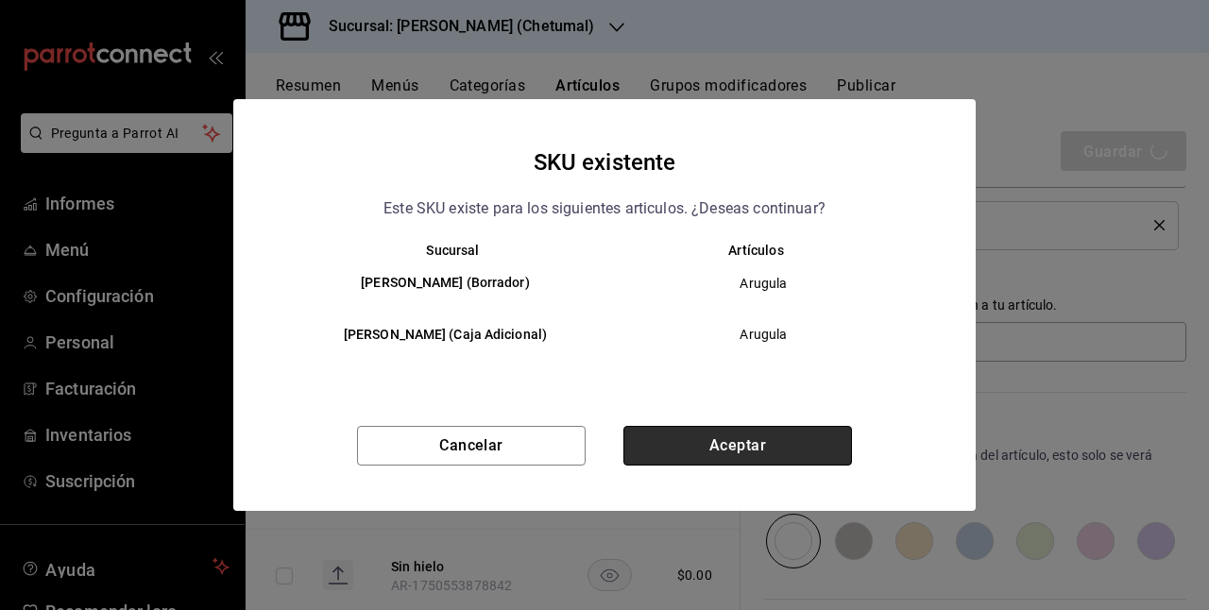
click at [762, 437] on button "Aceptar" at bounding box center [738, 446] width 229 height 40
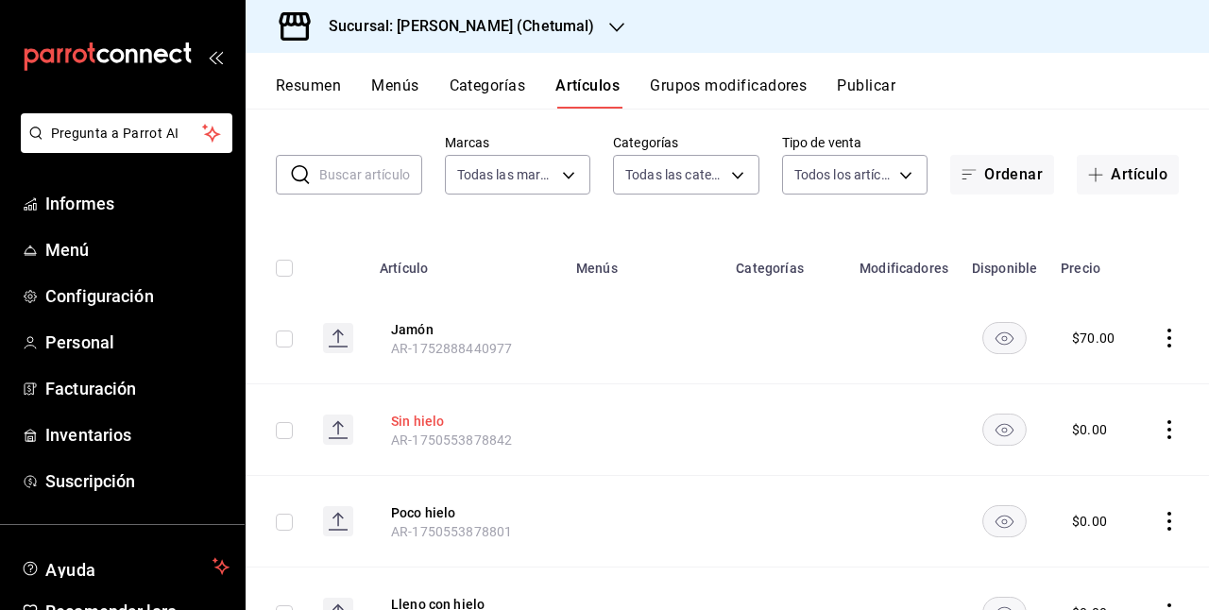
scroll to position [189, 0]
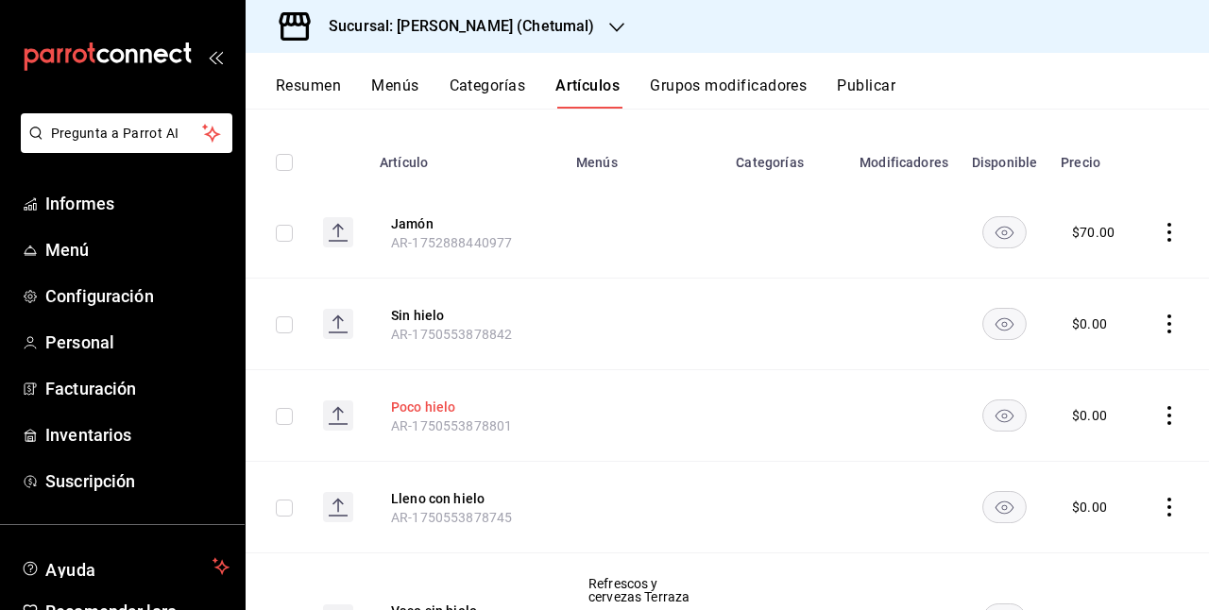
click at [454, 404] on font "Poco hielo" at bounding box center [423, 407] width 65 height 15
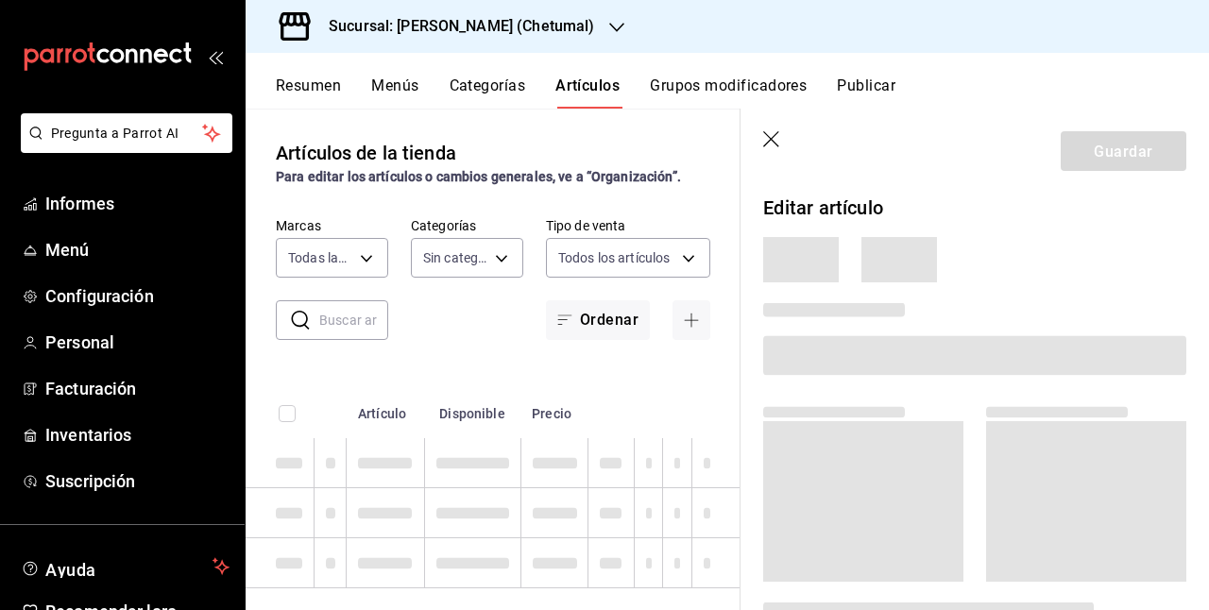
type input "1e1dcecb-146a-4c38-a37f-07a66fe23c0d"
click at [771, 146] on icon "button" at bounding box center [772, 140] width 19 height 19
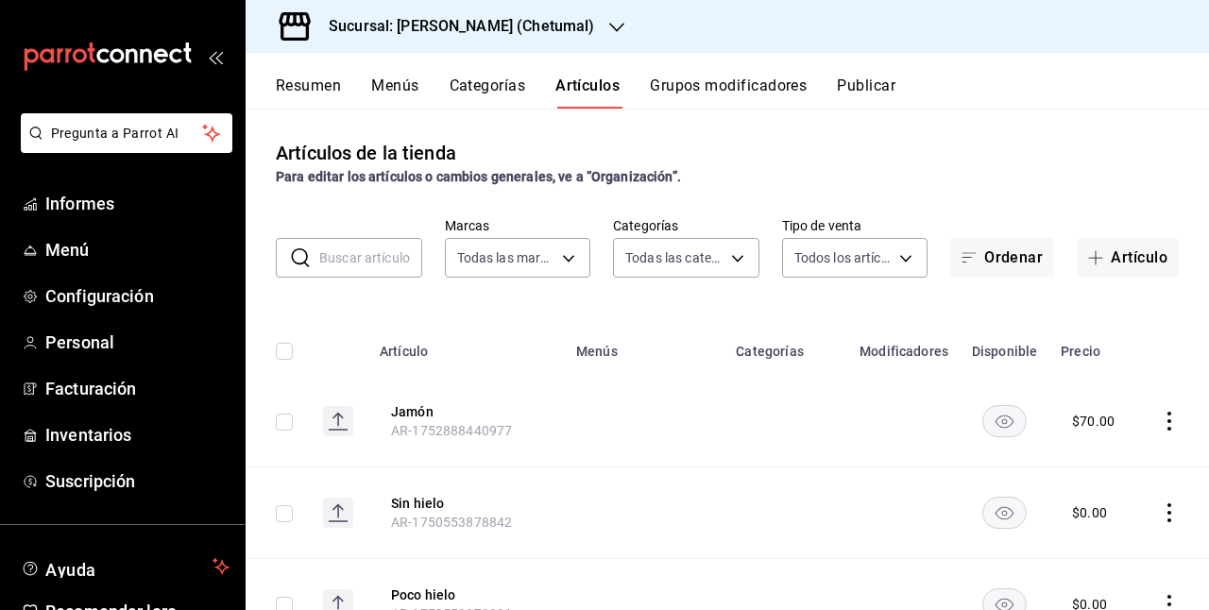
type input "afeef8b8-472a-4080-9df8-2e42184c4c11,f98108bb-a2b2-4d05-9419-5e1f5dc0d9f4,7f33e…"
click at [590, 71] on div "Resumen Menús Categorías Artículos Grupos modificadores Publicar" at bounding box center [728, 81] width 964 height 56
click at [575, 99] on button "Artículos" at bounding box center [588, 92] width 64 height 33
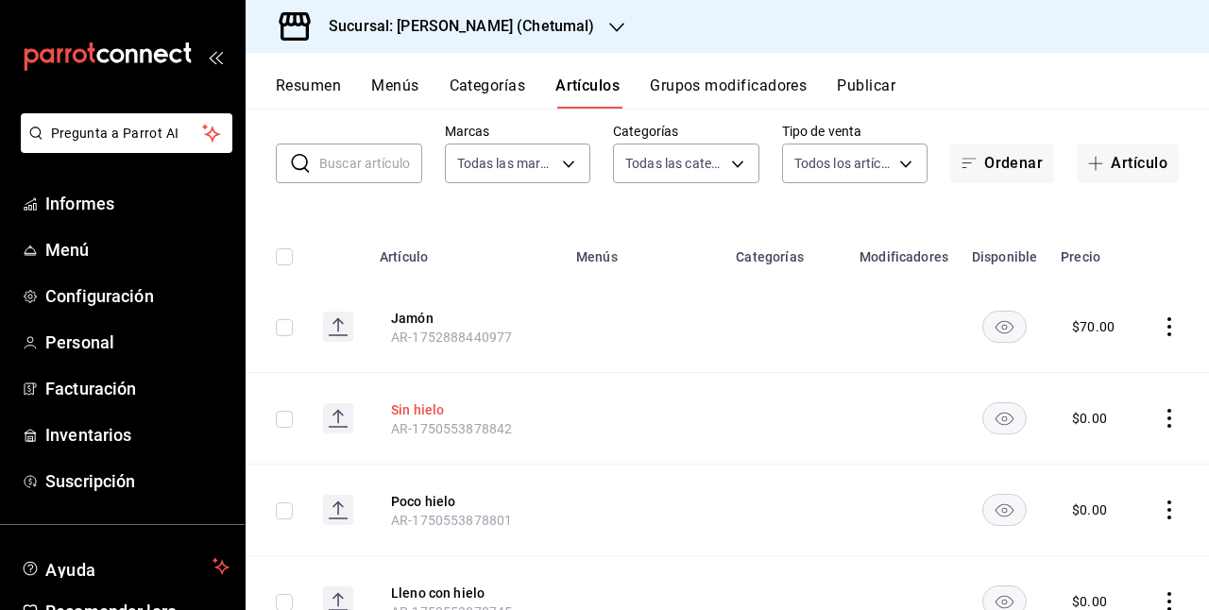
scroll to position [189, 0]
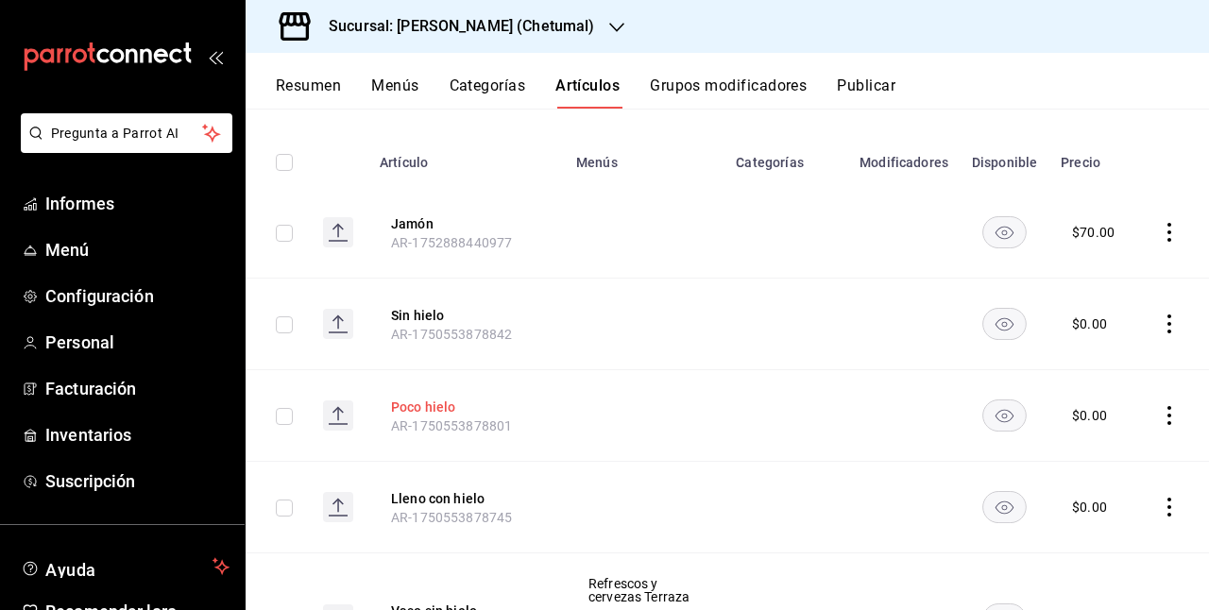
click at [429, 406] on font "Poco hielo" at bounding box center [423, 407] width 65 height 15
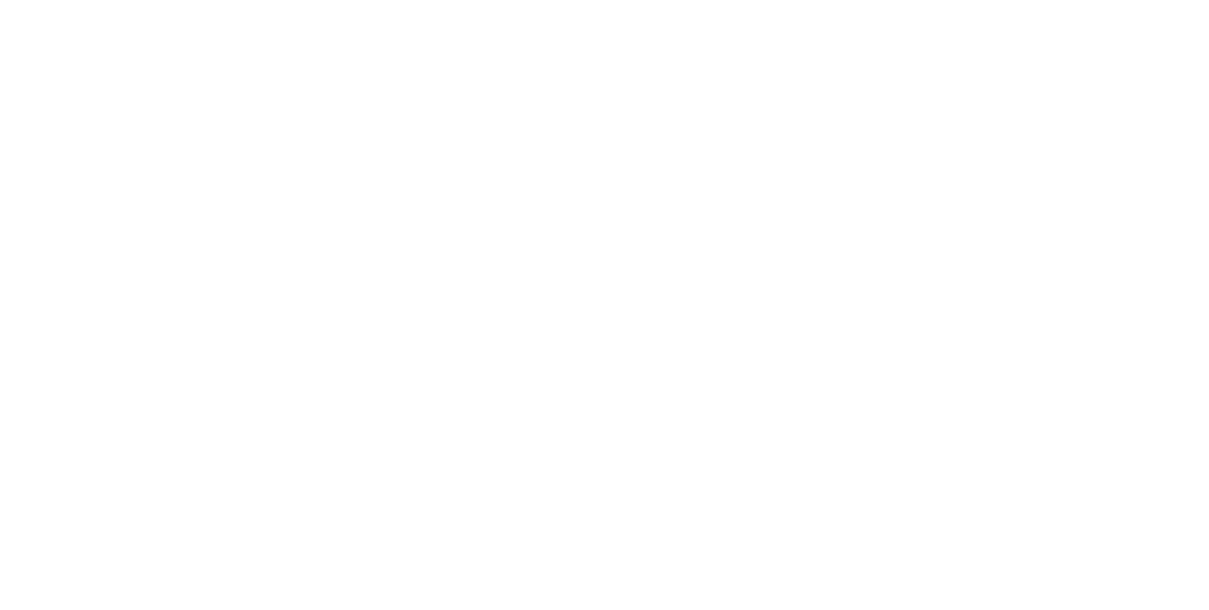
click at [162, 8] on html "Texto original Valora esta traducción Tu opinión servirá para ayudar a mejorar …" at bounding box center [604, 4] width 1209 height 8
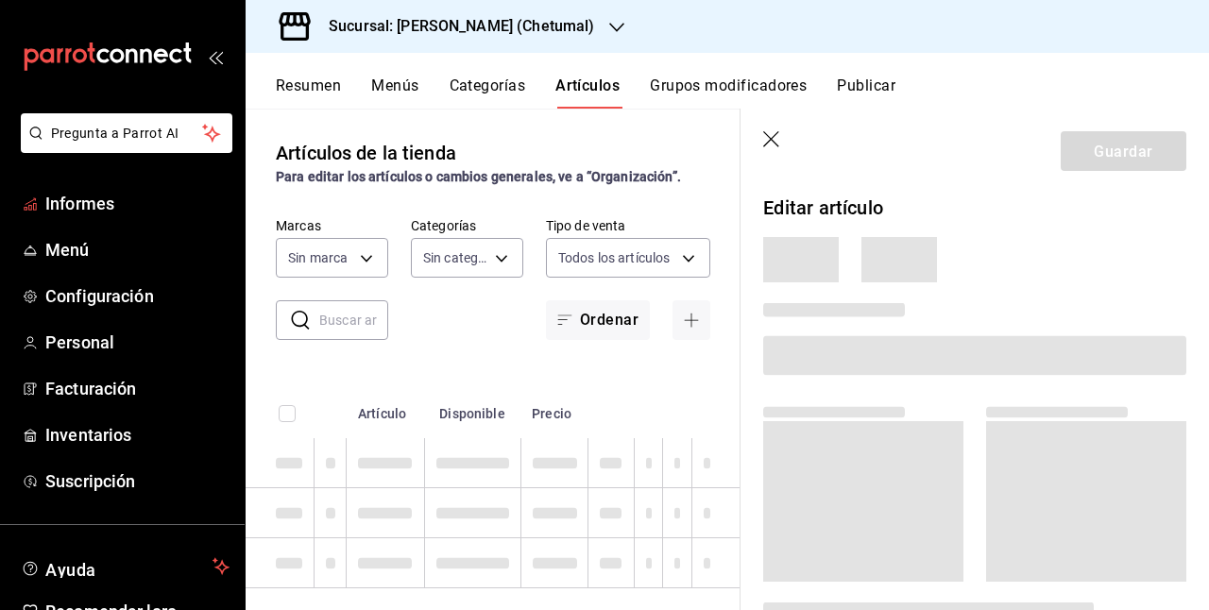
type input "afeef8b8-472a-4080-9df8-2e42184c4c11,f98108bb-a2b2-4d05-9419-5e1f5dc0d9f4,7f33e…"
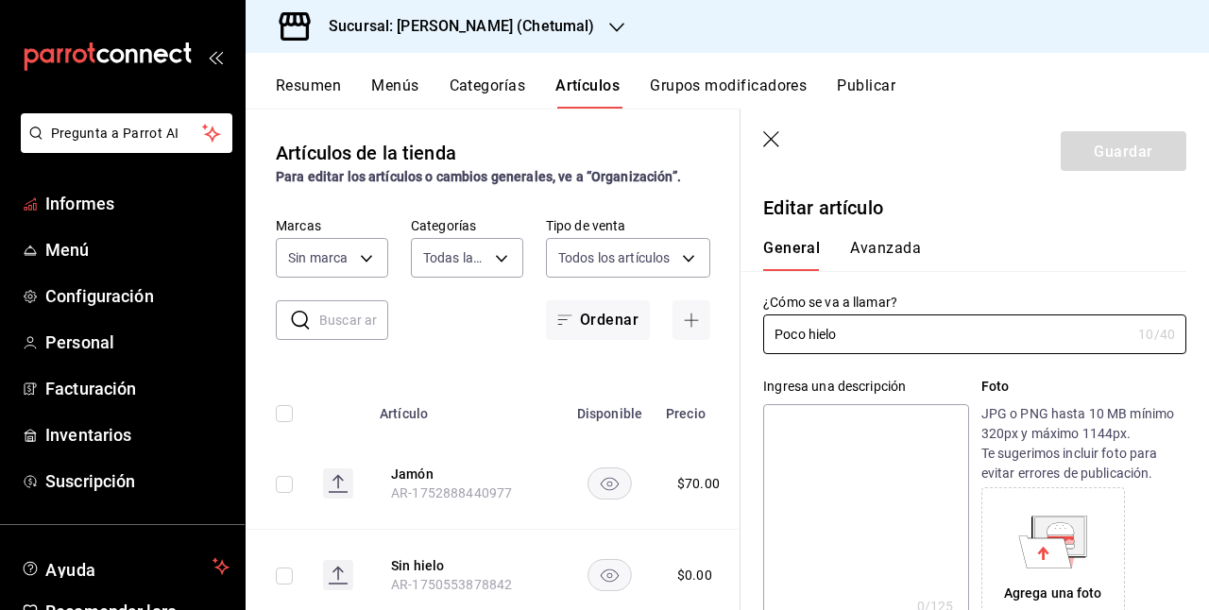
type input "$0.00"
type input "1e1dcecb-146a-4c38-a37f-07a66fe23c0d"
click at [765, 148] on icon "button" at bounding box center [772, 140] width 19 height 19
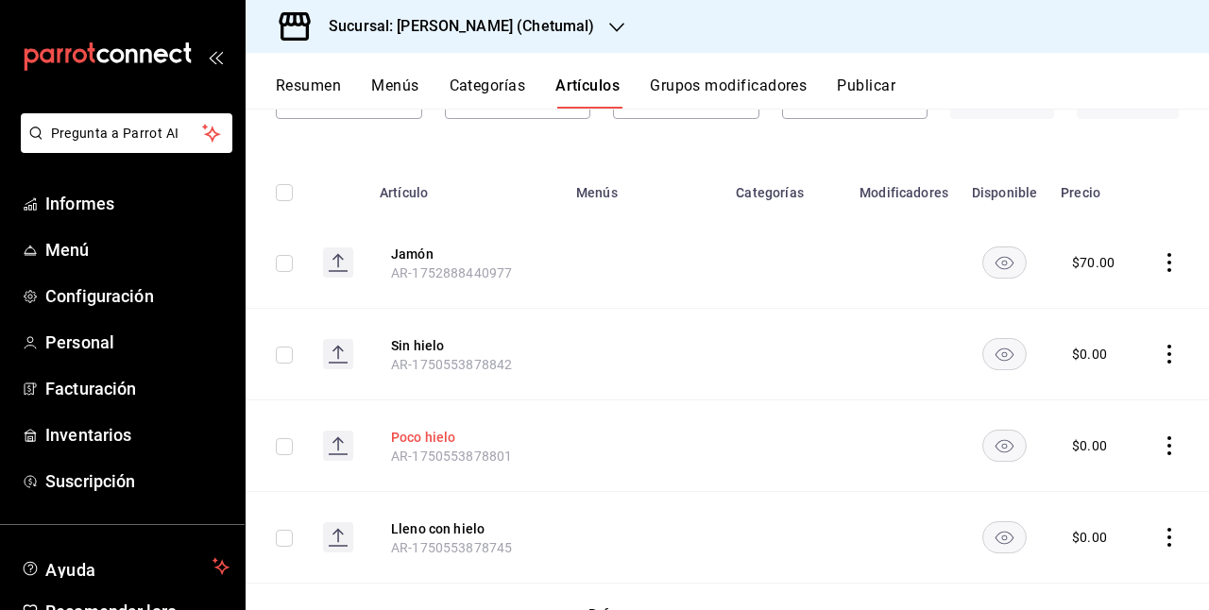
scroll to position [189, 0]
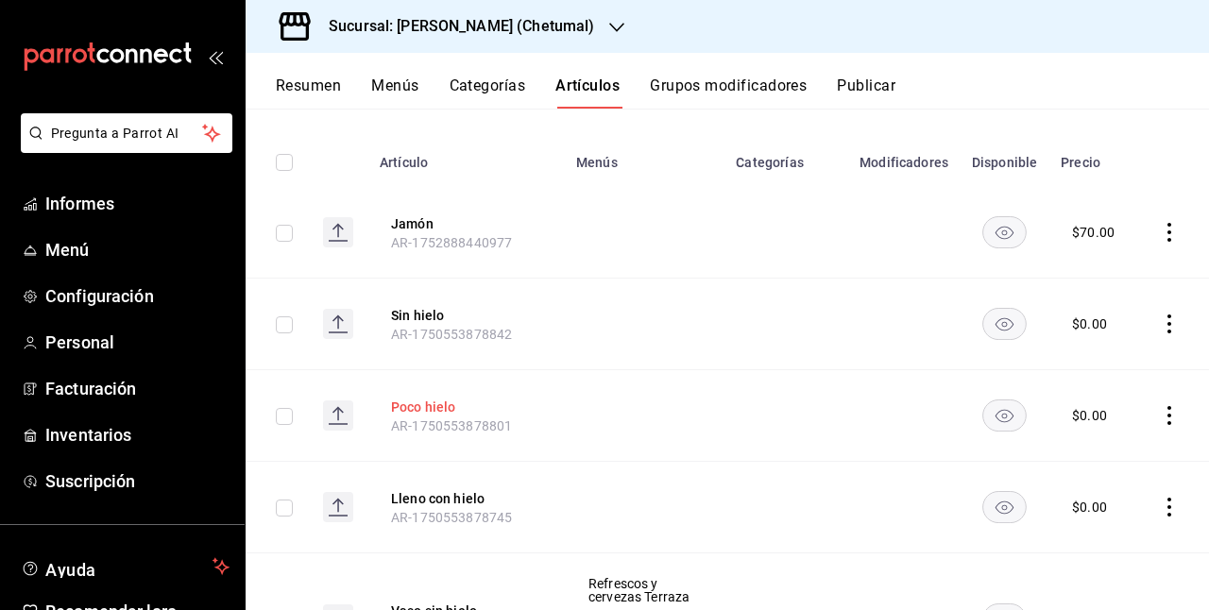
click at [462, 403] on button "Poco hielo" at bounding box center [466, 406] width 151 height 21
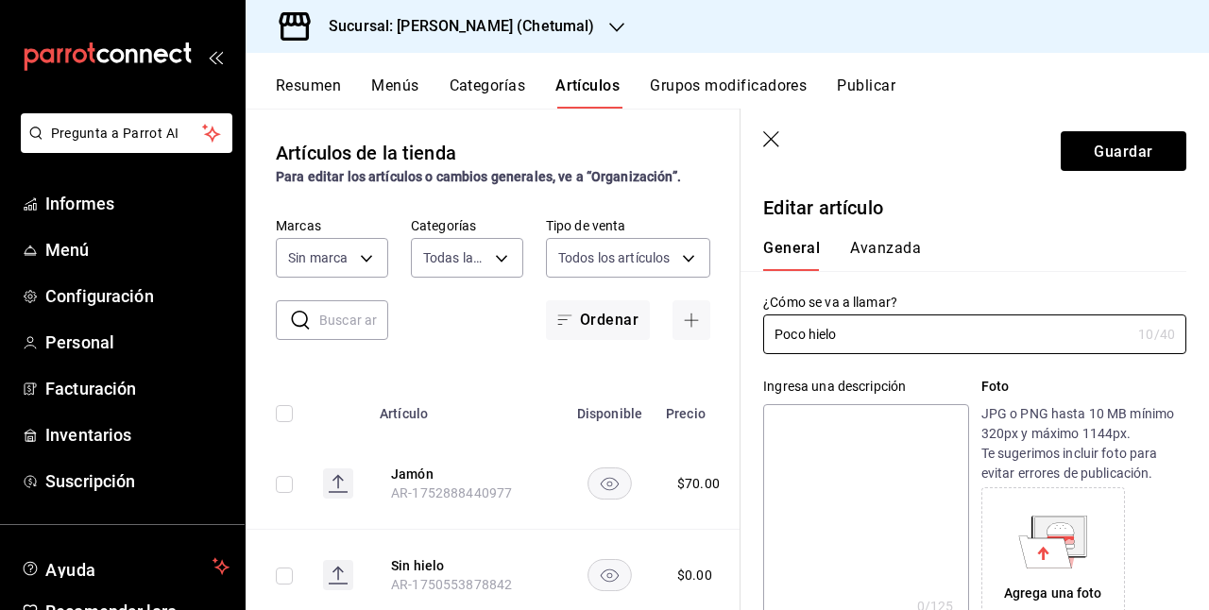
type input "afeef8b8-472a-4080-9df8-2e42184c4c11,f98108bb-a2b2-4d05-9419-5e1f5dc0d9f4,7f33e…"
type input "1e1dcecb-146a-4c38-a37f-07a66fe23c0d"
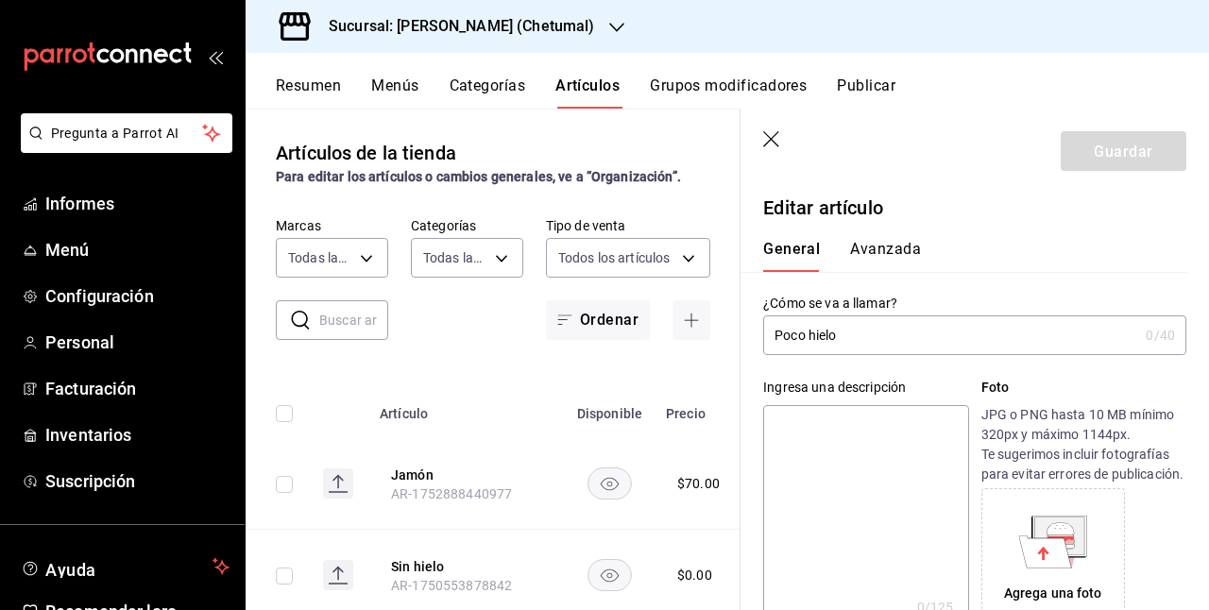
click at [977, 120] on header "Guardar" at bounding box center [975, 147] width 469 height 77
click at [934, 218] on p "Editar artículo" at bounding box center [974, 208] width 423 height 28
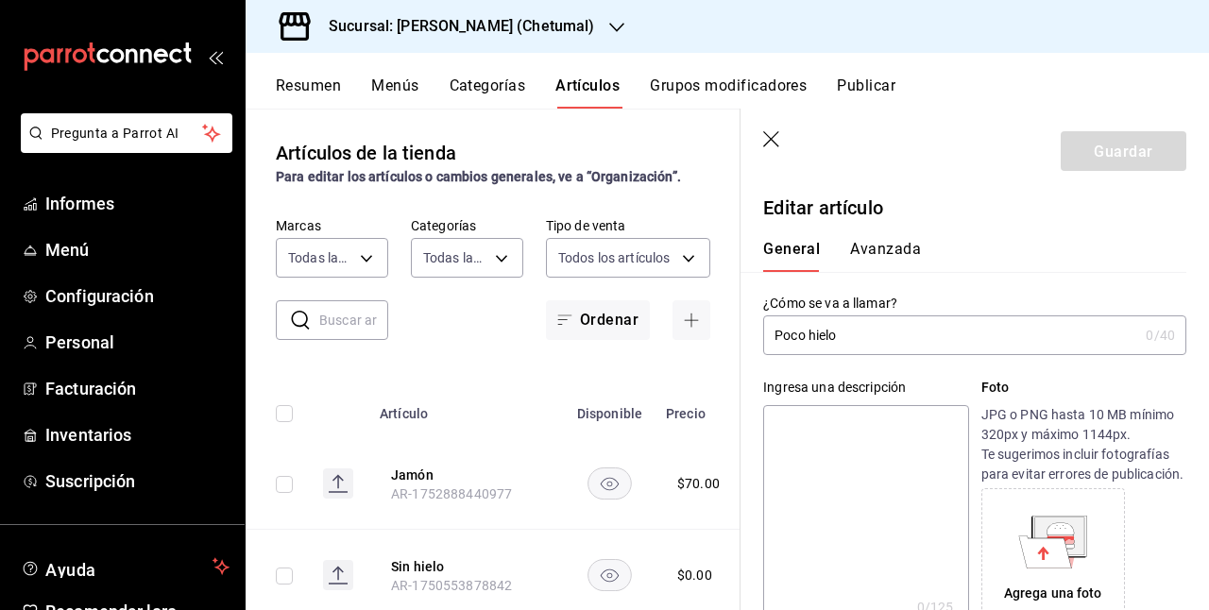
click at [920, 217] on p "Editar artículo" at bounding box center [974, 208] width 423 height 28
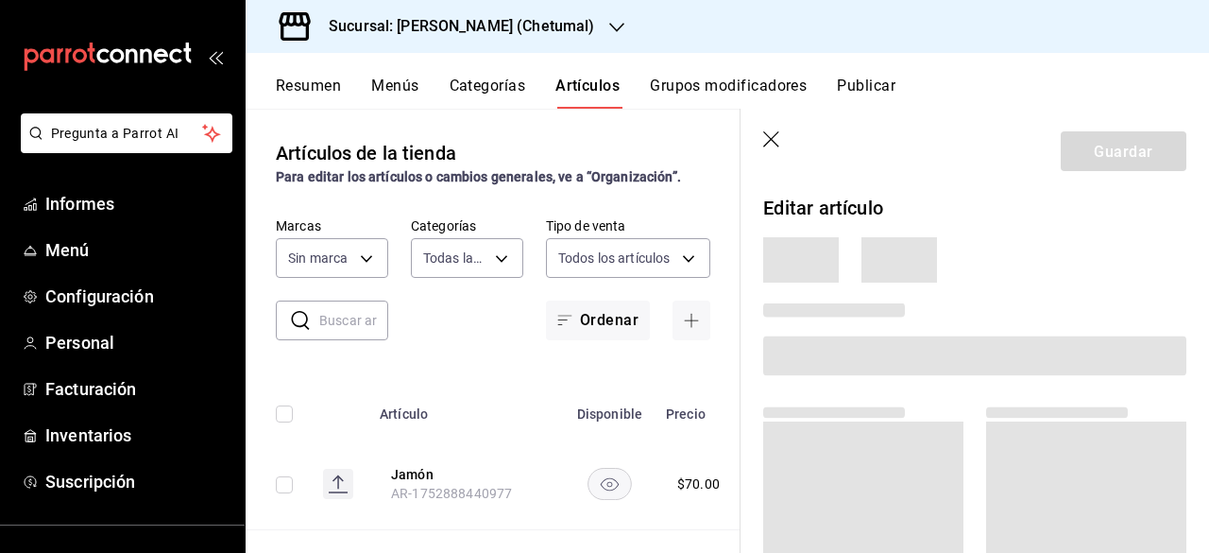
type input "afeef8b8-472a-4080-9df8-2e42184c4c11,f98108bb-a2b2-4d05-9419-5e1f5dc0d9f4,7f33e…"
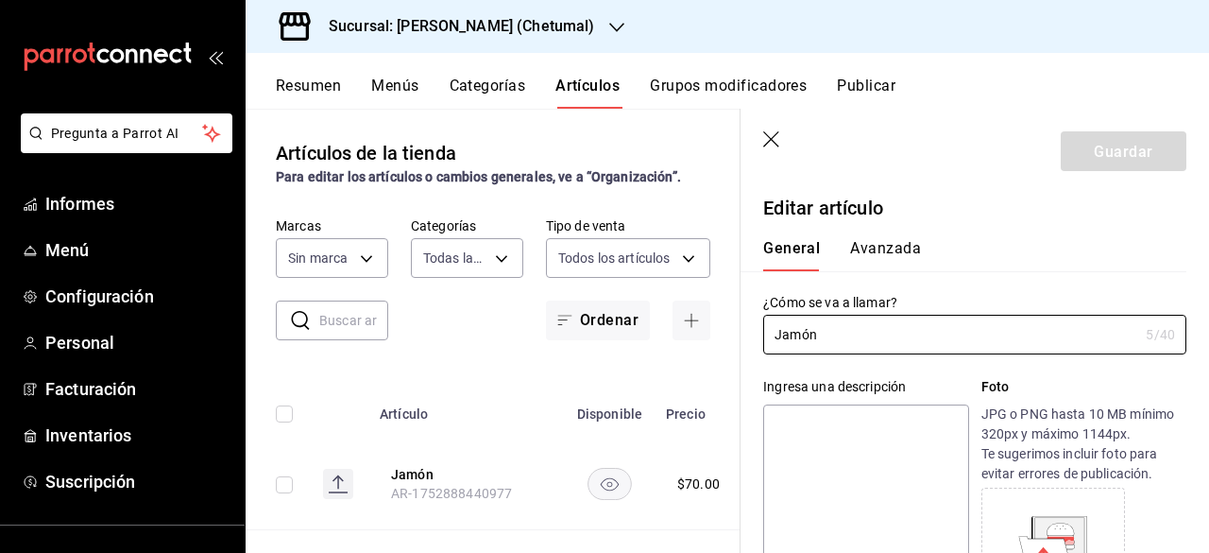
type input "$70.00"
type input "1e1dcecb-146a-4c38-a37f-07a66fe23c0d"
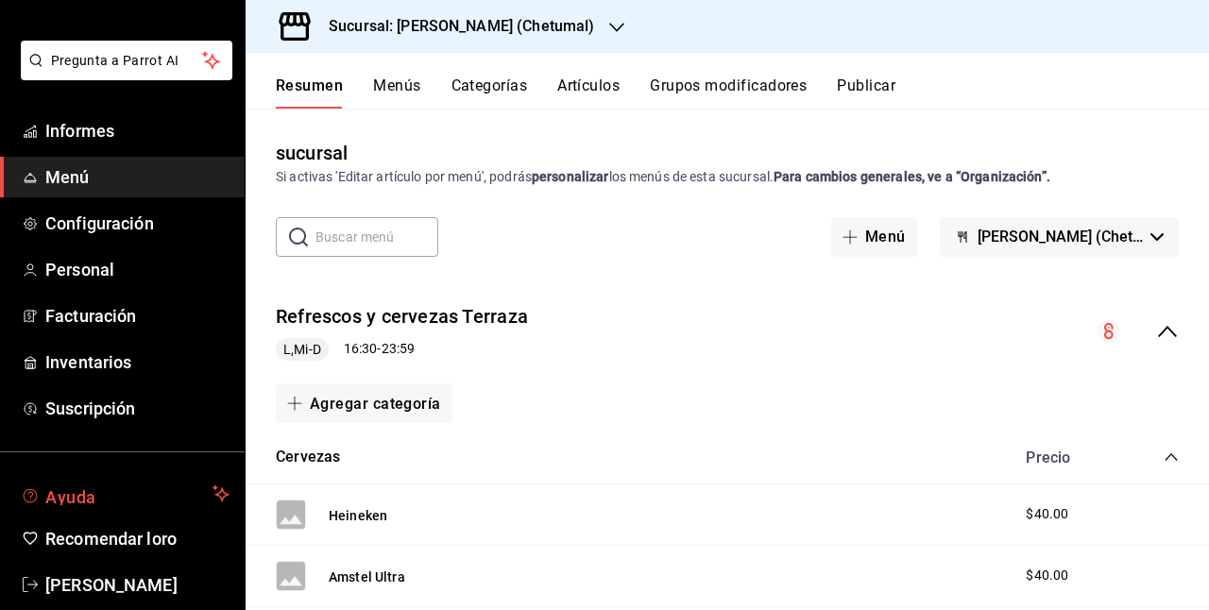
scroll to position [102, 0]
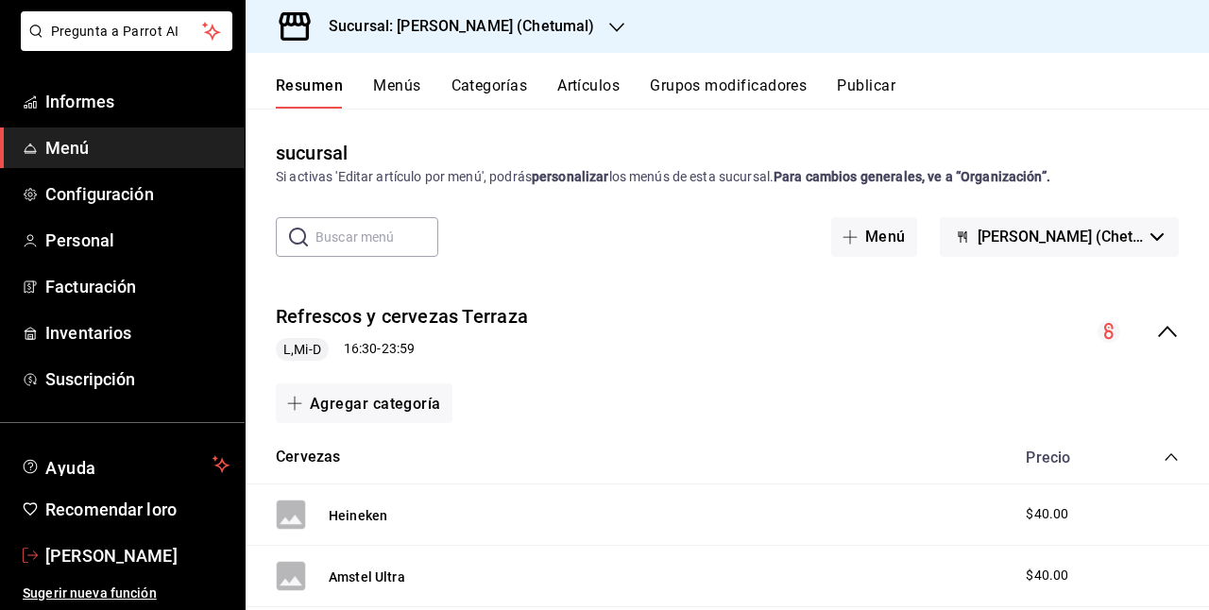
click at [94, 550] on font "[PERSON_NAME]" at bounding box center [111, 556] width 132 height 20
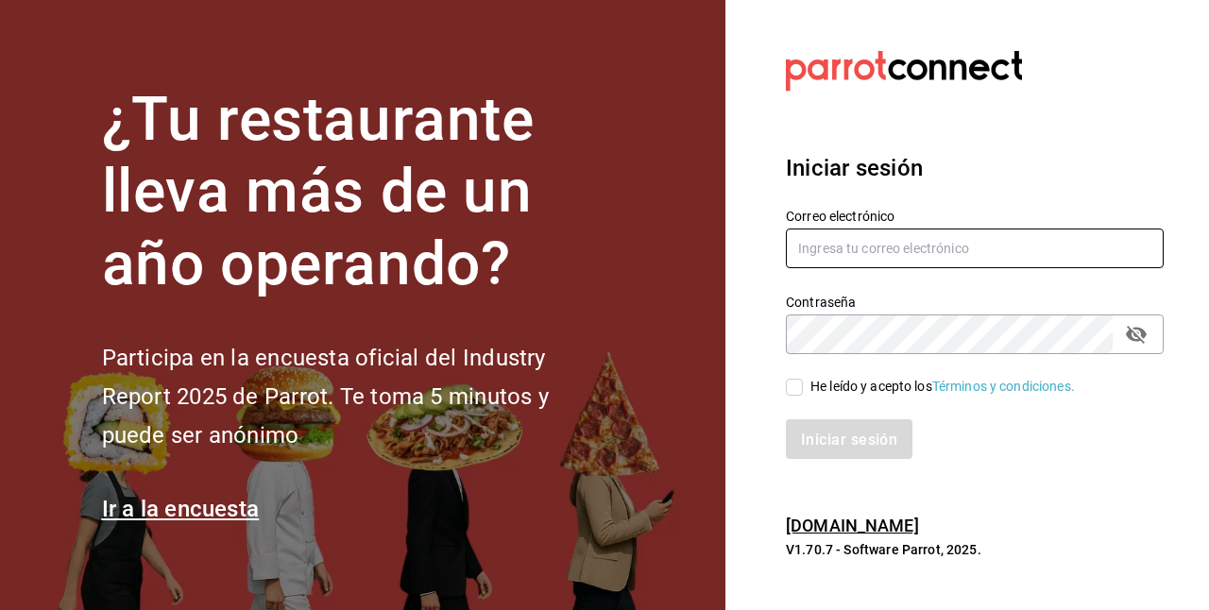
type input "[EMAIL_ADDRESS][DOMAIN_NAME]"
click at [1145, 343] on icon "campo de contraseña" at bounding box center [1136, 334] width 23 height 23
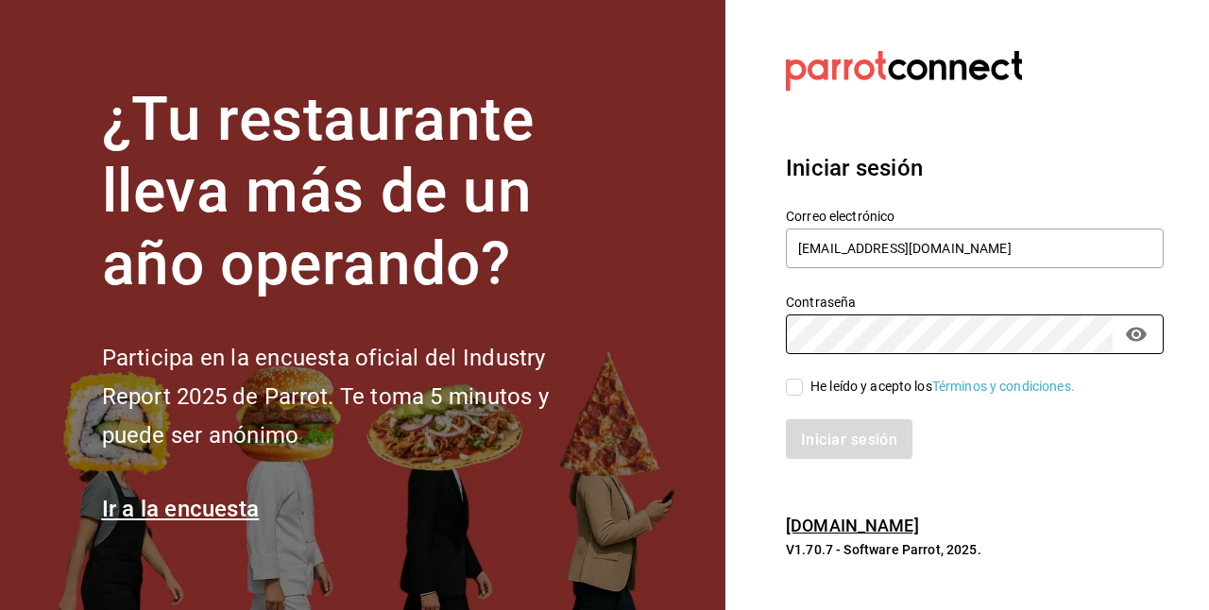
click at [794, 386] on input "He leído y acepto los Términos y condiciones." at bounding box center [794, 387] width 17 height 17
checkbox input "true"
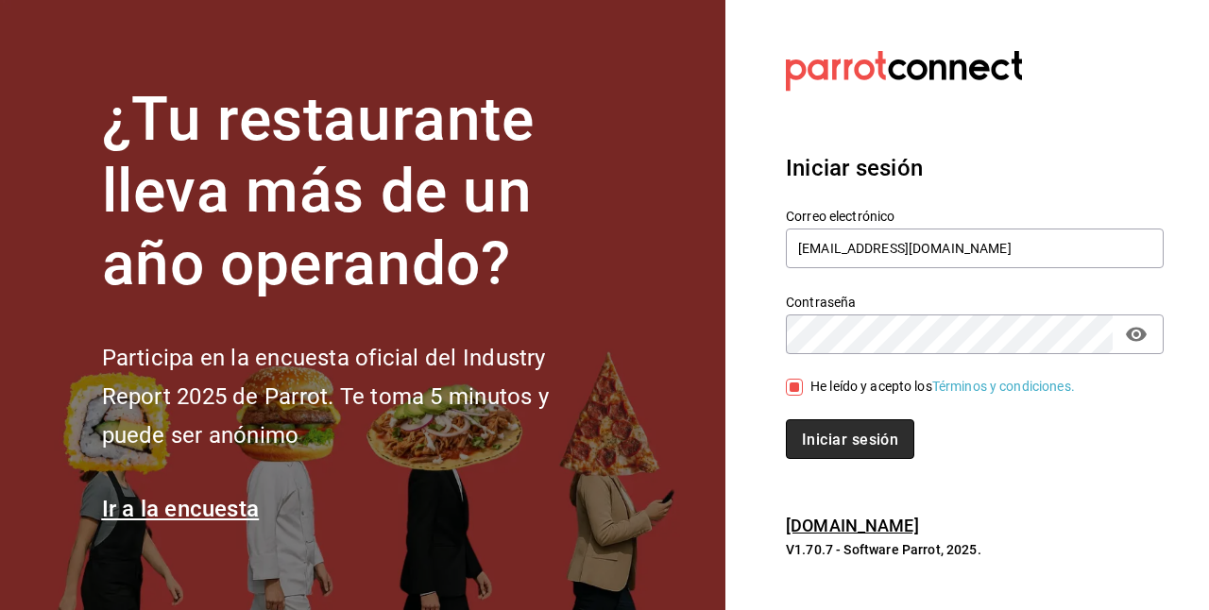
click at [820, 435] on font "Iniciar sesión" at bounding box center [850, 440] width 96 height 18
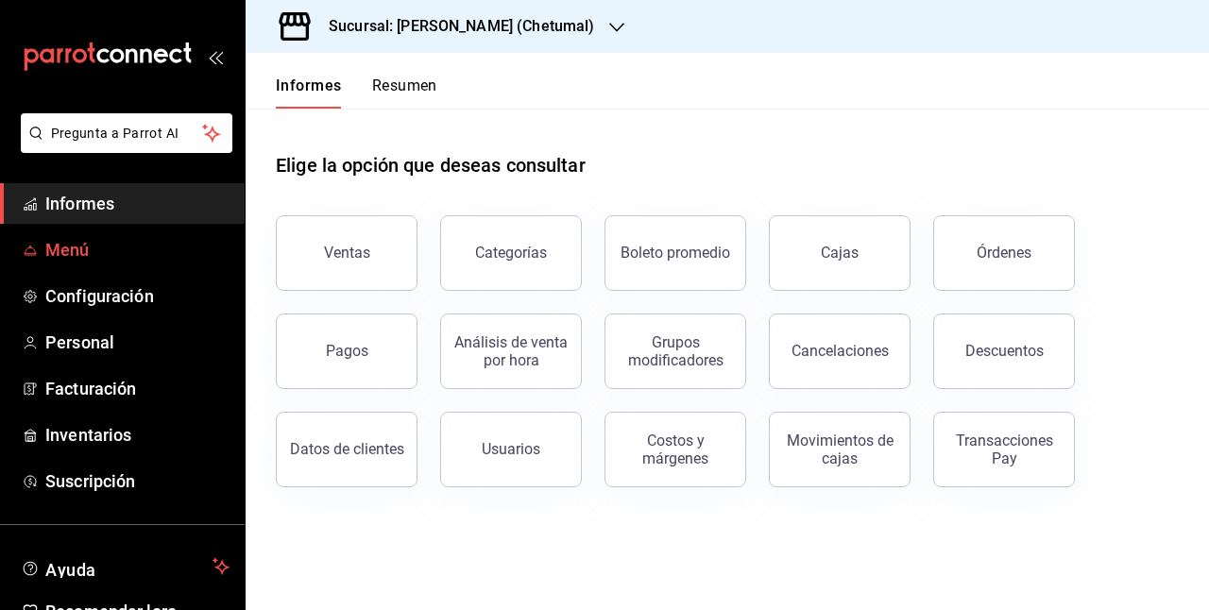
click at [63, 247] on font "Menú" at bounding box center [67, 250] width 44 height 20
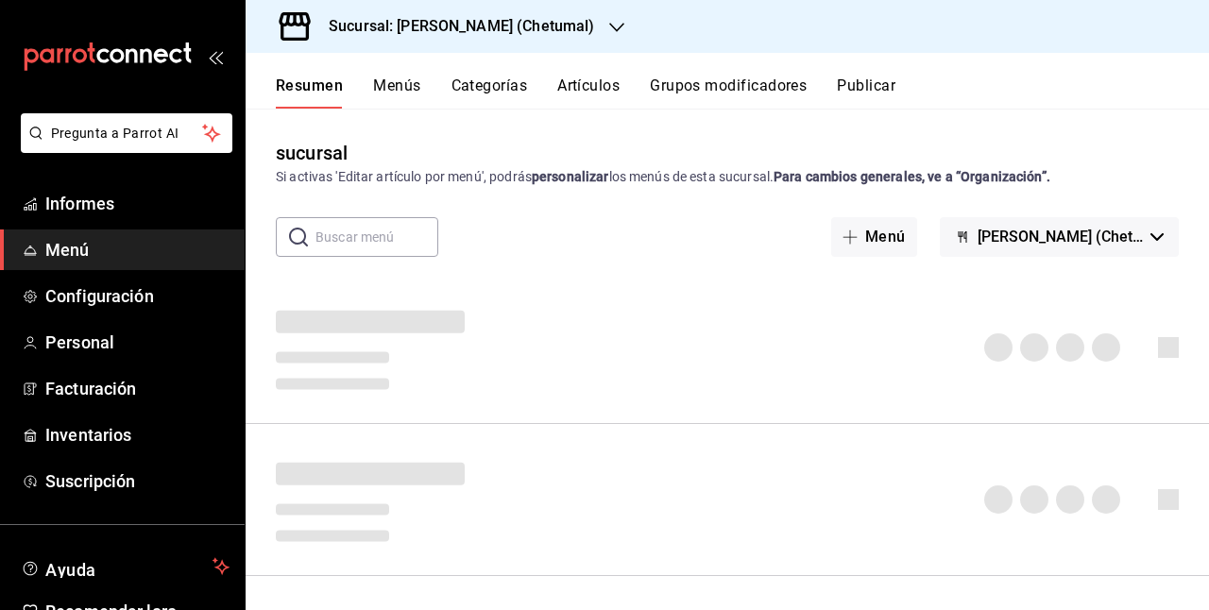
click at [396, 87] on font "Menús" at bounding box center [396, 86] width 47 height 18
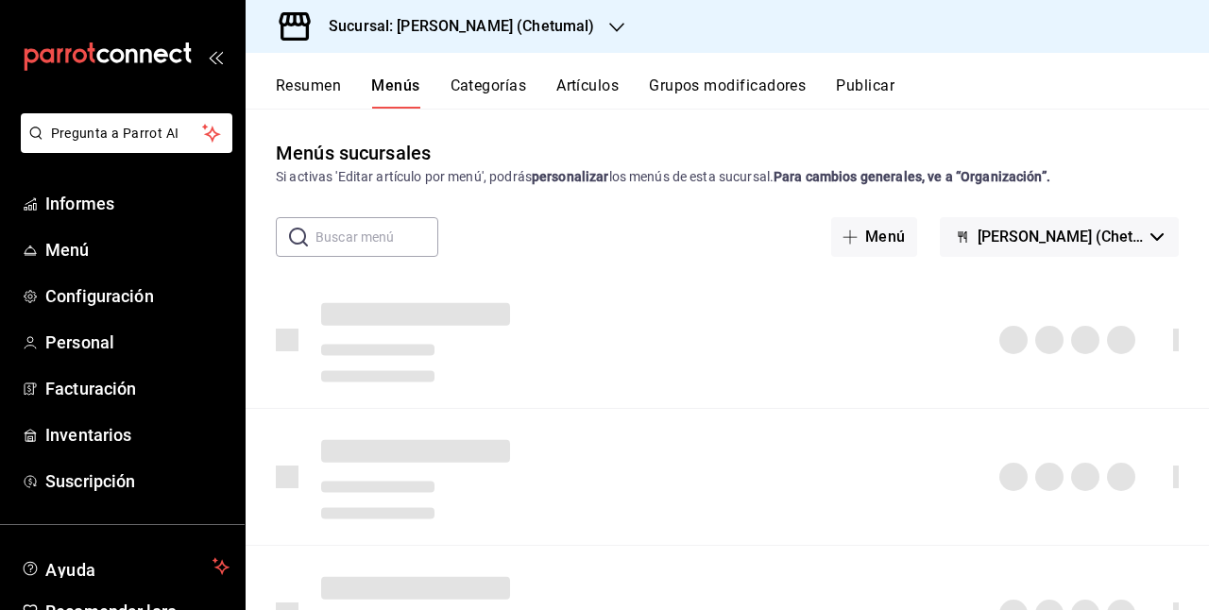
click at [597, 93] on font "Artículos" at bounding box center [588, 86] width 62 height 18
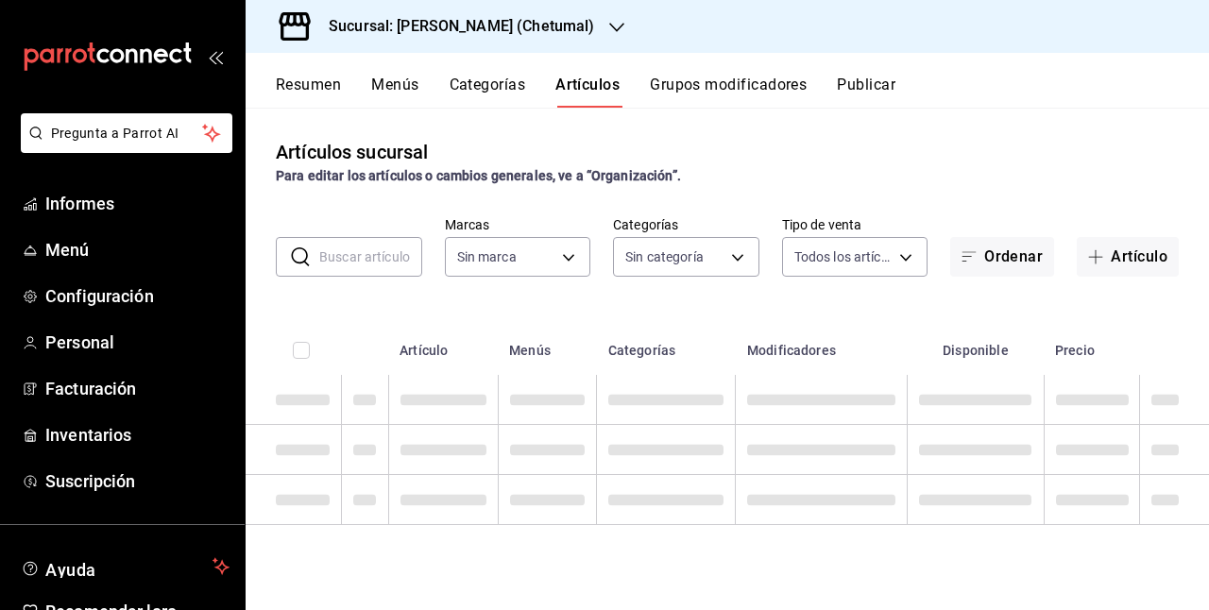
type input "1e1dcecb-146a-4c38-a37f-07a66fe23c0d"
type input "afeef8b8-472a-4080-9df8-2e42184c4c11,f98108bb-a2b2-4d05-9419-5e1f5dc0d9f4,7f33e…"
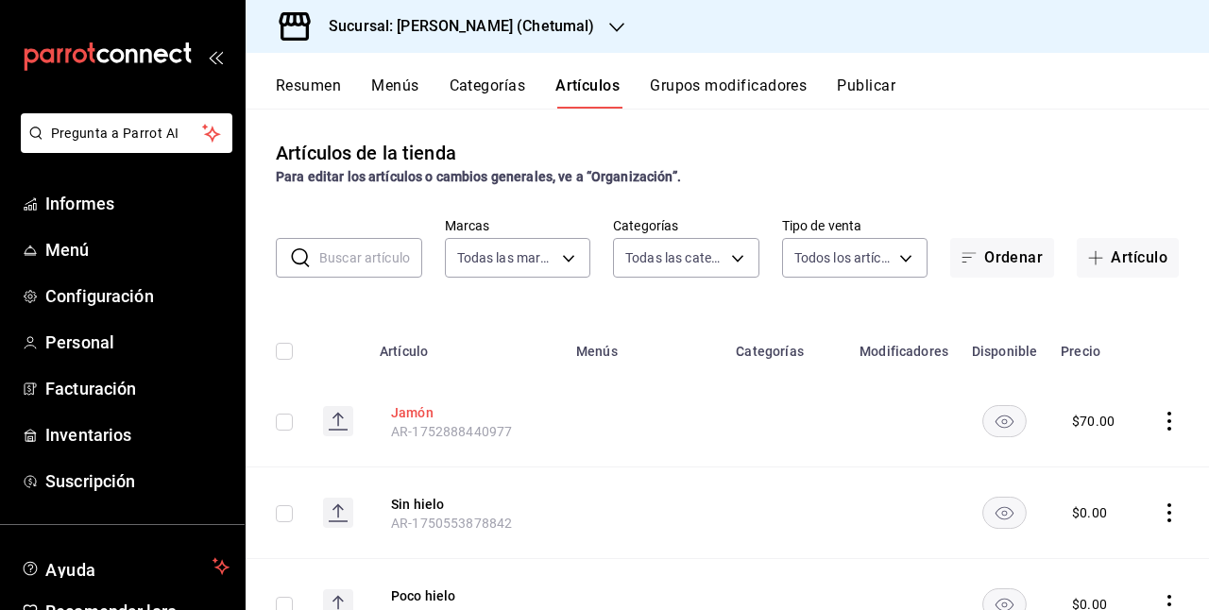
click at [410, 409] on font "Jamón" at bounding box center [412, 412] width 43 height 15
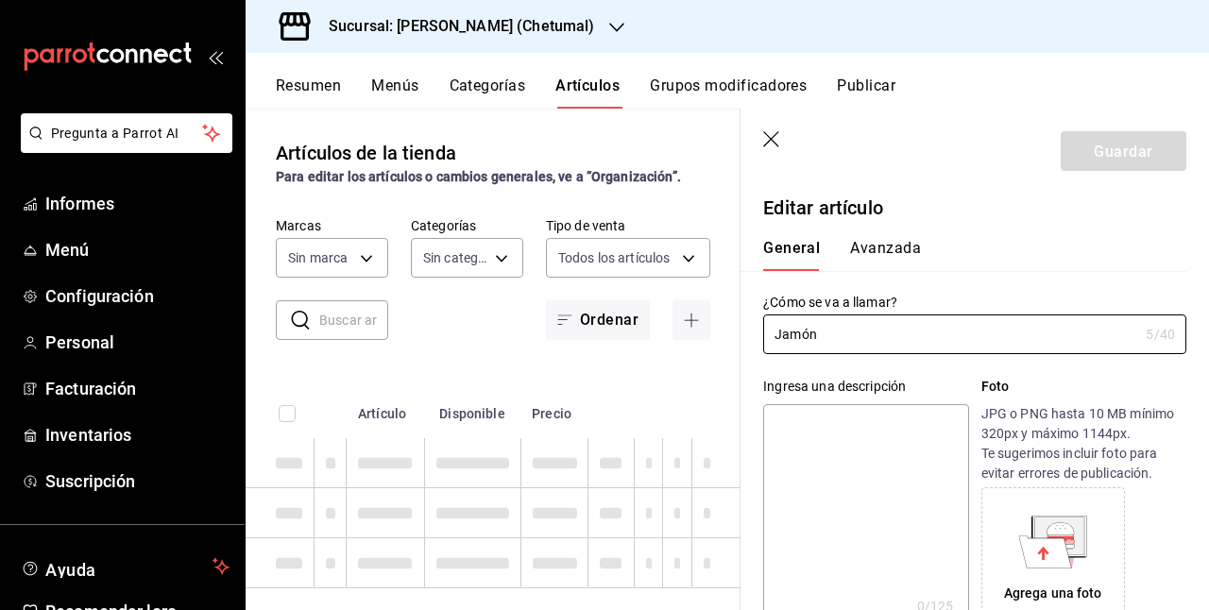
type input "afeef8b8-472a-4080-9df8-2e42184c4c11,f98108bb-a2b2-4d05-9419-5e1f5dc0d9f4,7f33e…"
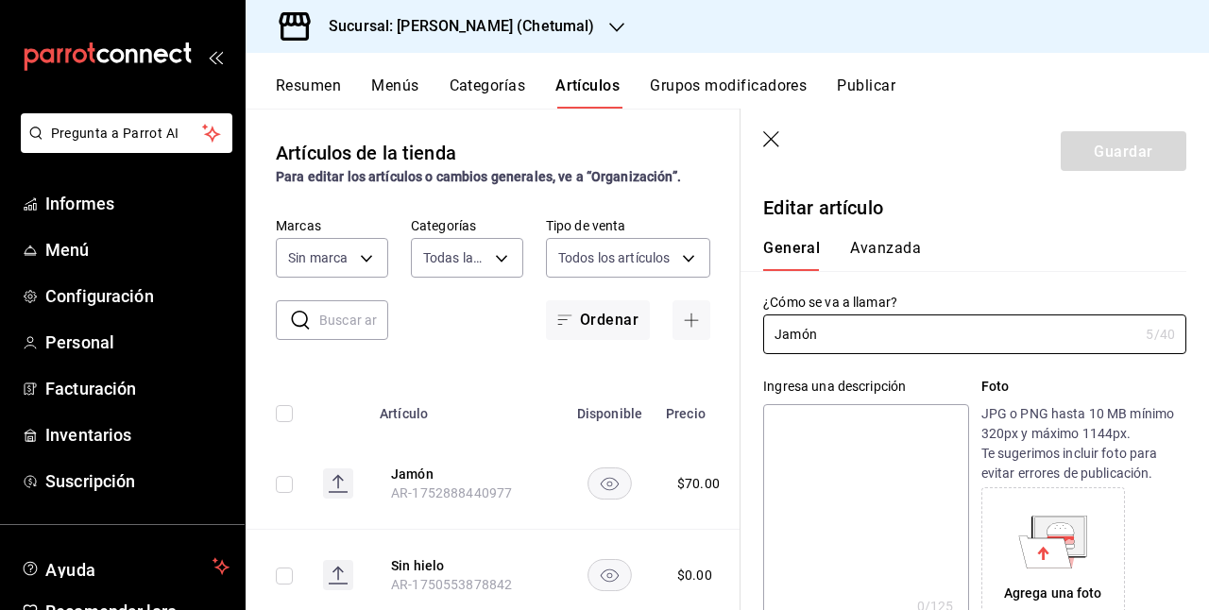
type input "1e1dcecb-146a-4c38-a37f-07a66fe23c0d"
click at [779, 131] on icon "button" at bounding box center [772, 140] width 19 height 19
click at [769, 141] on icon "button" at bounding box center [771, 139] width 16 height 16
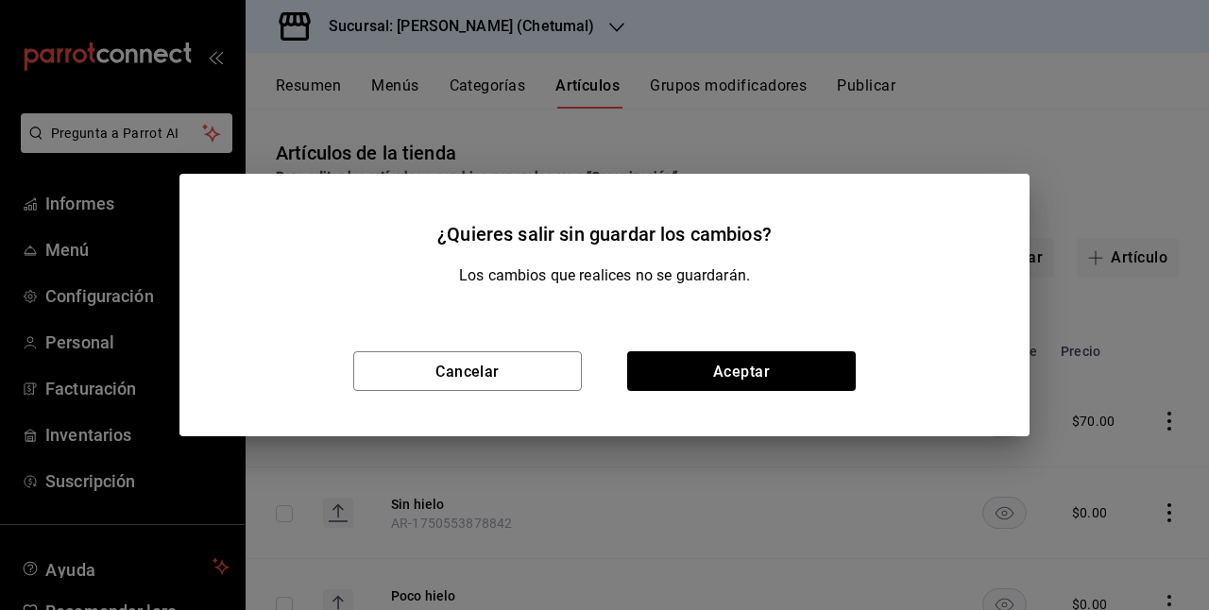
click at [769, 140] on div "¿Quieres salir sin guardar los cambios? Los cambios que realices no se guardará…" at bounding box center [604, 305] width 1209 height 610
click at [727, 370] on font "Aceptar" at bounding box center [741, 371] width 57 height 18
